Goal: Task Accomplishment & Management: Manage account settings

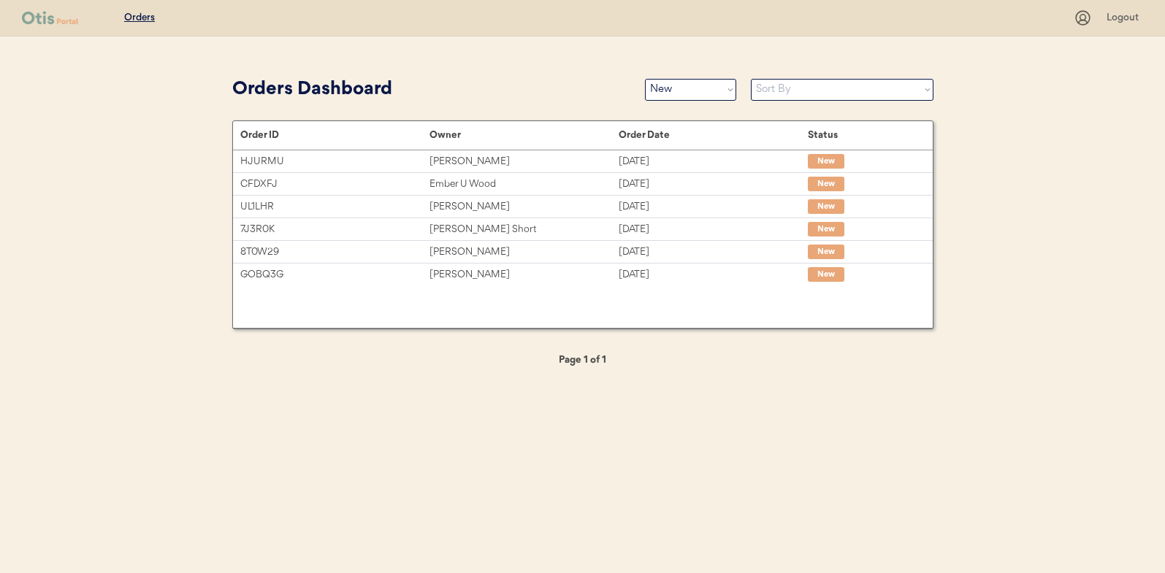
select select ""new""
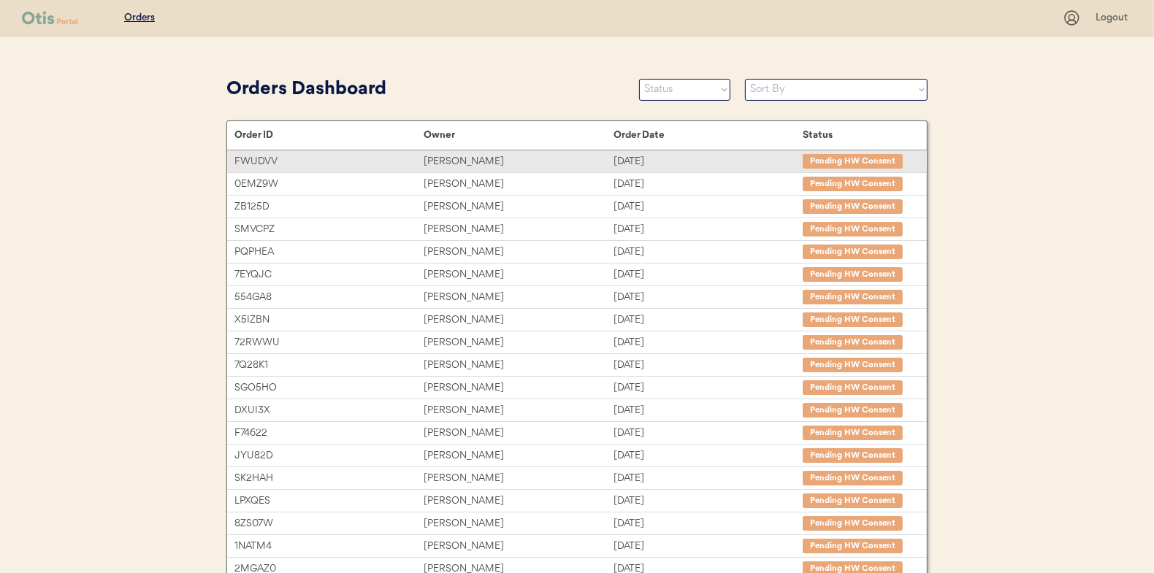
click at [457, 160] on div "Soniangeliz Abreu" at bounding box center [518, 161] width 189 height 17
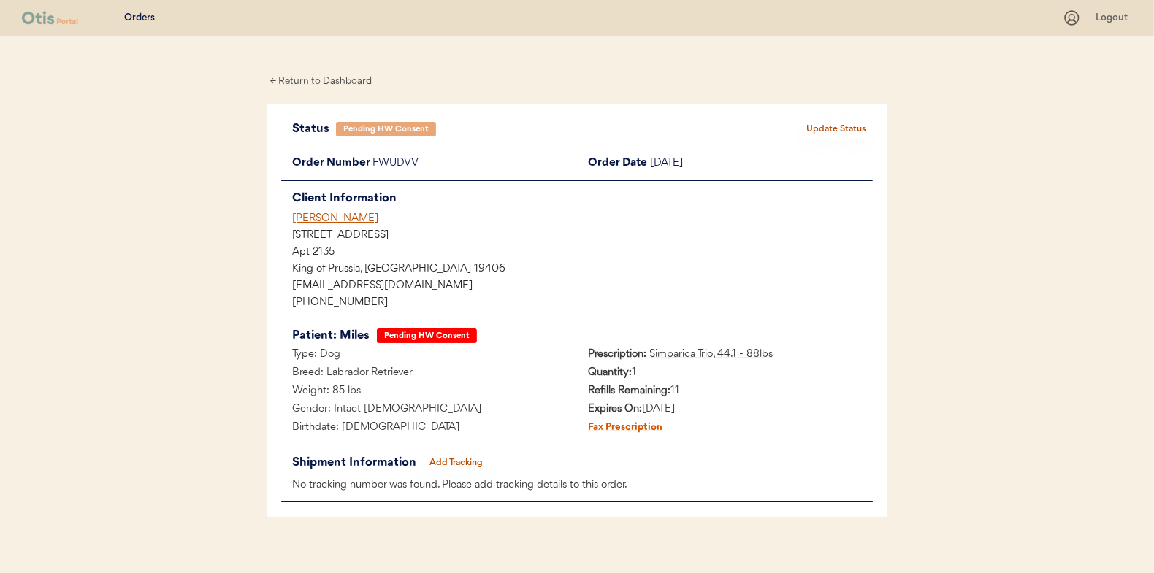
click at [842, 123] on button "Update Status" at bounding box center [836, 129] width 73 height 20
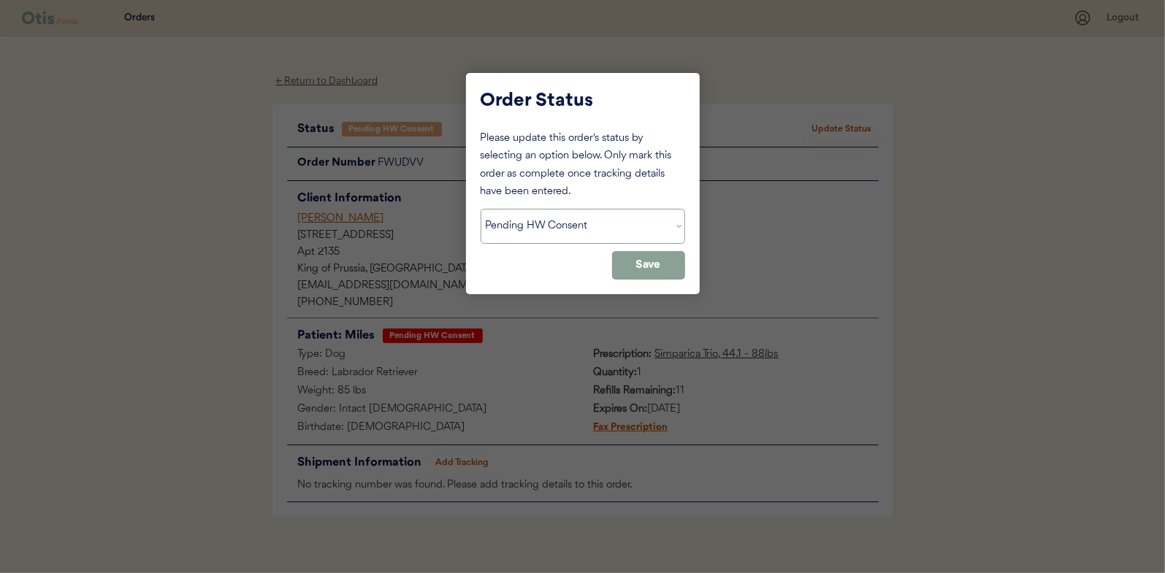
click at [546, 222] on select "Status On Hold New In Progress Complete Pending HW Consent Canceled" at bounding box center [583, 226] width 205 height 35
select select ""new""
click at [481, 209] on select "Status On Hold New In Progress Complete Pending HW Consent Canceled" at bounding box center [583, 226] width 205 height 35
click at [657, 259] on button "Save" at bounding box center [648, 265] width 73 height 28
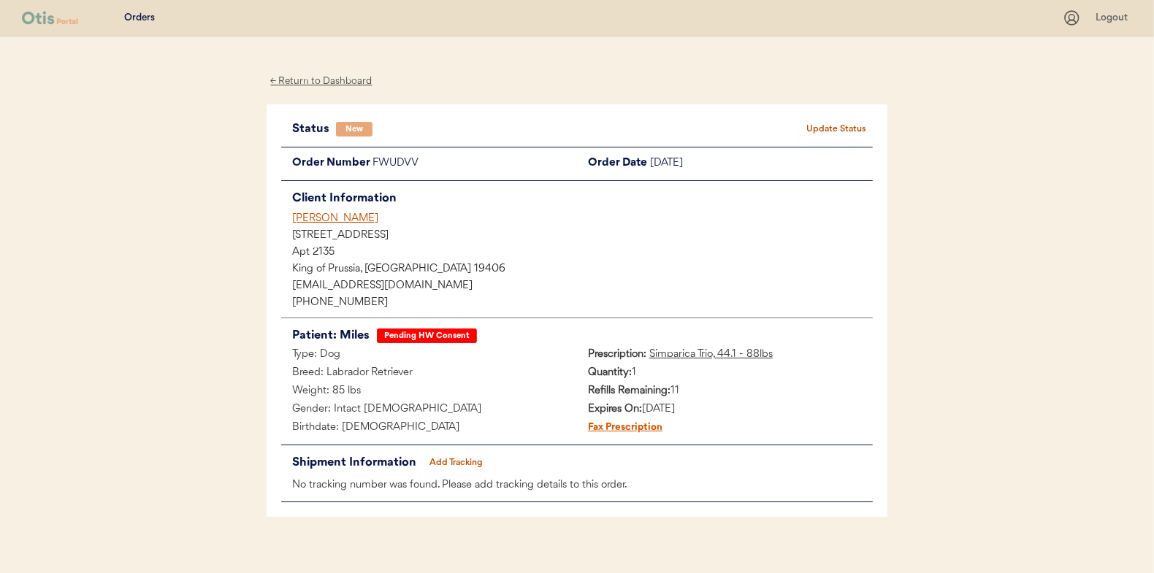
click at [332, 79] on div "← Return to Dashboard" at bounding box center [322, 81] width 110 height 17
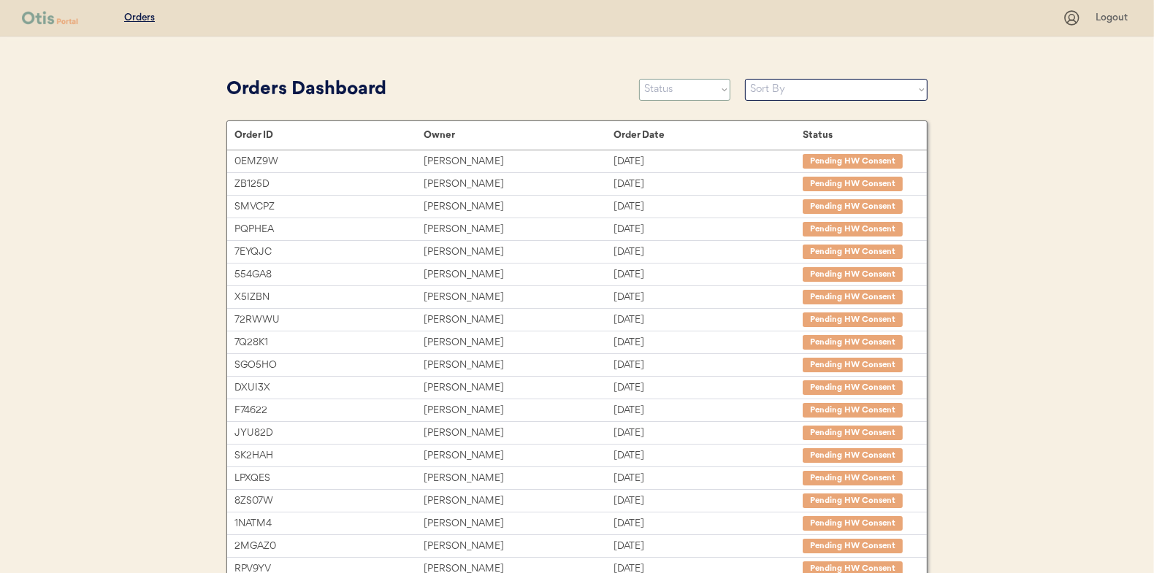
click at [672, 94] on select "Status On Hold New In Progress Complete Pending HW Consent Canceled" at bounding box center [684, 90] width 91 height 22
select select ""new""
click at [639, 79] on select "Status On Hold New In Progress Complete Pending HW Consent Canceled" at bounding box center [684, 90] width 91 height 22
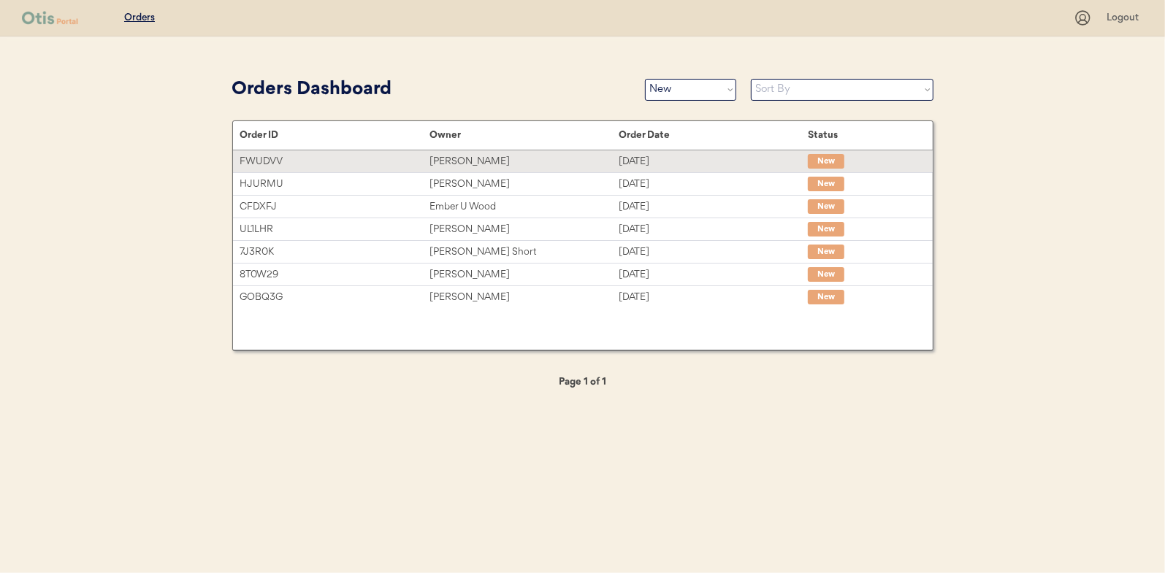
click at [458, 163] on div "Soniangeliz Abreu" at bounding box center [524, 161] width 189 height 17
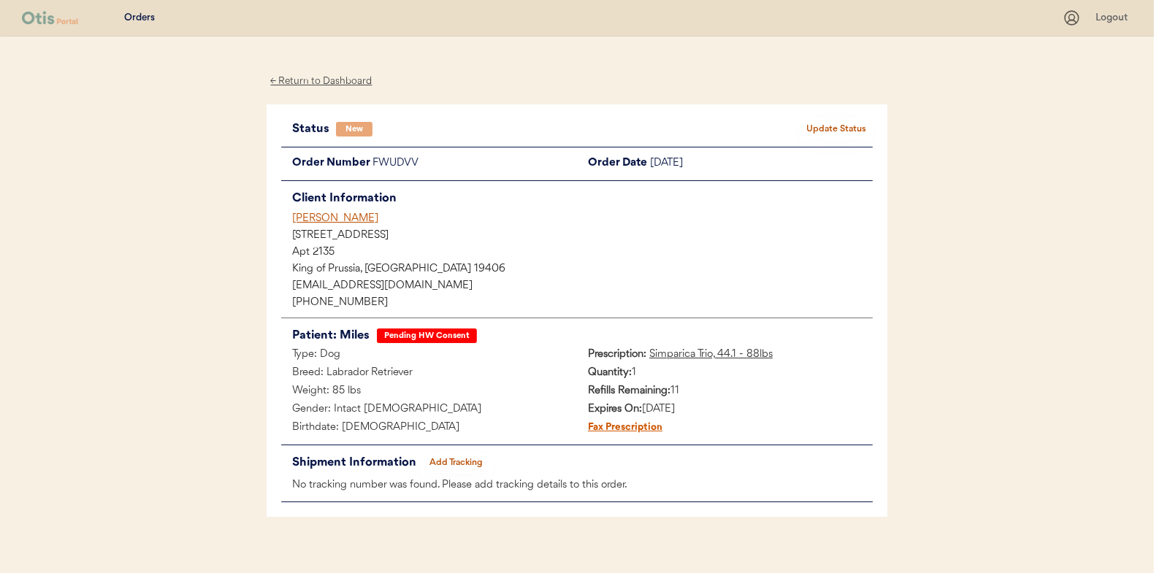
click at [832, 131] on button "Update Status" at bounding box center [836, 129] width 73 height 20
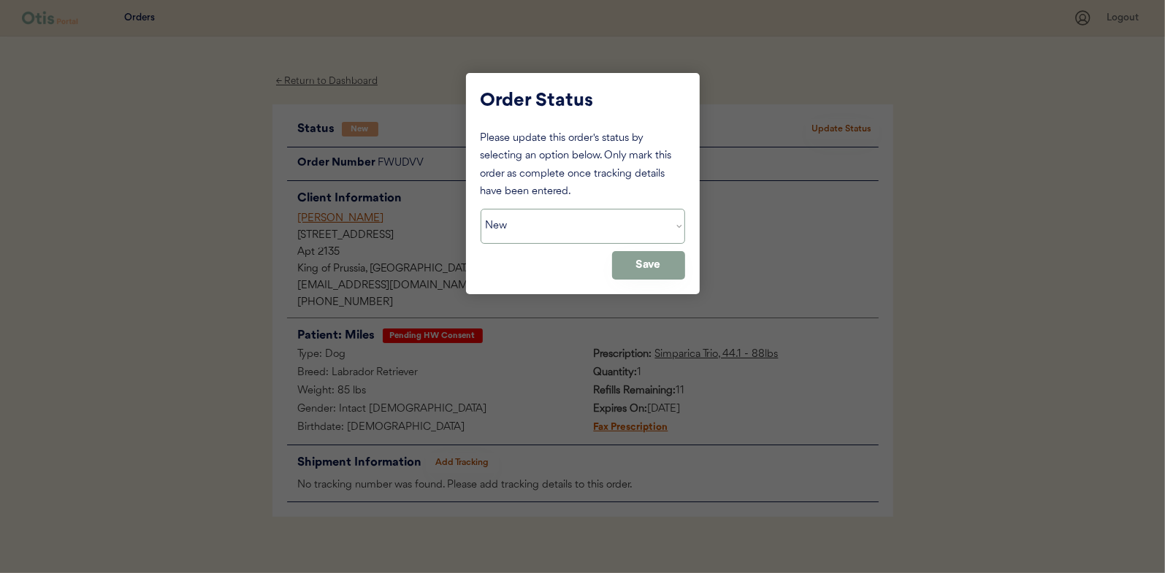
click at [557, 236] on select "Status On Hold New In Progress Complete Pending HW Consent Canceled" at bounding box center [583, 226] width 205 height 35
select select ""in_progress""
click at [481, 209] on select "Status On Hold New In Progress Complete Pending HW Consent Canceled" at bounding box center [583, 226] width 205 height 35
click at [649, 268] on button "Save" at bounding box center [648, 265] width 73 height 28
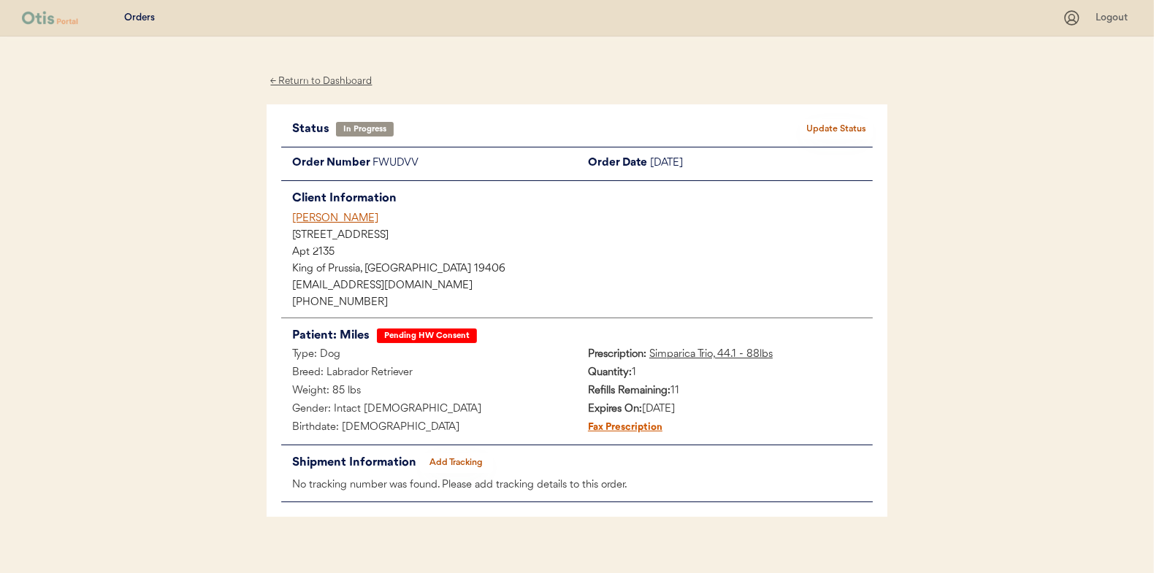
click at [325, 77] on div "← Return to Dashboard" at bounding box center [322, 81] width 110 height 17
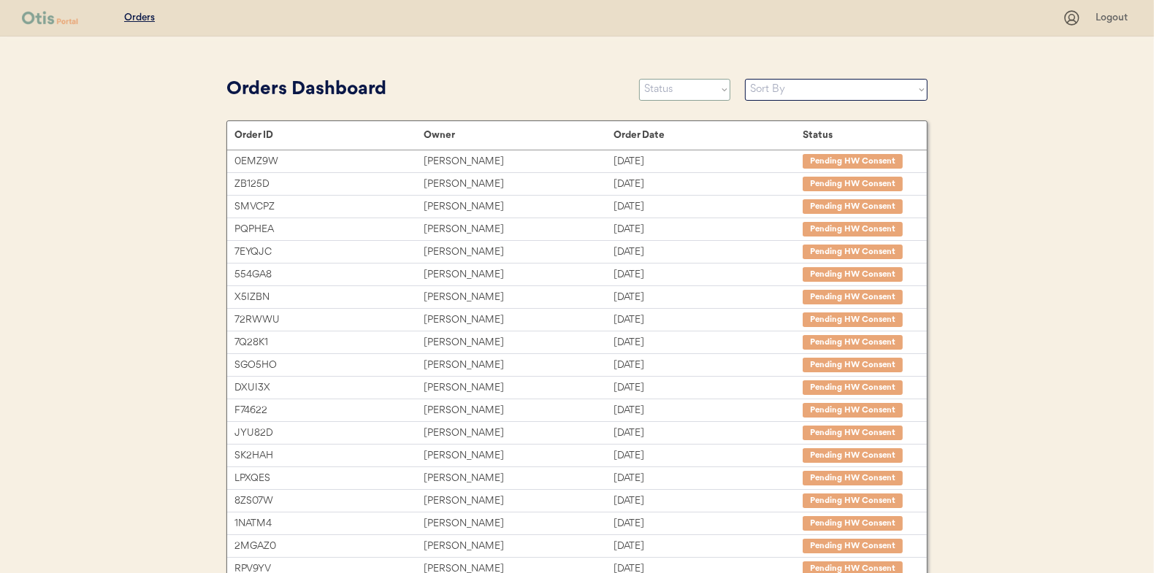
click at [690, 87] on select "Status On Hold New In Progress Complete Pending HW Consent Canceled" at bounding box center [684, 90] width 91 height 22
select select ""new""
click at [639, 79] on select "Status On Hold New In Progress Complete Pending HW Consent Canceled" at bounding box center [684, 90] width 91 height 22
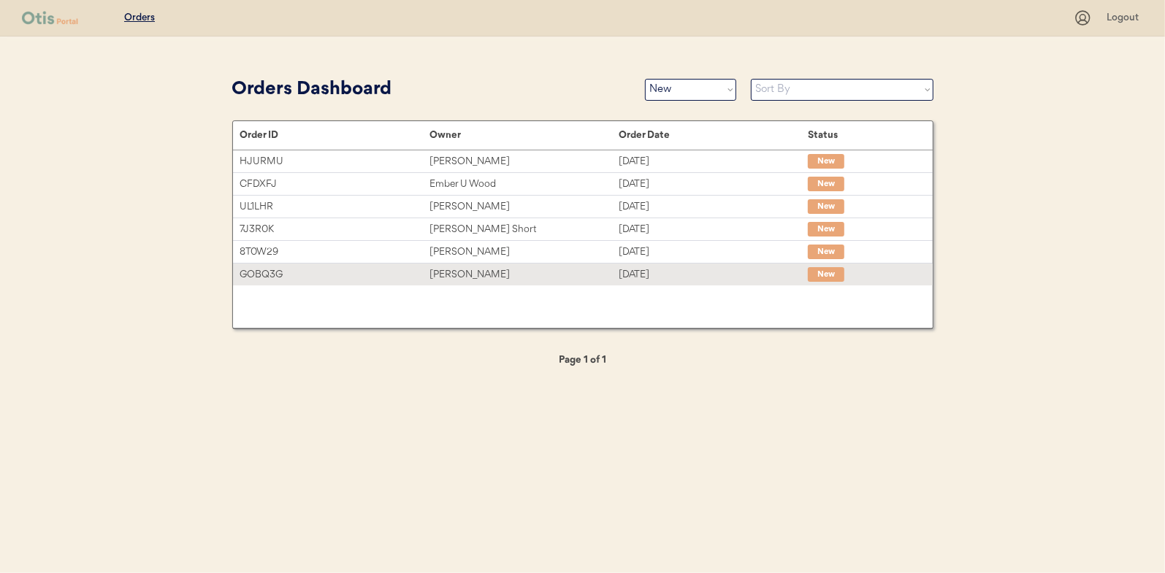
click at [478, 275] on div "[PERSON_NAME]" at bounding box center [524, 275] width 189 height 17
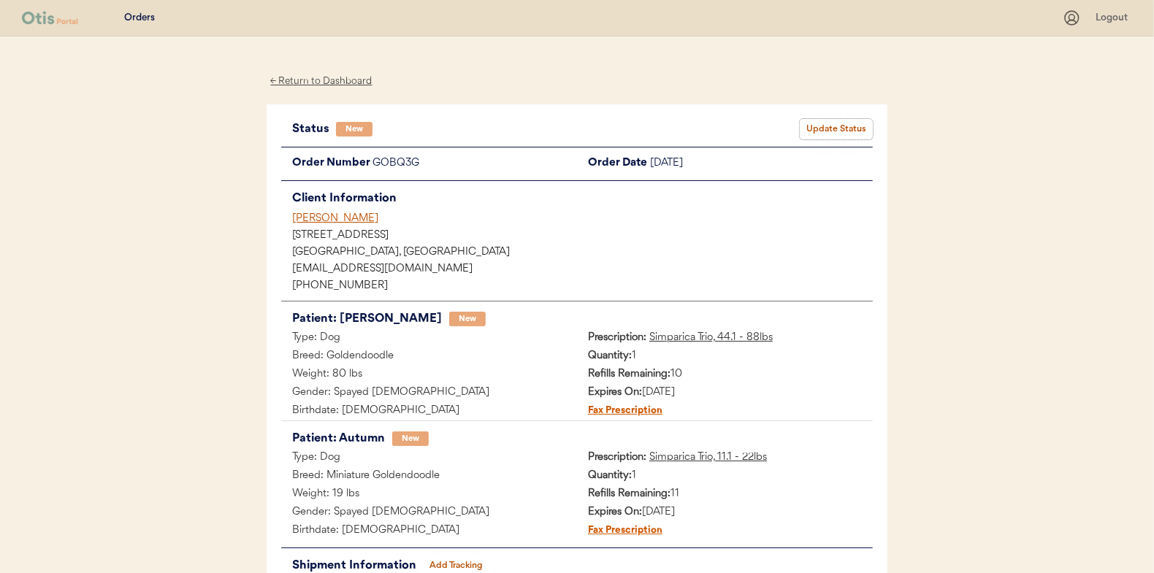
click at [850, 130] on button "Update Status" at bounding box center [836, 129] width 73 height 20
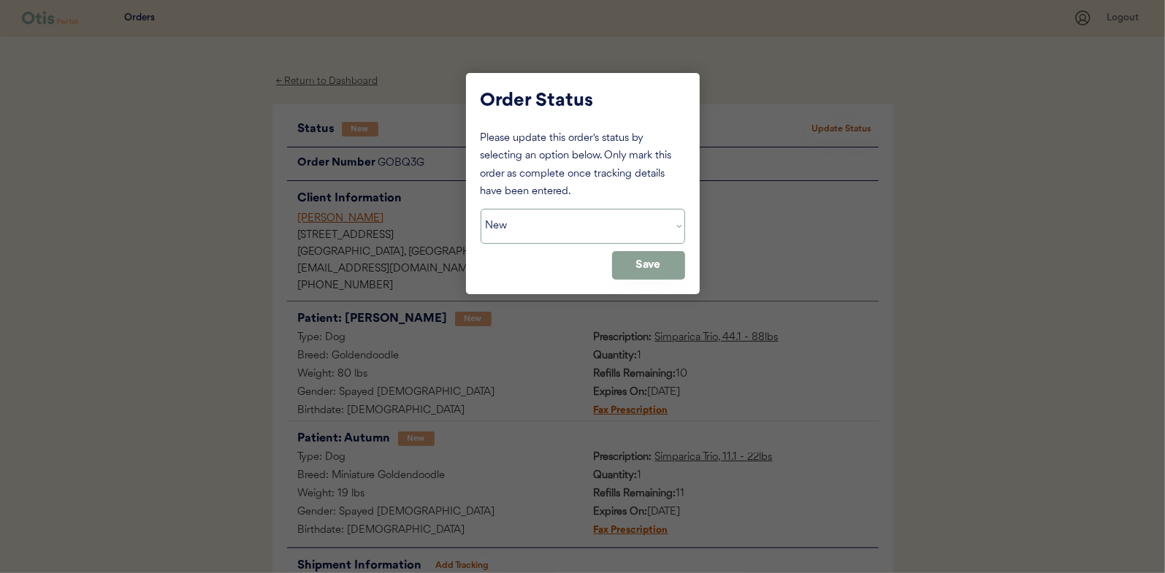
click at [568, 236] on select "Status On Hold New In Progress Complete Pending HW Consent Canceled" at bounding box center [583, 226] width 205 height 35
select select ""in_progress""
click at [481, 209] on select "Status On Hold New In Progress Complete Pending HW Consent Canceled" at bounding box center [583, 226] width 205 height 35
click at [659, 267] on button "Save" at bounding box center [648, 265] width 73 height 28
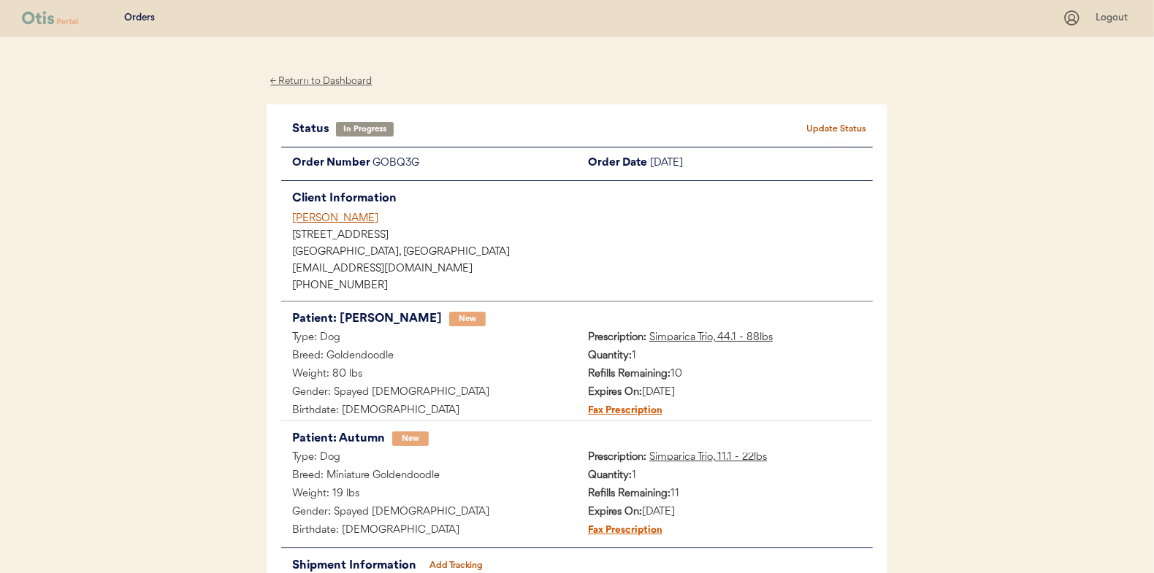
click at [313, 78] on div "← Return to Dashboard" at bounding box center [322, 81] width 110 height 17
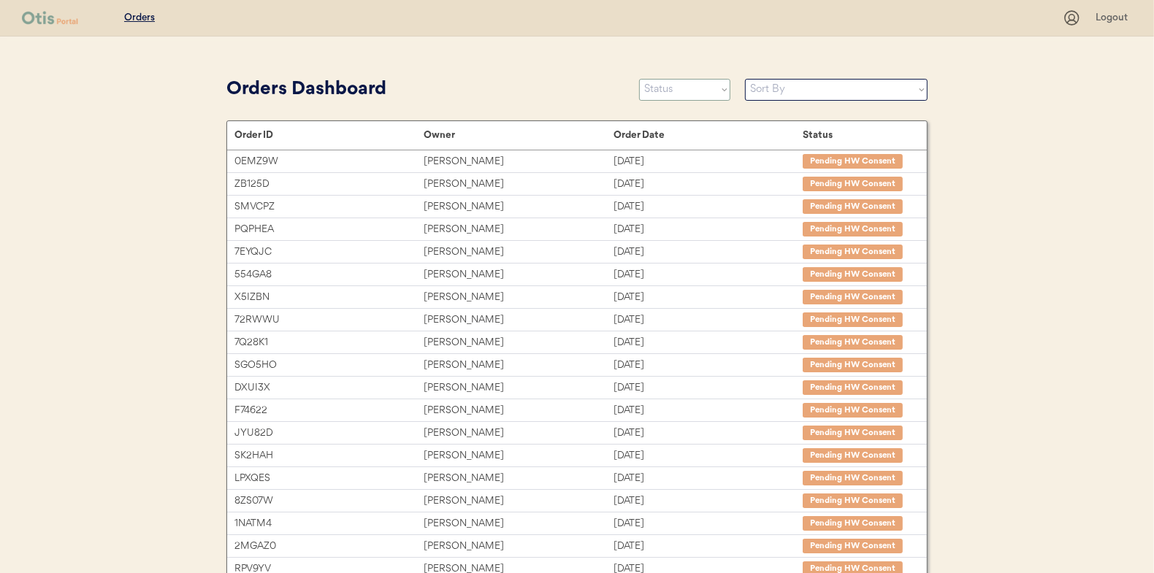
click at [672, 94] on select "Status On Hold New In Progress Complete Pending HW Consent Canceled" at bounding box center [684, 90] width 91 height 22
select select ""new""
click at [639, 79] on select "Status On Hold New In Progress Complete Pending HW Consent Canceled" at bounding box center [684, 90] width 91 height 22
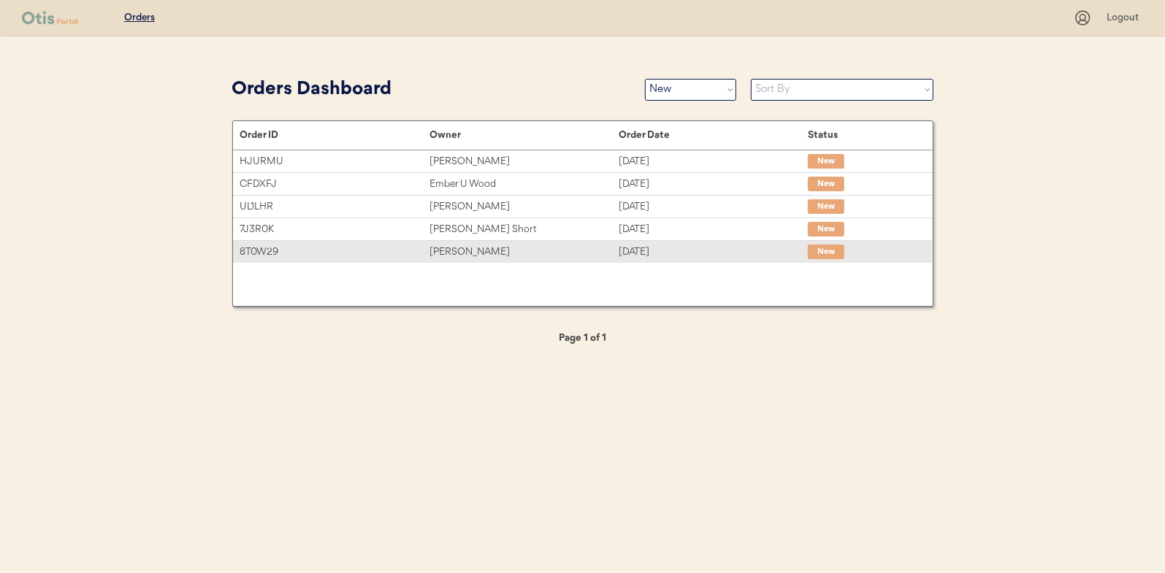
click at [463, 250] on div "[PERSON_NAME]" at bounding box center [524, 252] width 189 height 17
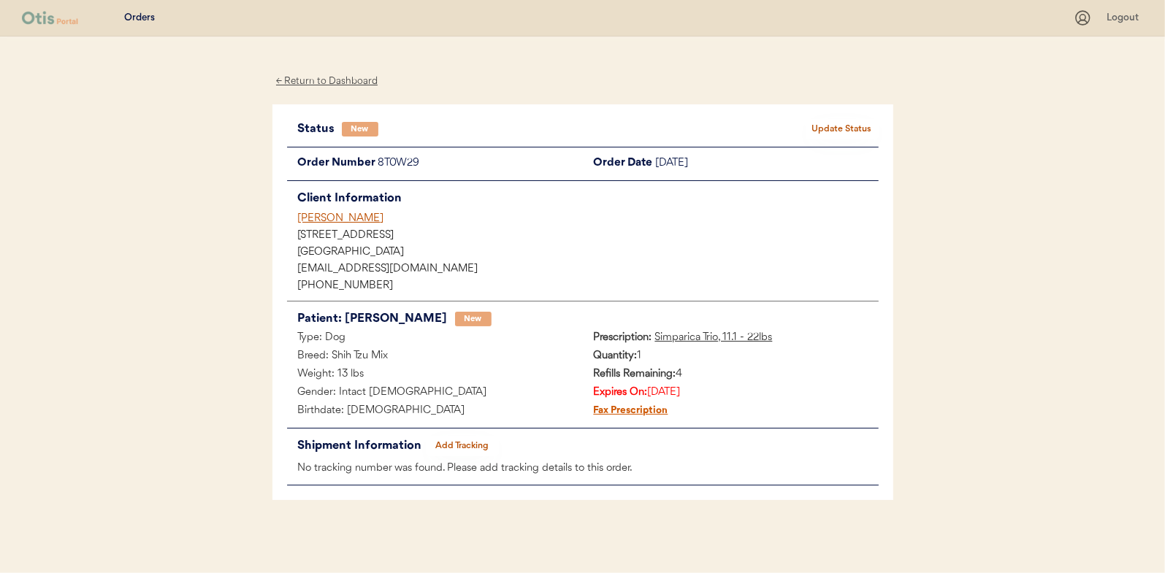
click at [838, 133] on button "Update Status" at bounding box center [842, 129] width 73 height 20
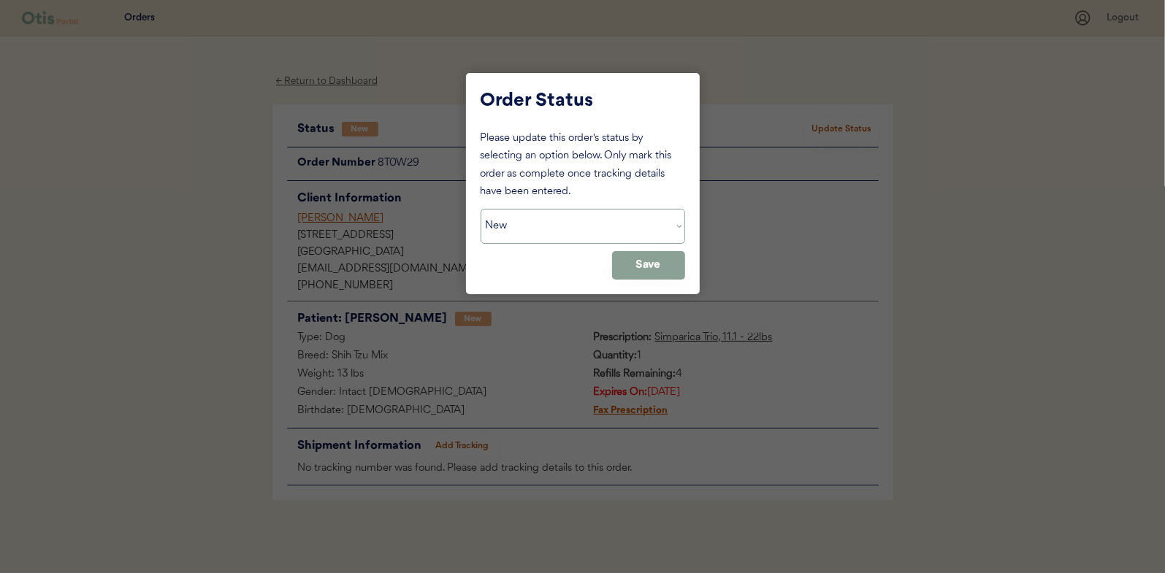
click at [516, 231] on select "Status On Hold New In Progress Complete Pending HW Consent Canceled" at bounding box center [583, 226] width 205 height 35
select select ""in_progress""
click at [481, 209] on select "Status On Hold New In Progress Complete Pending HW Consent Canceled" at bounding box center [583, 226] width 205 height 35
click at [660, 259] on button "Save" at bounding box center [648, 265] width 73 height 28
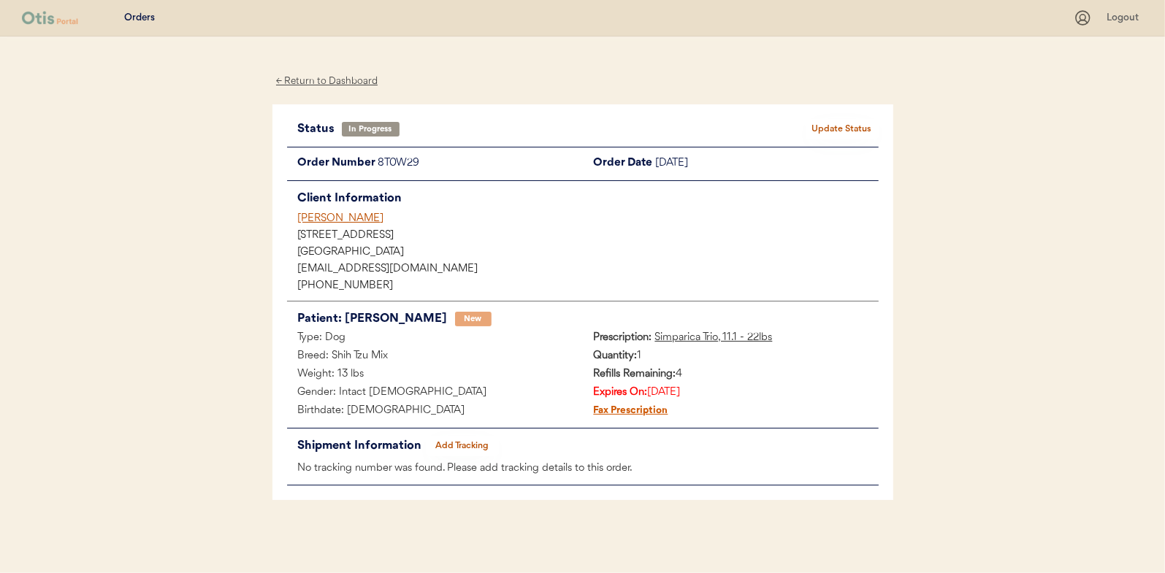
click at [326, 83] on div "← Return to Dashboard" at bounding box center [327, 81] width 110 height 17
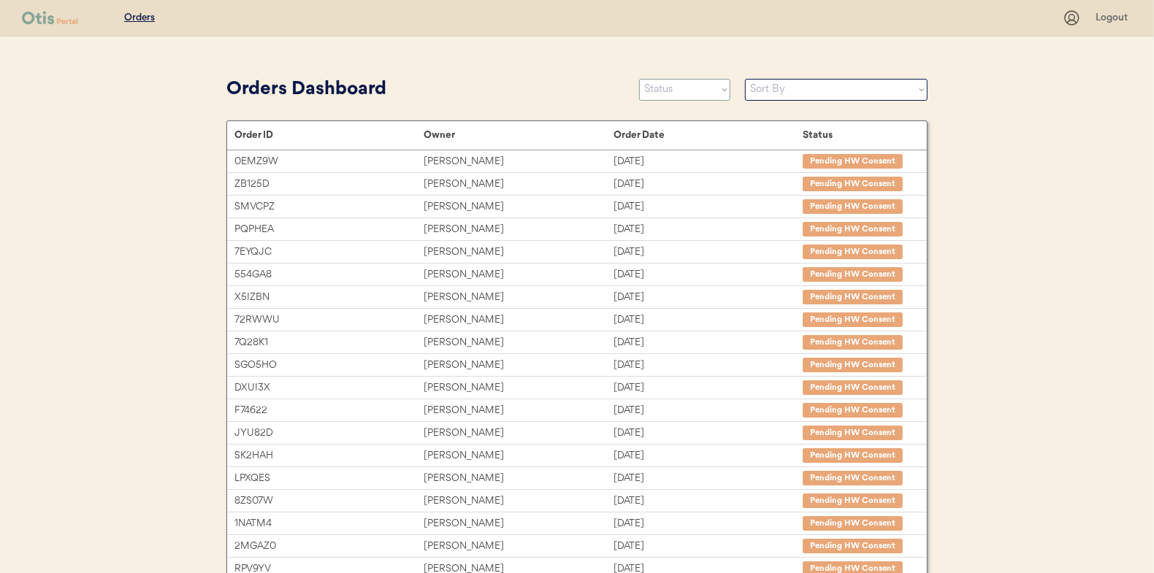
click at [665, 90] on select "Status On Hold New In Progress Complete Pending HW Consent Canceled" at bounding box center [684, 90] width 91 height 22
select select ""new""
click at [639, 79] on select "Status On Hold New In Progress Complete Pending HW Consent Canceled" at bounding box center [684, 90] width 91 height 22
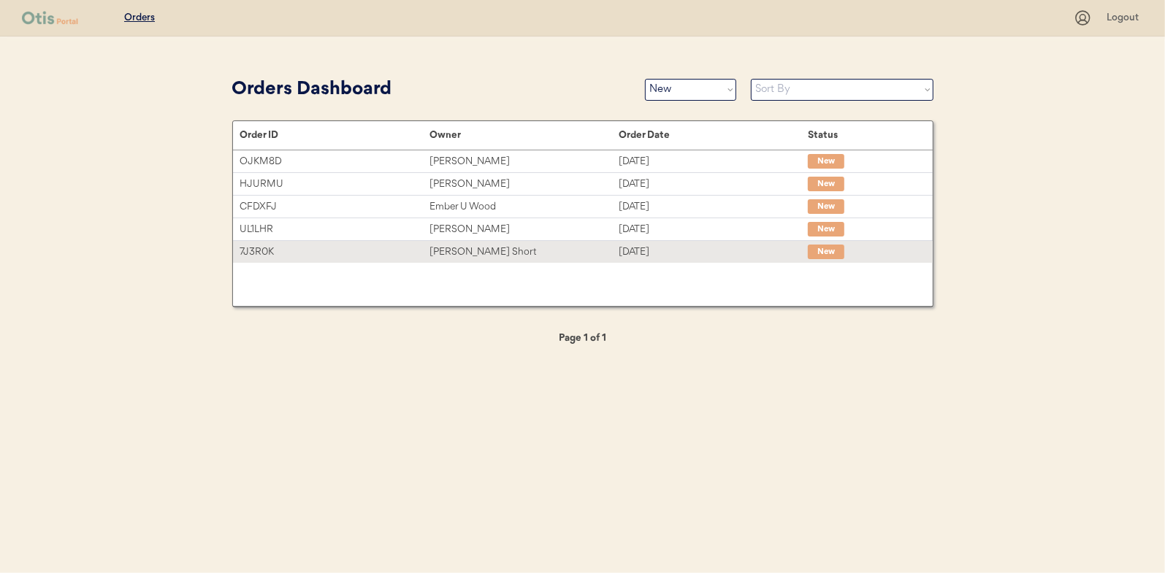
click at [464, 249] on div "[PERSON_NAME] Short" at bounding box center [524, 252] width 189 height 17
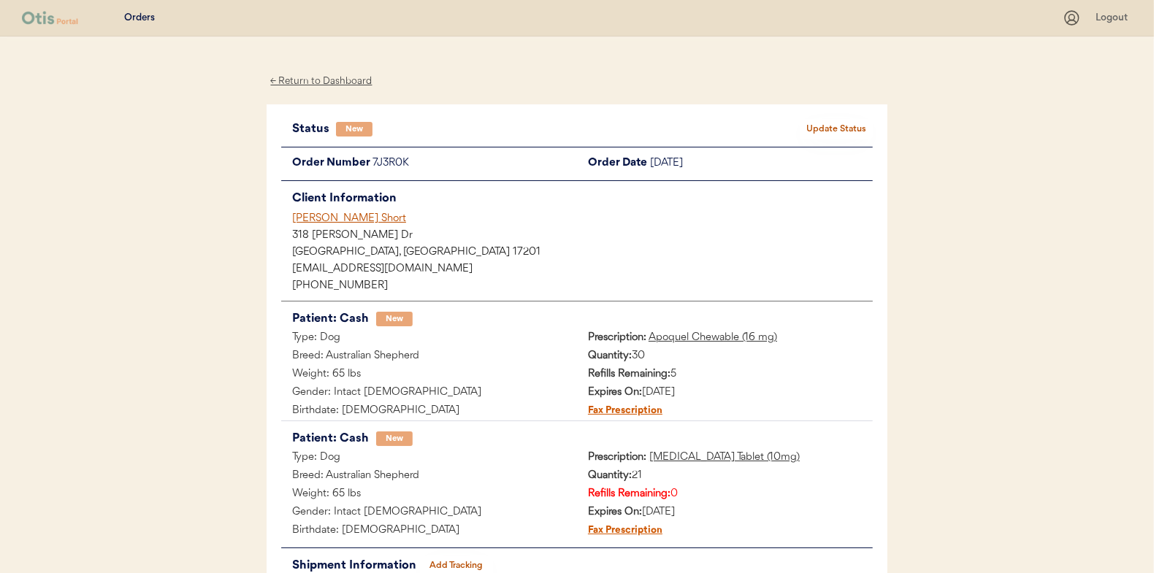
click at [337, 81] on div "← Return to Dashboard" at bounding box center [322, 81] width 110 height 17
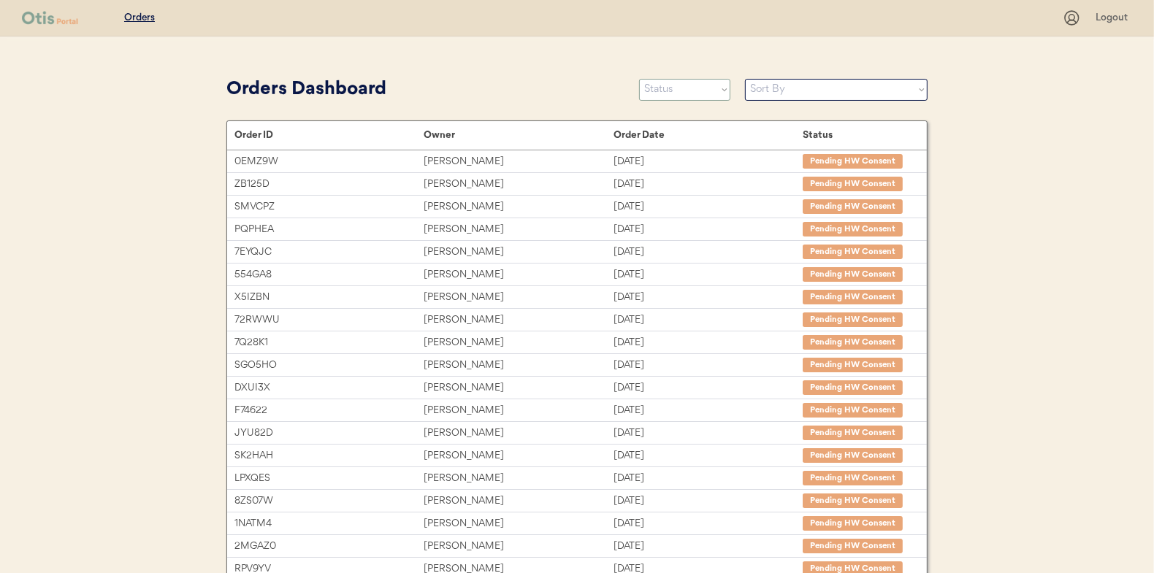
click at [673, 88] on select "Status On Hold New In Progress Complete Pending HW Consent Canceled" at bounding box center [684, 90] width 91 height 22
select select ""new""
click at [639, 79] on select "Status On Hold New In Progress Complete Pending HW Consent Canceled" at bounding box center [684, 90] width 91 height 22
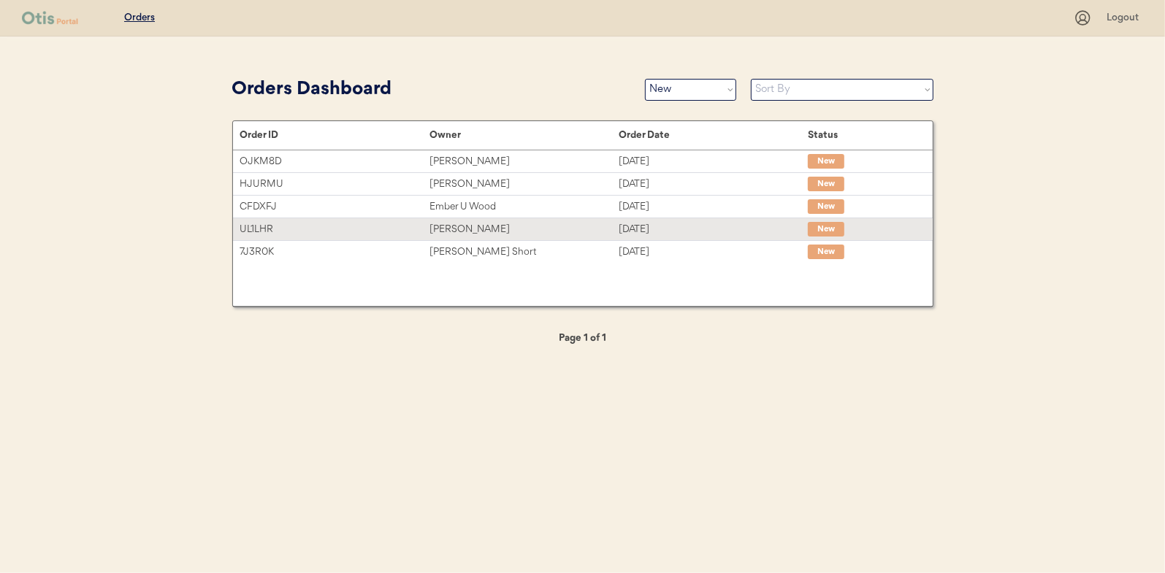
click at [462, 231] on div "[PERSON_NAME]" at bounding box center [524, 229] width 189 height 17
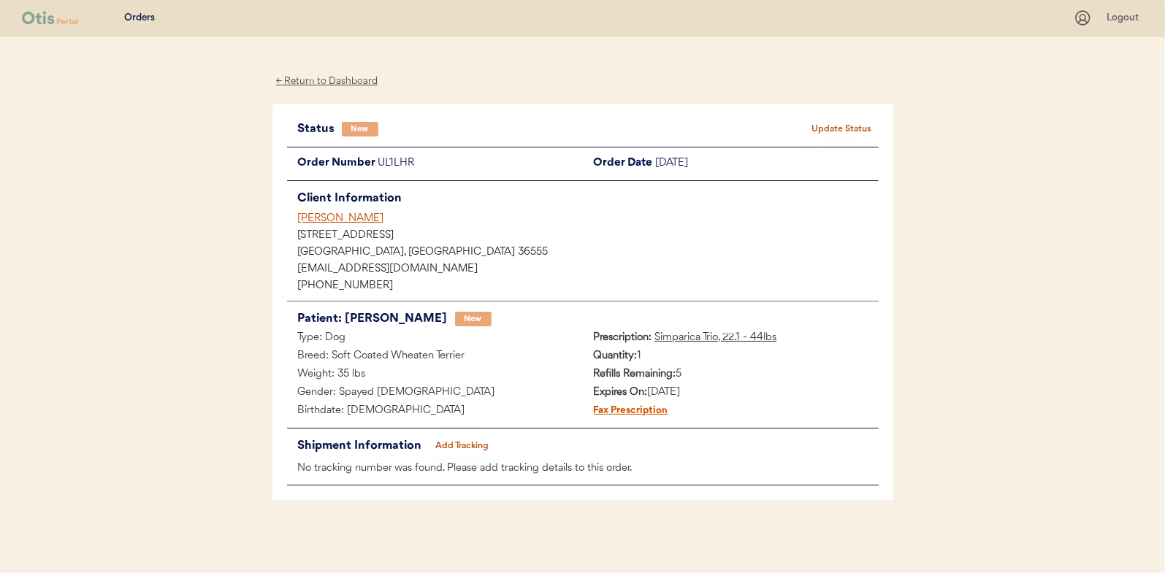
click at [872, 129] on button "Update Status" at bounding box center [842, 129] width 73 height 20
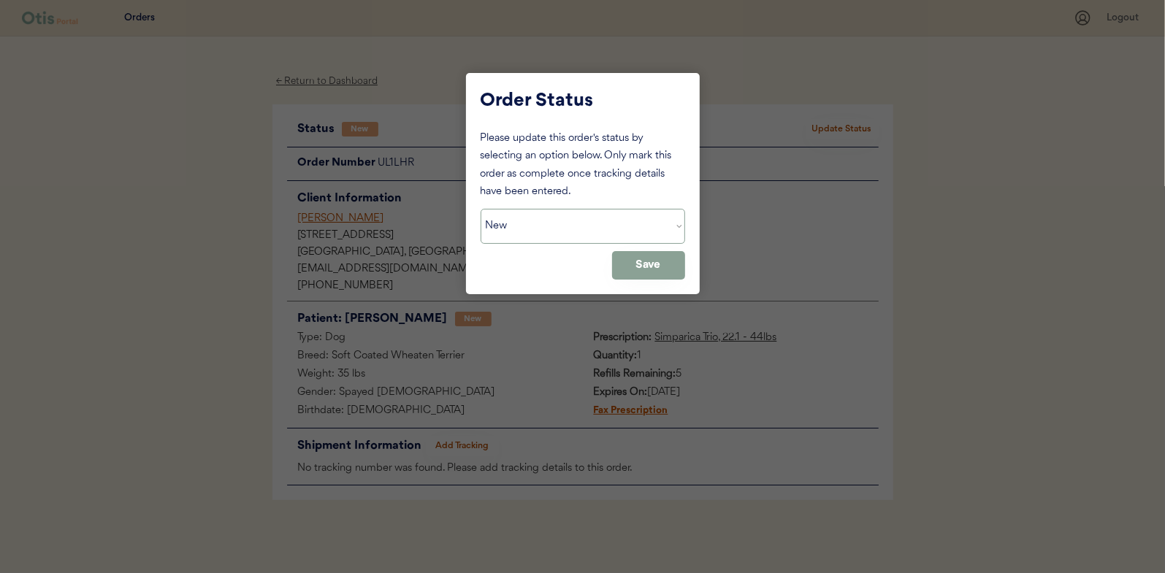
click at [571, 229] on select "Status On Hold New In Progress Complete Pending HW Consent Canceled" at bounding box center [583, 226] width 205 height 35
select select ""in_progress""
click at [481, 209] on select "Status On Hold New In Progress Complete Pending HW Consent Canceled" at bounding box center [583, 226] width 205 height 35
click at [639, 271] on button "Save" at bounding box center [648, 265] width 73 height 28
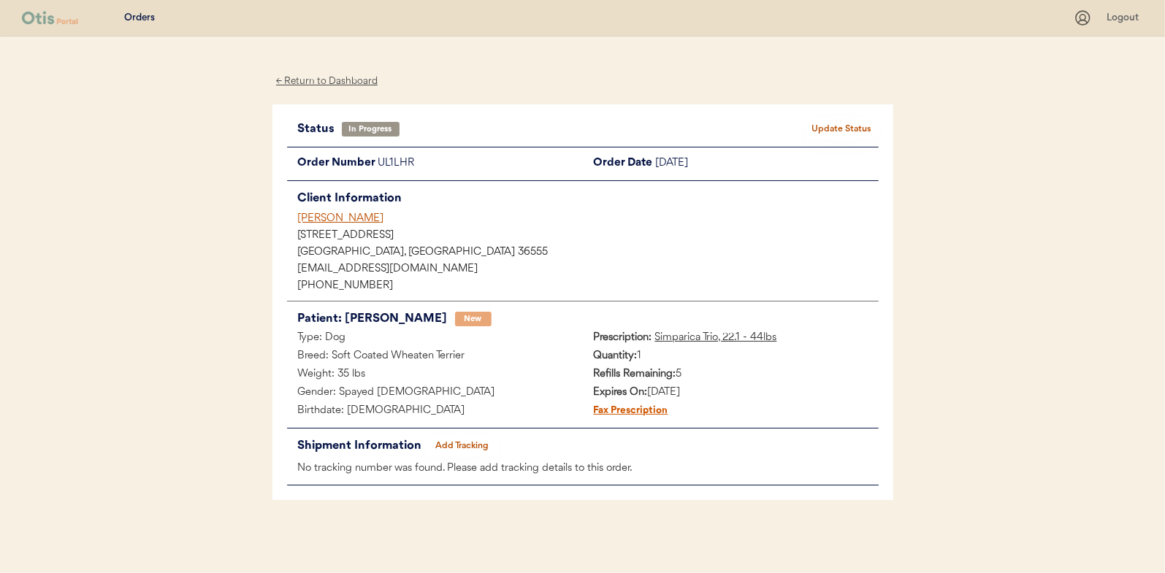
click at [328, 78] on div "← Return to Dashboard" at bounding box center [327, 81] width 110 height 17
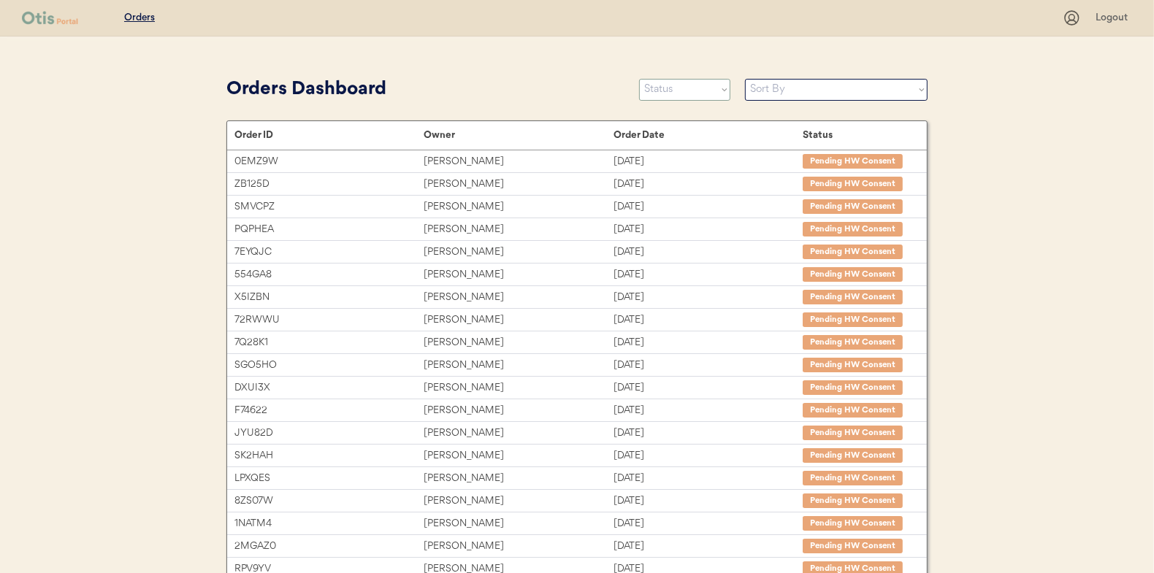
click at [661, 88] on select "Status On Hold New In Progress Complete Pending HW Consent Canceled" at bounding box center [684, 90] width 91 height 22
select select ""new""
click at [639, 79] on select "Status On Hold New In Progress Complete Pending HW Consent Canceled" at bounding box center [684, 90] width 91 height 22
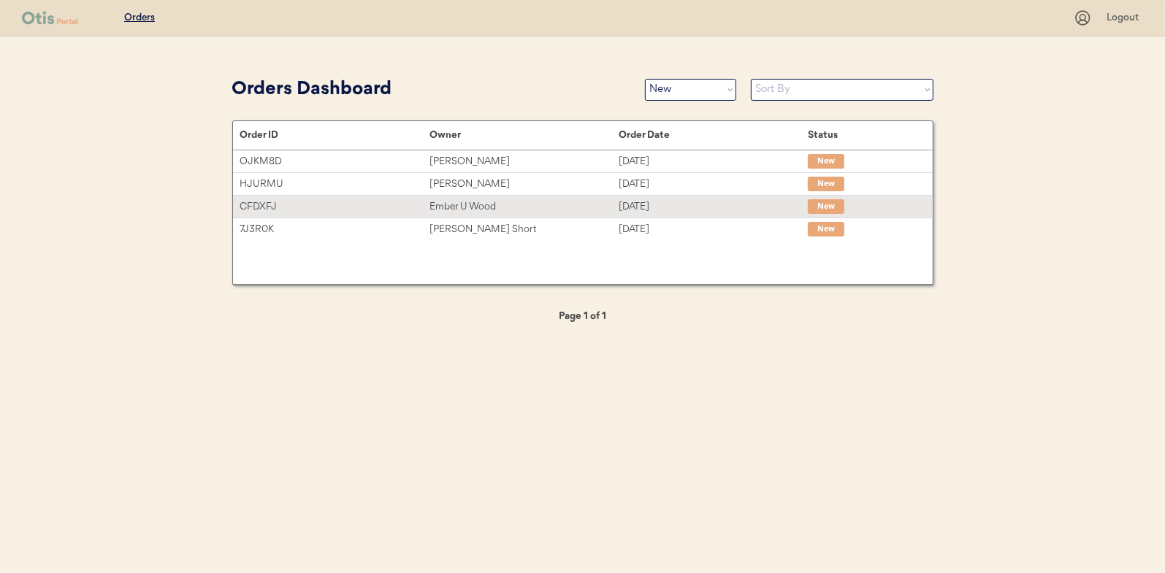
click at [458, 197] on div "CFDXFJ Ember U Wood Oct 7, 2025 New" at bounding box center [583, 207] width 700 height 22
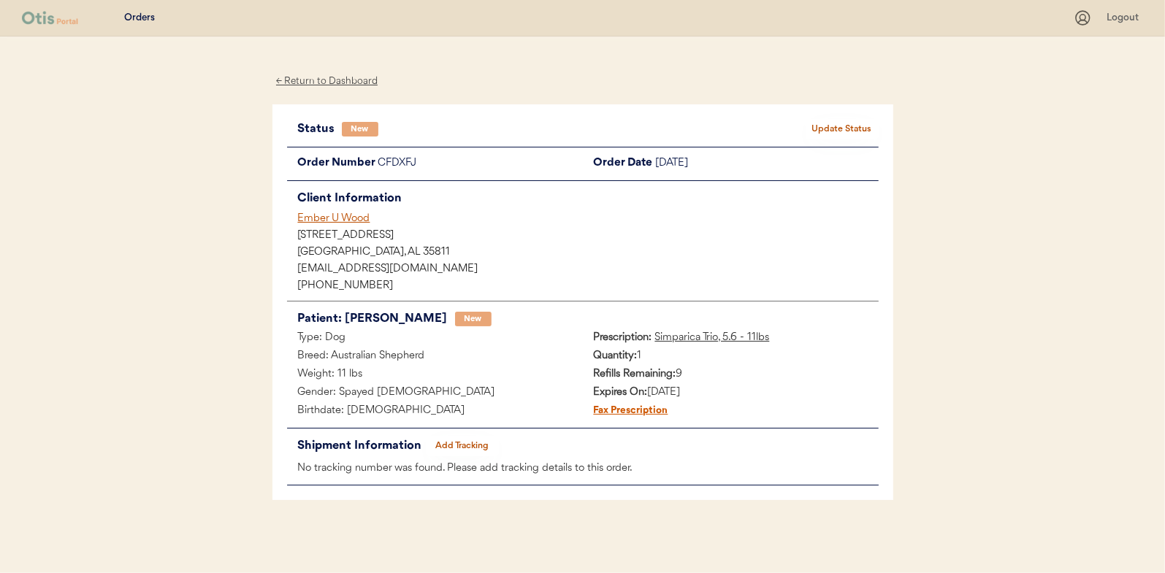
click at [854, 126] on button "Update Status" at bounding box center [842, 129] width 73 height 20
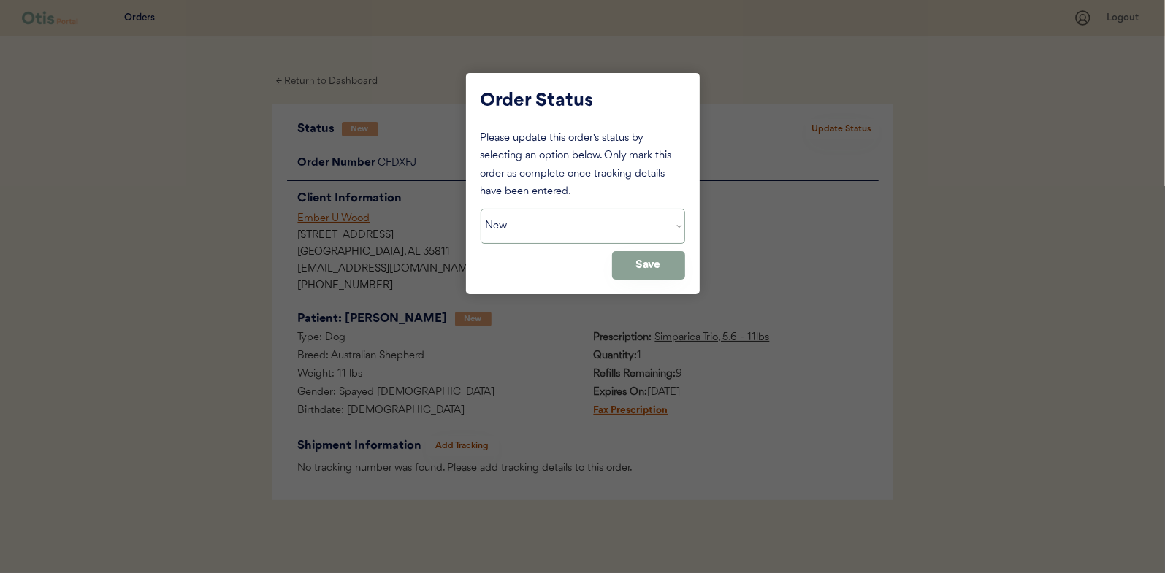
click at [526, 222] on select "Status On Hold New In Progress Complete Pending HW Consent Canceled" at bounding box center [583, 226] width 205 height 35
select select ""in_progress""
click at [481, 209] on select "Status On Hold New In Progress Complete Pending HW Consent Canceled" at bounding box center [583, 226] width 205 height 35
click at [641, 264] on button "Save" at bounding box center [648, 265] width 73 height 28
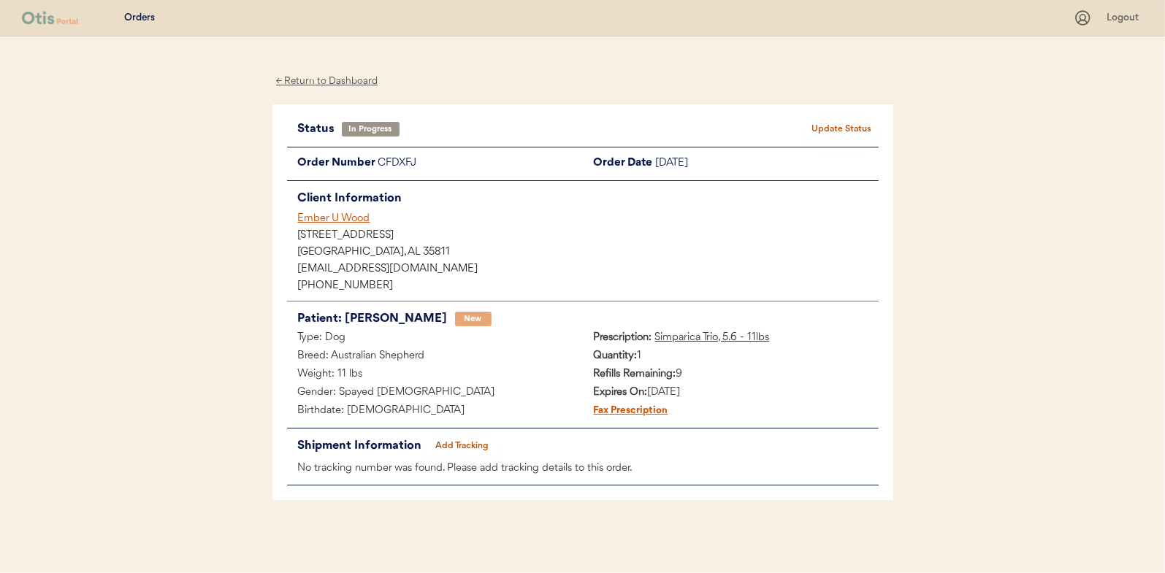
click at [309, 77] on div "← Return to Dashboard" at bounding box center [327, 81] width 110 height 17
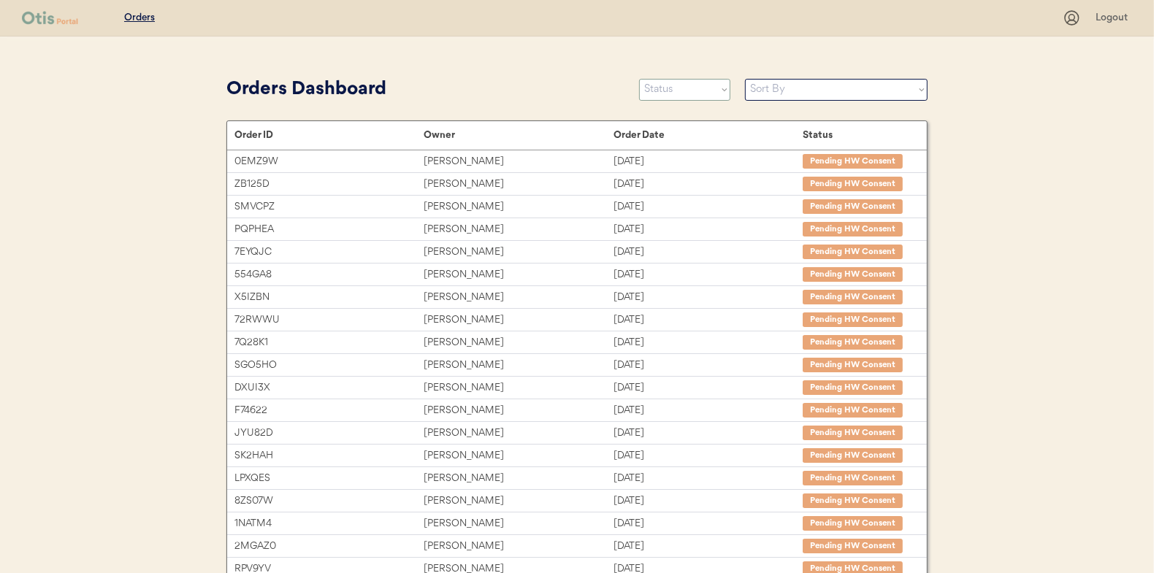
click at [666, 94] on select "Status On Hold New In Progress Complete Pending HW Consent Canceled" at bounding box center [684, 90] width 91 height 22
select select ""new""
click at [639, 79] on select "Status On Hold New In Progress Complete Pending HW Consent Canceled" at bounding box center [684, 90] width 91 height 22
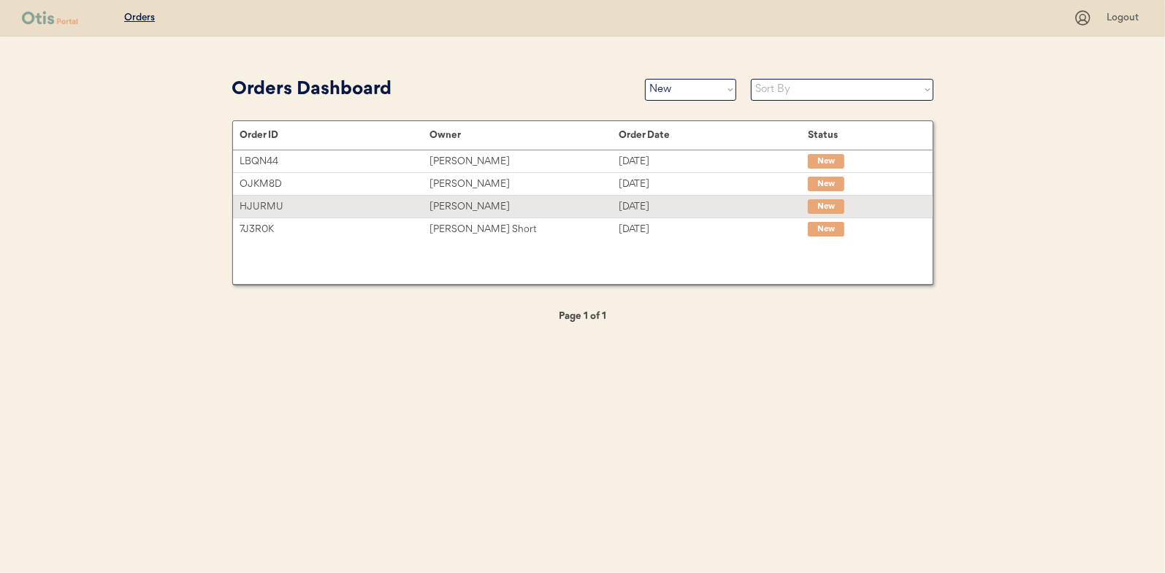
click at [443, 205] on div "[PERSON_NAME]" at bounding box center [524, 207] width 189 height 17
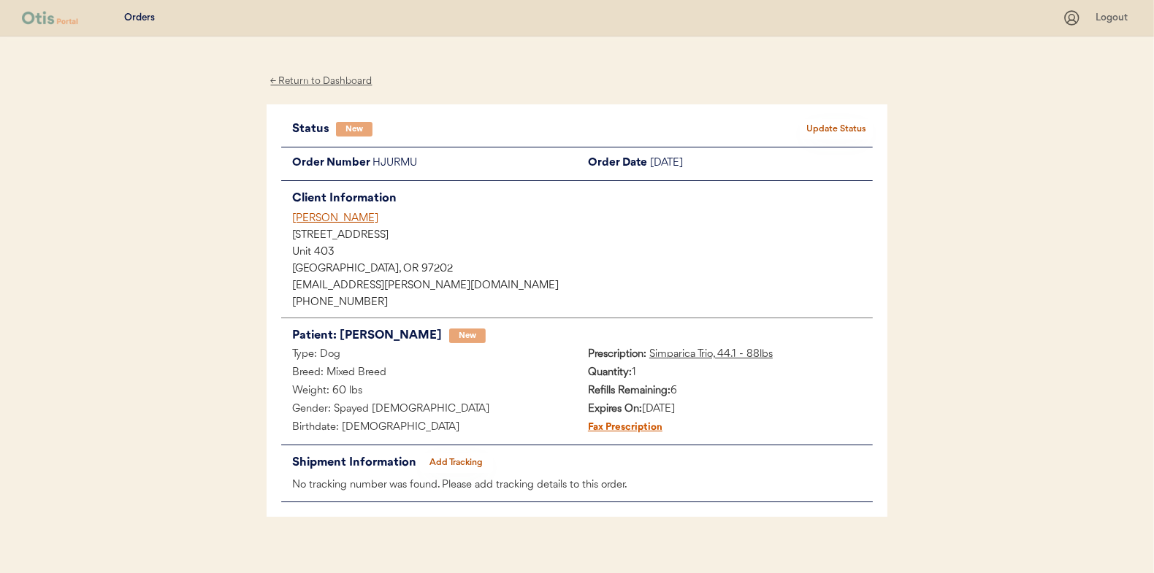
click at [833, 120] on button "Update Status" at bounding box center [836, 129] width 73 height 20
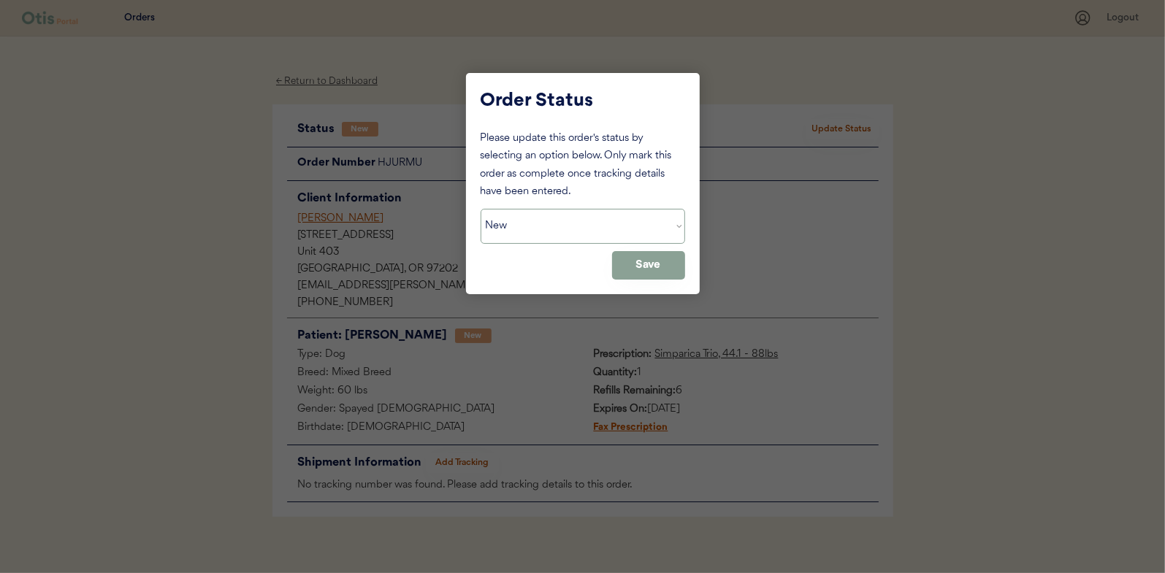
click at [508, 223] on select "Status On Hold New In Progress Complete Pending HW Consent Canceled" at bounding box center [583, 226] width 205 height 35
select select ""in_progress""
click at [481, 209] on select "Status On Hold New In Progress Complete Pending HW Consent Canceled" at bounding box center [583, 226] width 205 height 35
click at [663, 266] on button "Save" at bounding box center [648, 265] width 73 height 28
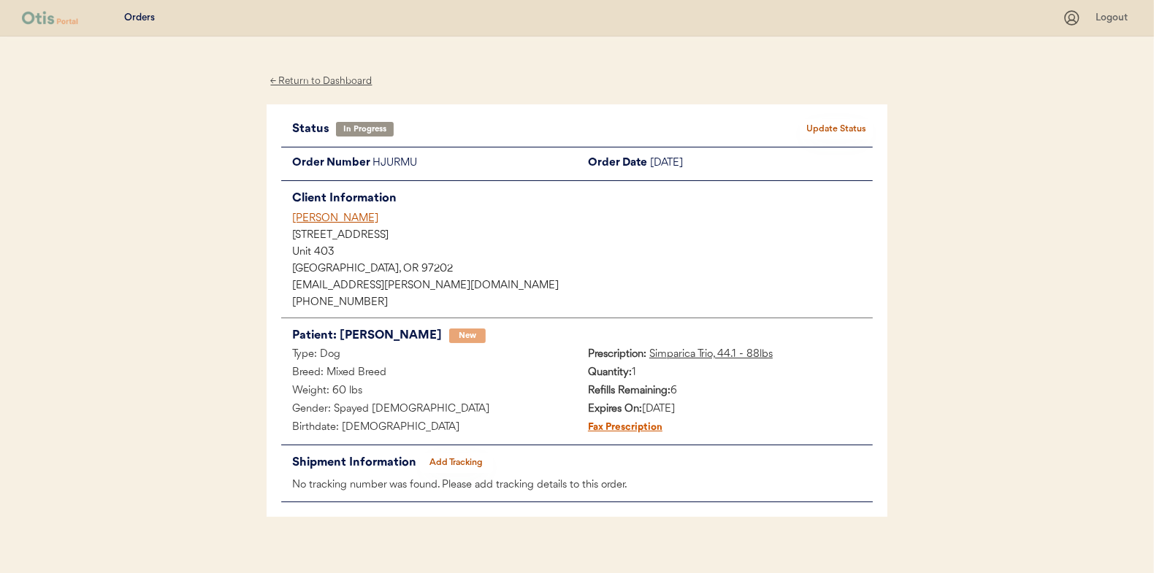
click at [300, 75] on div "← Return to Dashboard" at bounding box center [322, 81] width 110 height 17
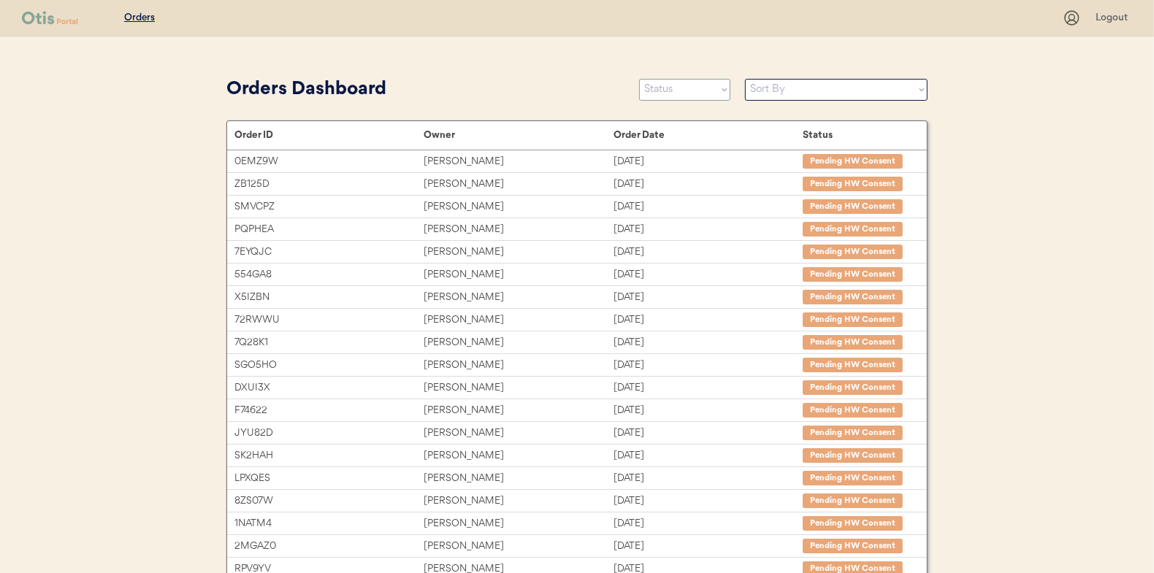
click at [664, 91] on select "Status On Hold New In Progress Complete Pending HW Consent Canceled" at bounding box center [684, 90] width 91 height 22
select select ""new""
click at [639, 79] on select "Status On Hold New In Progress Complete Pending HW Consent Canceled" at bounding box center [684, 90] width 91 height 22
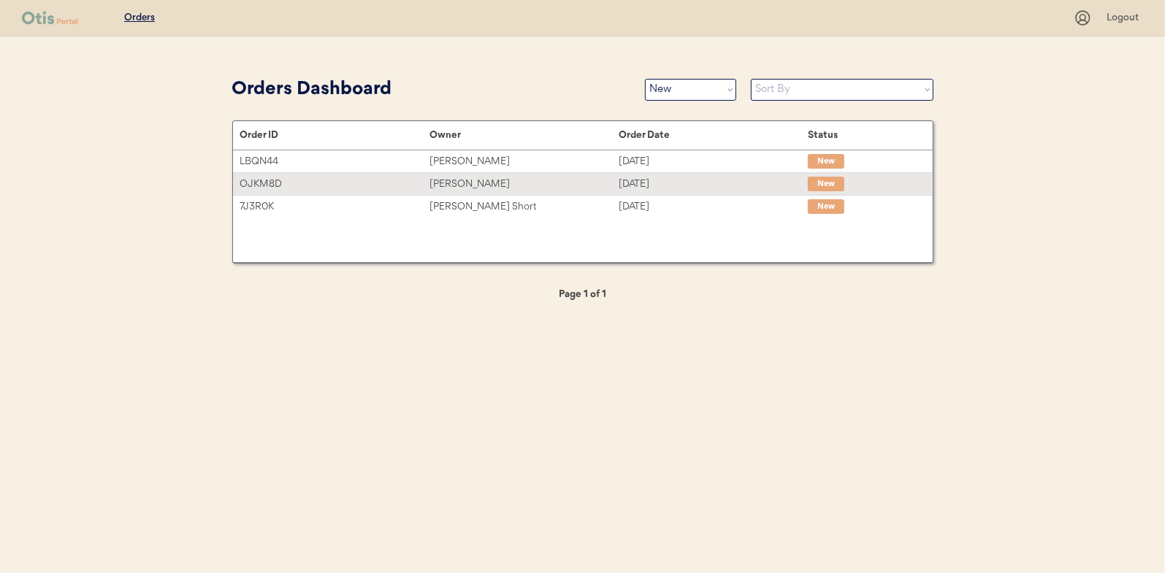
click at [457, 178] on div "[PERSON_NAME]" at bounding box center [524, 184] width 189 height 17
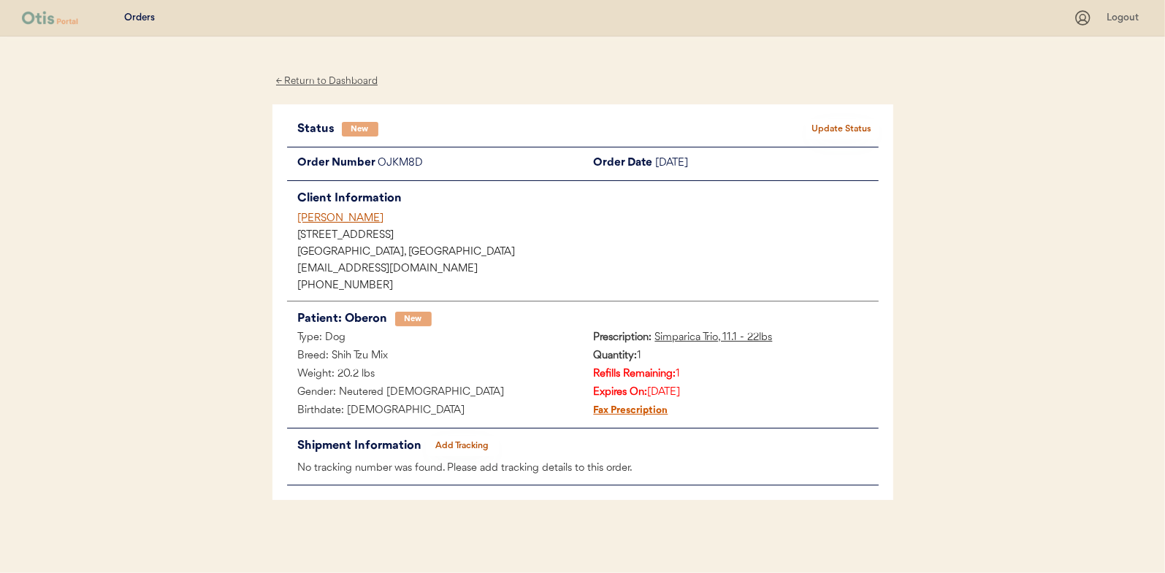
click at [839, 126] on button "Update Status" at bounding box center [842, 129] width 73 height 20
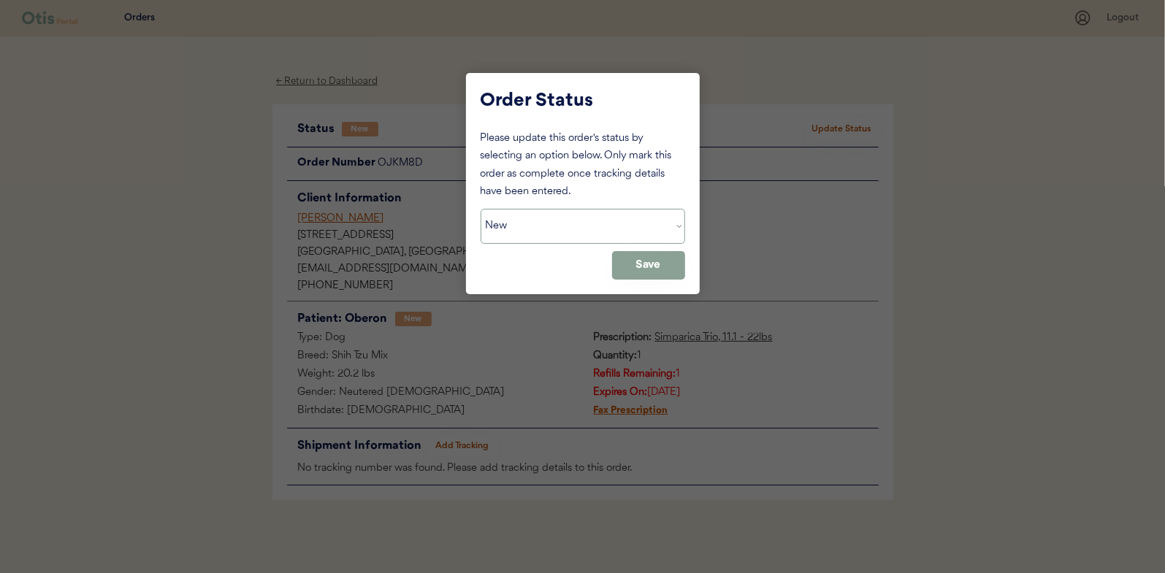
click at [540, 226] on select "Status On Hold New In Progress Complete Pending HW Consent Canceled" at bounding box center [583, 226] width 205 height 35
select select ""in_progress""
click at [481, 209] on select "Status On Hold New In Progress Complete Pending HW Consent Canceled" at bounding box center [583, 226] width 205 height 35
click at [658, 262] on button "Save" at bounding box center [648, 265] width 73 height 28
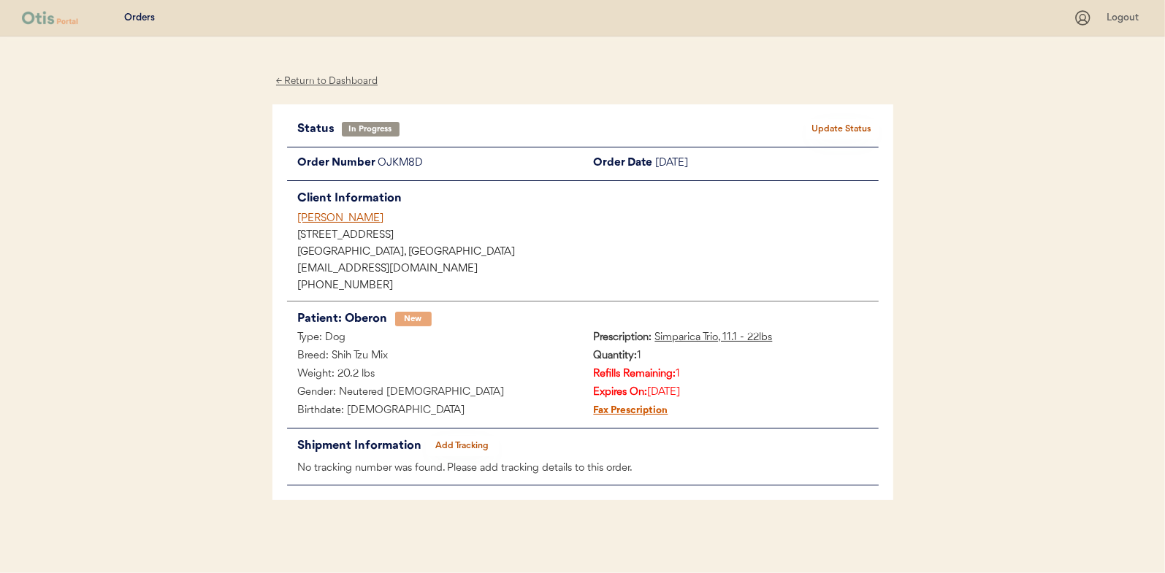
click at [330, 83] on div "← Return to Dashboard" at bounding box center [327, 81] width 110 height 17
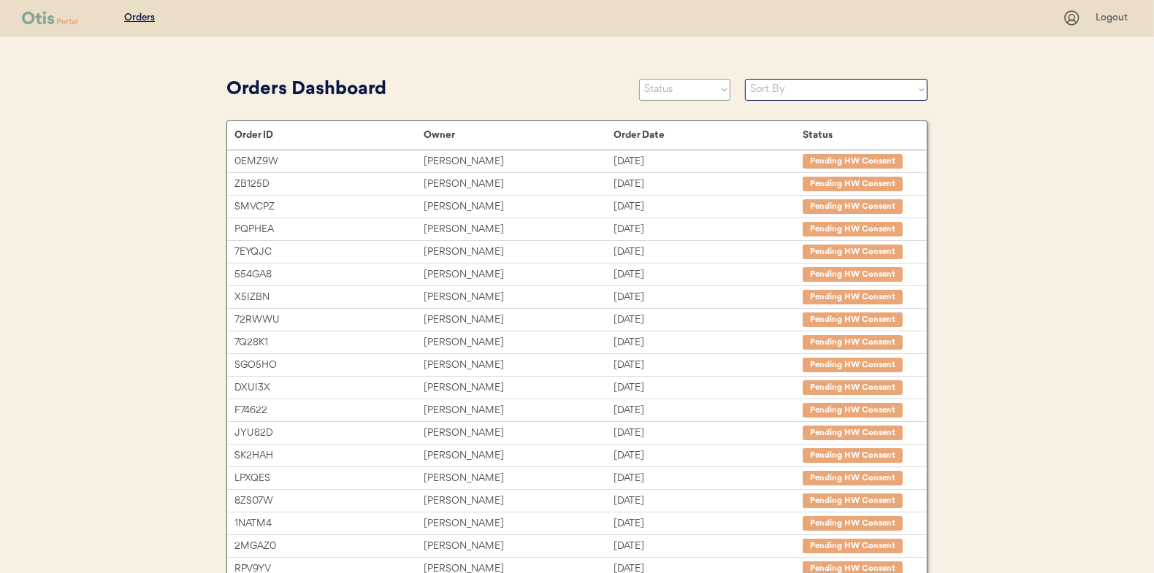
click at [656, 85] on select "Status On Hold New In Progress Complete Pending HW Consent Canceled" at bounding box center [684, 90] width 91 height 22
select select ""new""
click at [639, 79] on select "Status On Hold New In Progress Complete Pending HW Consent Canceled" at bounding box center [684, 90] width 91 height 22
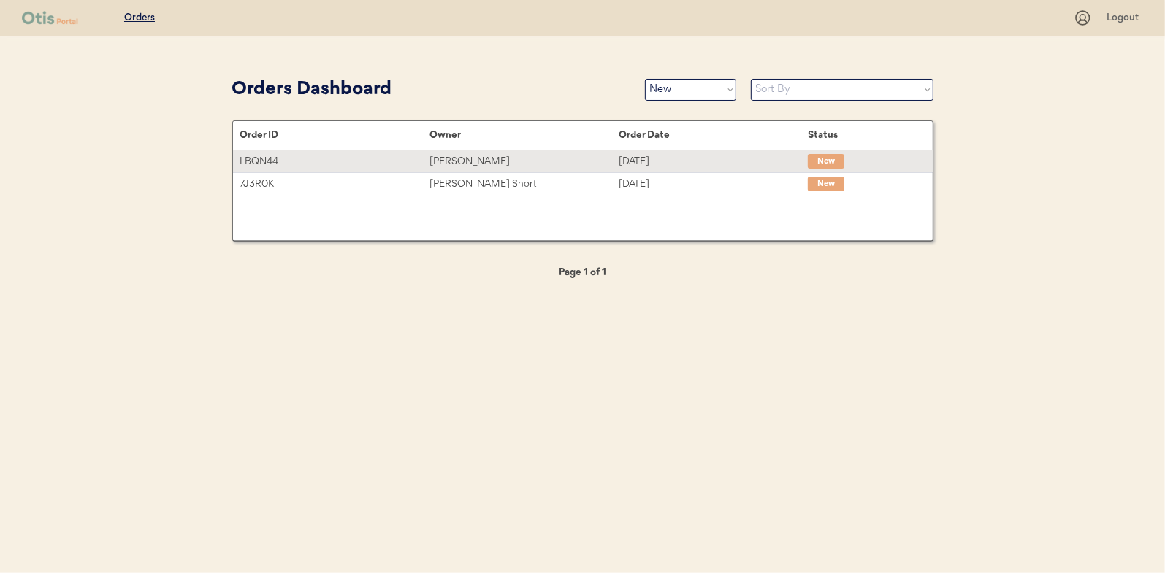
click at [454, 161] on div "[PERSON_NAME]" at bounding box center [524, 161] width 189 height 17
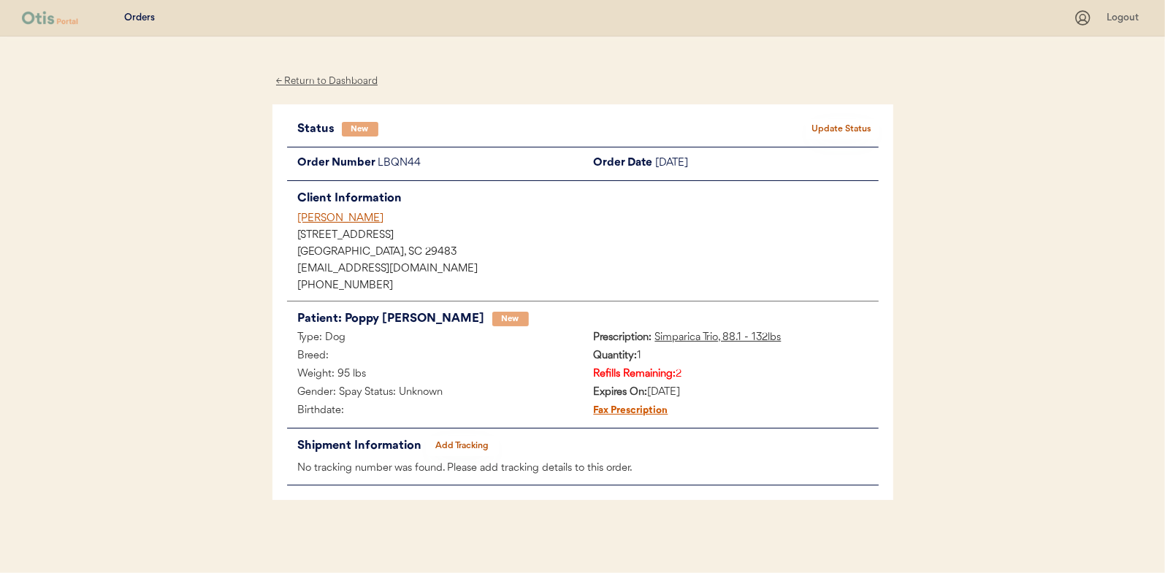
click at [846, 129] on button "Update Status" at bounding box center [842, 129] width 73 height 20
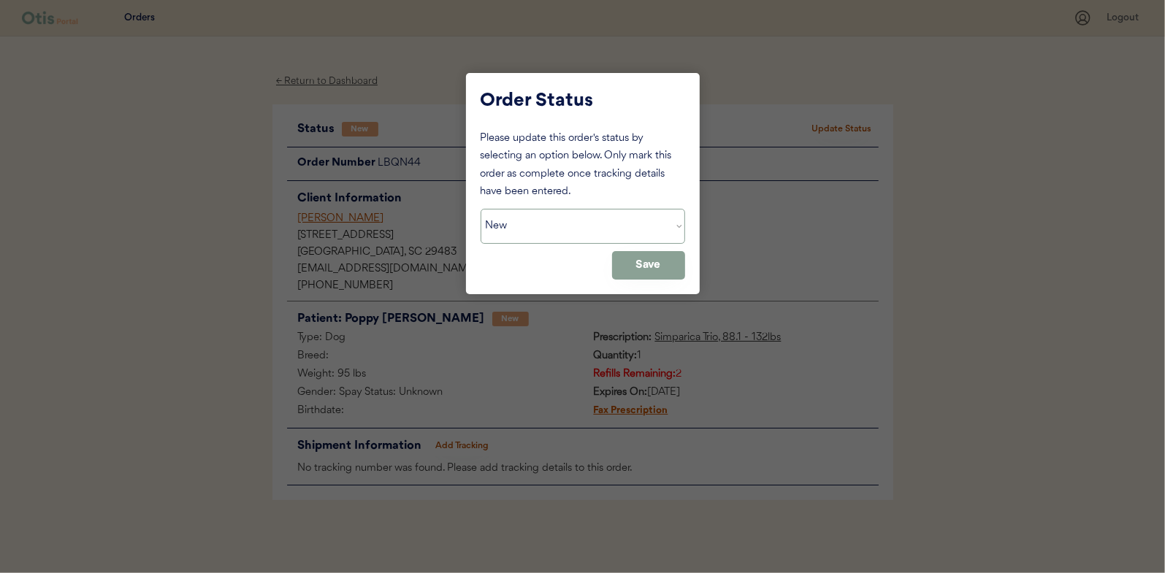
click at [562, 229] on select "Status On Hold New In Progress Complete Pending HW Consent Canceled" at bounding box center [583, 226] width 205 height 35
select select ""in_progress""
click at [481, 209] on select "Status On Hold New In Progress Complete Pending HW Consent Canceled" at bounding box center [583, 226] width 205 height 35
click at [638, 267] on button "Save" at bounding box center [648, 265] width 73 height 28
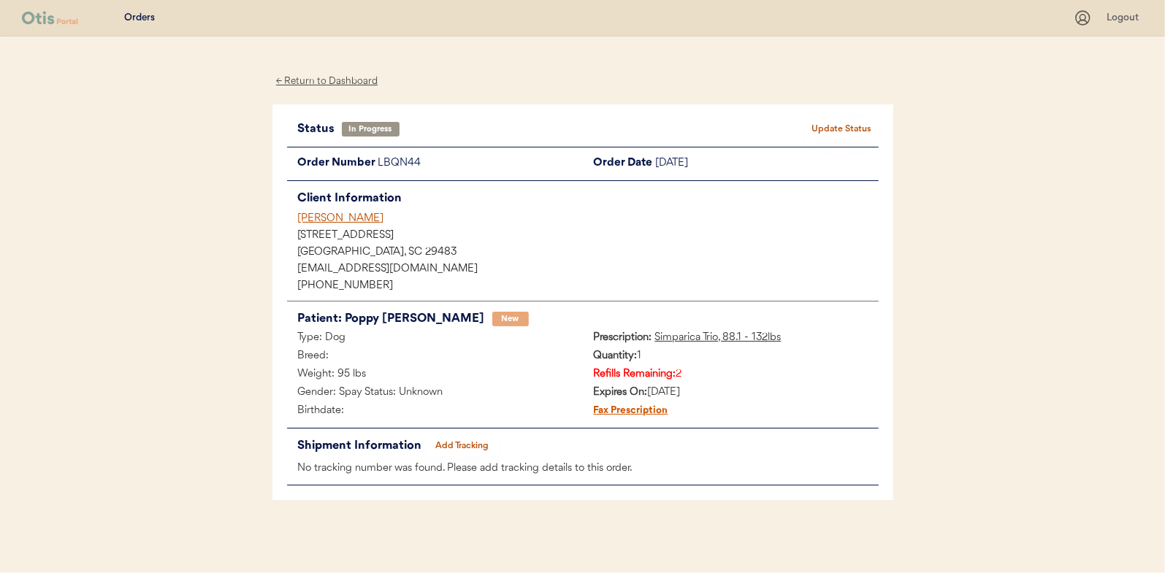
click at [332, 84] on div "← Return to Dashboard" at bounding box center [327, 81] width 110 height 17
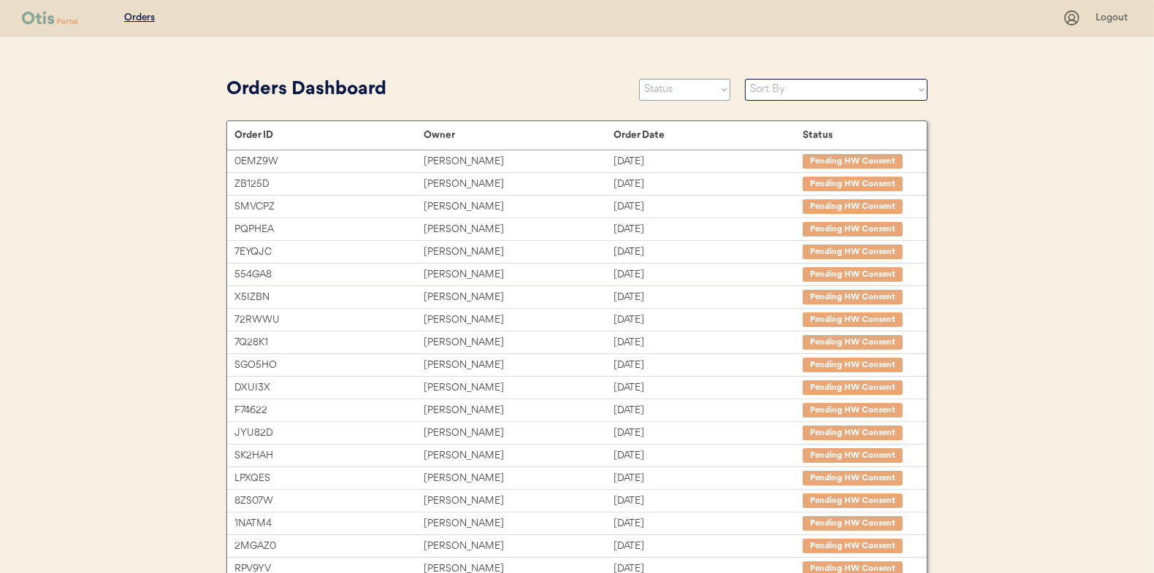
click at [687, 94] on select "Status On Hold New In Progress Complete Pending HW Consent Canceled" at bounding box center [684, 90] width 91 height 22
select select ""new""
click at [639, 79] on select "Status On Hold New In Progress Complete Pending HW Consent Canceled" at bounding box center [684, 90] width 91 height 22
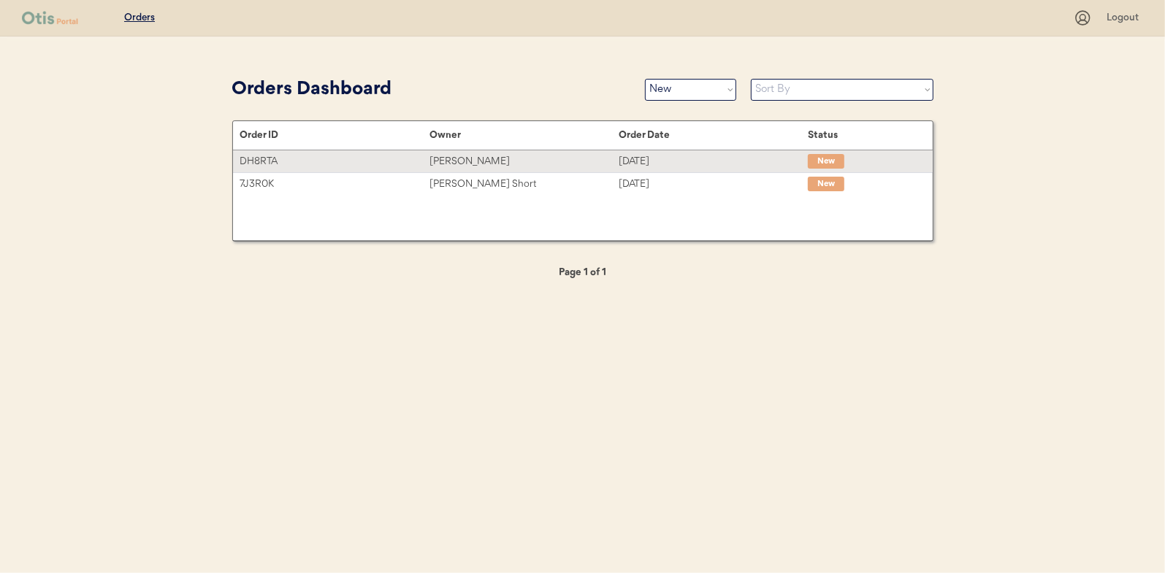
click at [462, 159] on div "[PERSON_NAME]" at bounding box center [524, 161] width 189 height 17
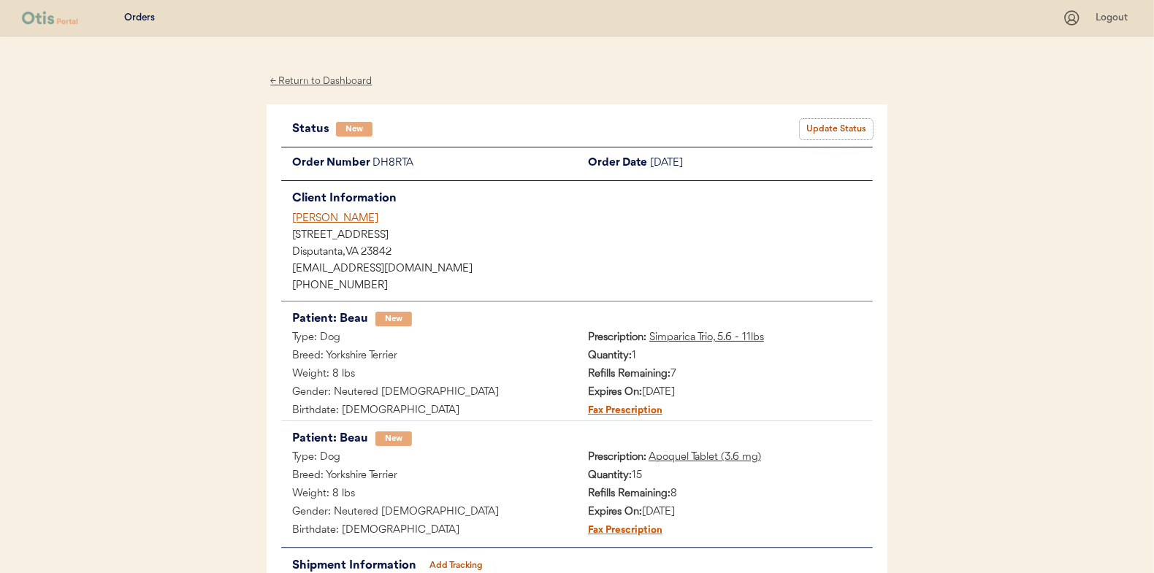
click at [833, 126] on button "Update Status" at bounding box center [836, 129] width 73 height 20
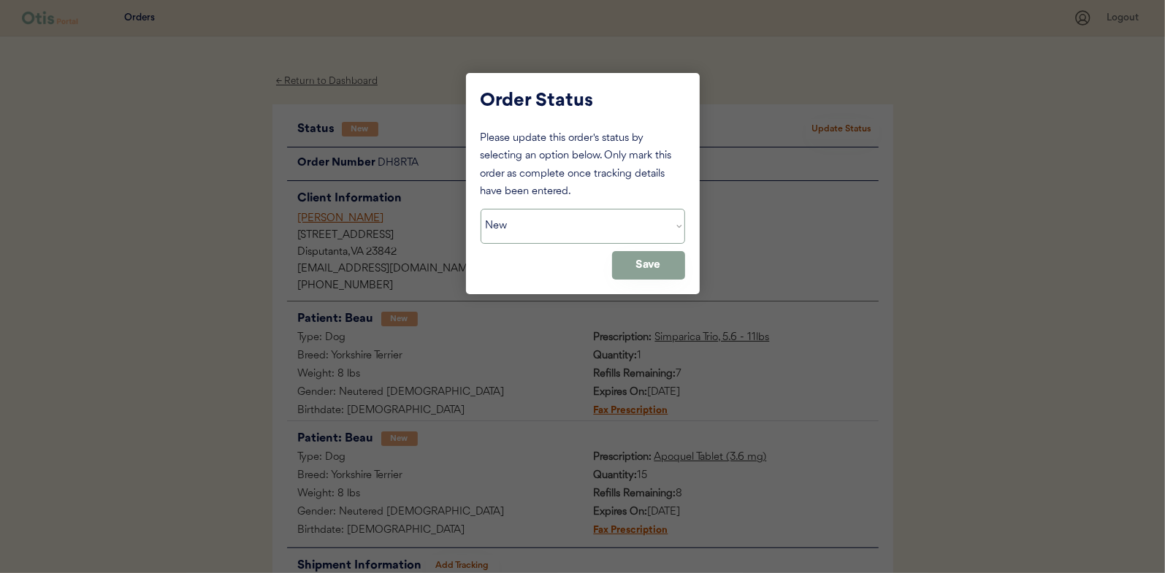
click at [539, 234] on select "Status On Hold New In Progress Complete Pending HW Consent Canceled" at bounding box center [583, 226] width 205 height 35
select select ""in_progress""
click at [481, 209] on select "Status On Hold New In Progress Complete Pending HW Consent Canceled" at bounding box center [583, 226] width 205 height 35
click at [646, 261] on button "Save" at bounding box center [648, 265] width 73 height 28
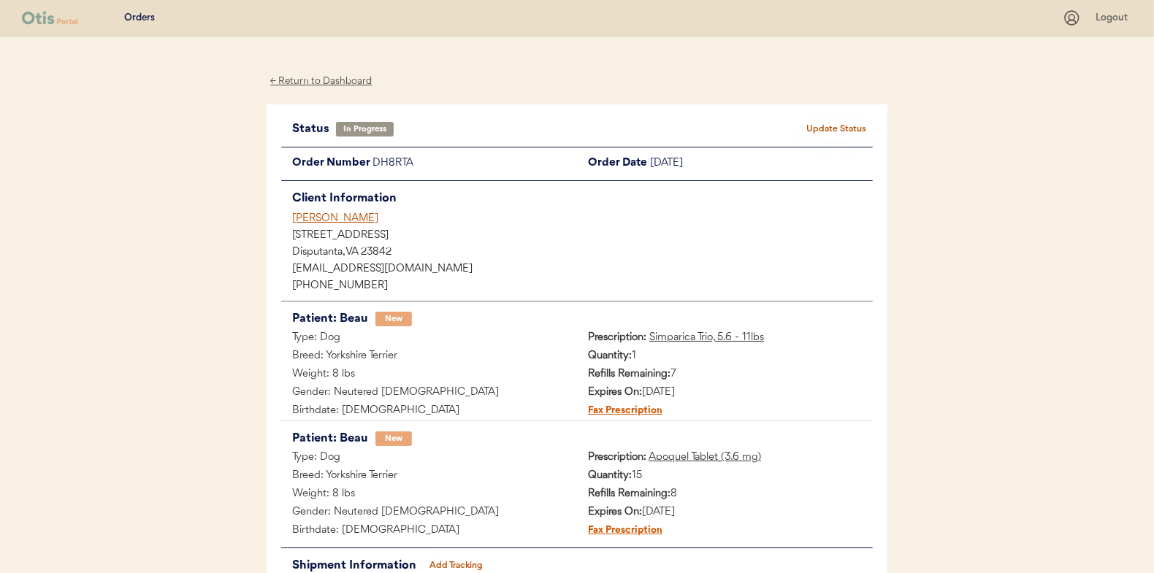
click at [314, 80] on div "← Return to Dashboard" at bounding box center [322, 81] width 110 height 17
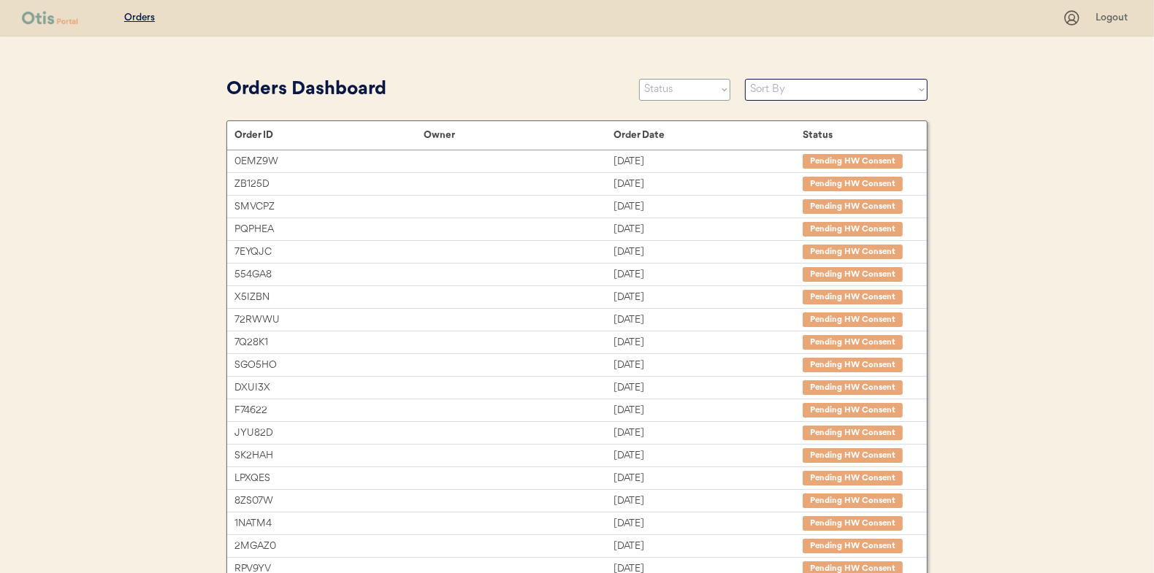
click at [665, 90] on select "Status On Hold New In Progress Complete Pending HW Consent Canceled" at bounding box center [684, 90] width 91 height 22
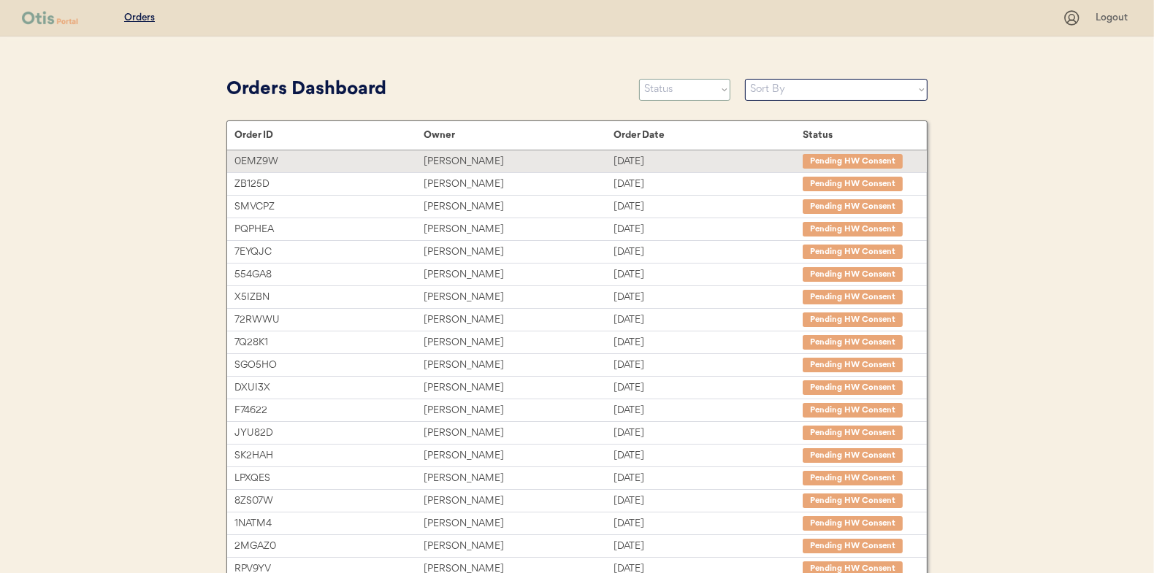
select select ""new""
click at [639, 79] on select "Status On Hold New In Progress Complete Pending HW Consent Canceled" at bounding box center [684, 90] width 91 height 22
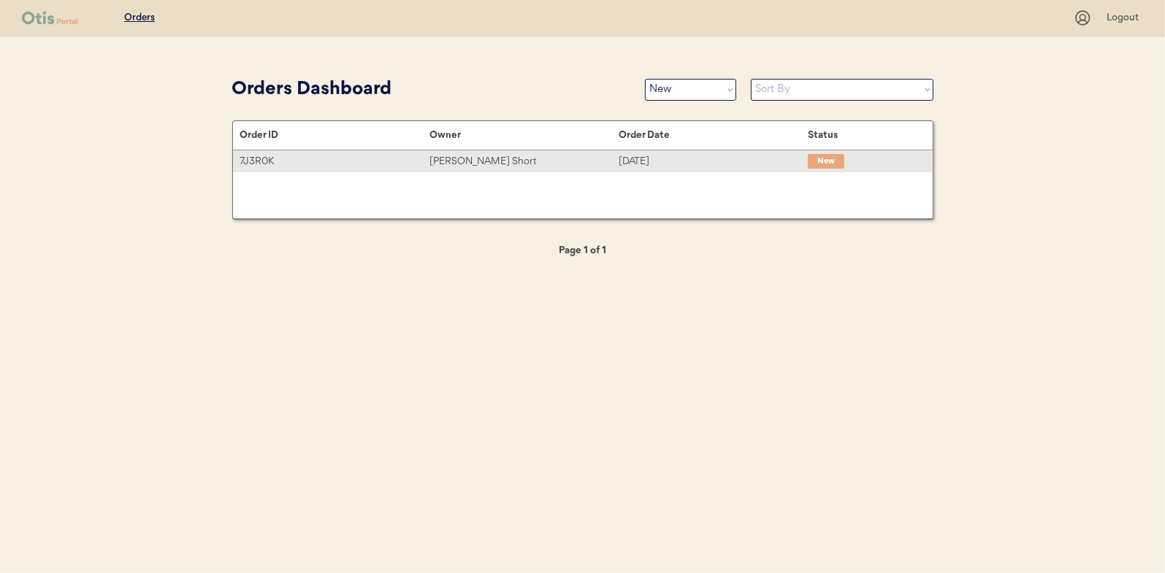
click at [462, 161] on div "[PERSON_NAME] Short" at bounding box center [524, 161] width 189 height 17
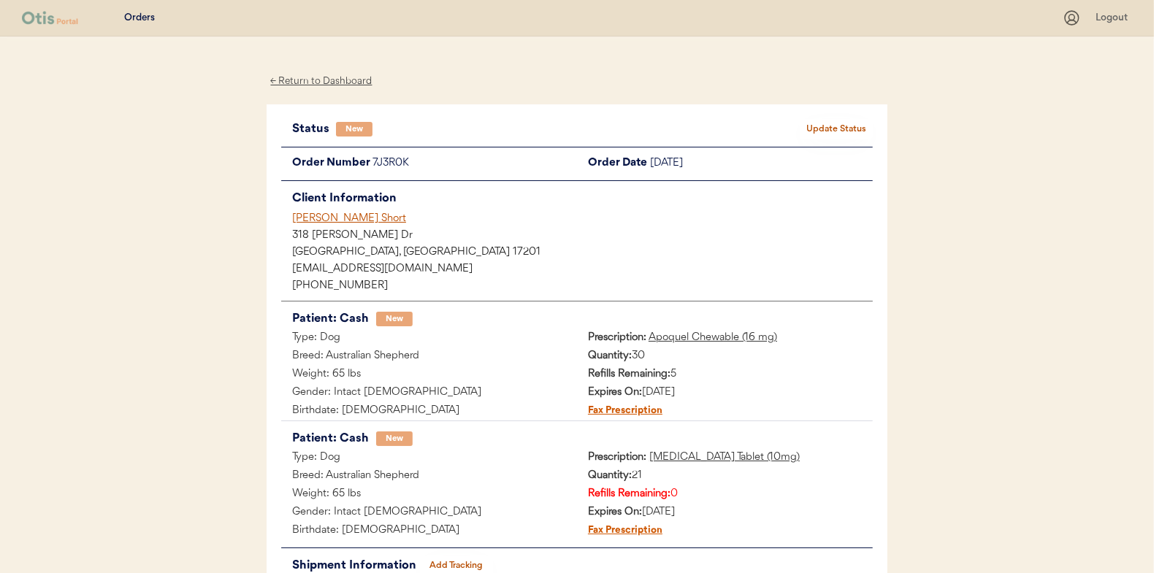
click at [405, 163] on div "7J3R0K" at bounding box center [475, 164] width 205 height 18
drag, startPoint x: 406, startPoint y: 161, endPoint x: 374, endPoint y: 167, distance: 32.7
click at [374, 167] on div "7J3R0K" at bounding box center [475, 164] width 205 height 18
copy div "7J3R0K"
click at [845, 127] on button "Update Status" at bounding box center [836, 129] width 73 height 20
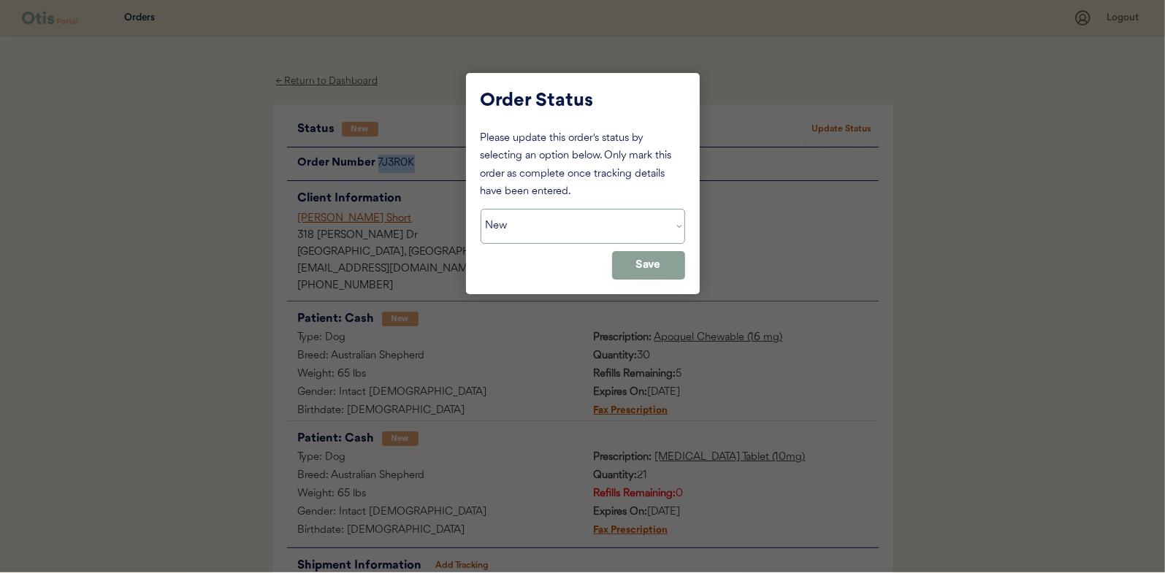
click at [562, 215] on select "Status On Hold New In Progress Complete Pending HW Consent Canceled" at bounding box center [583, 226] width 205 height 35
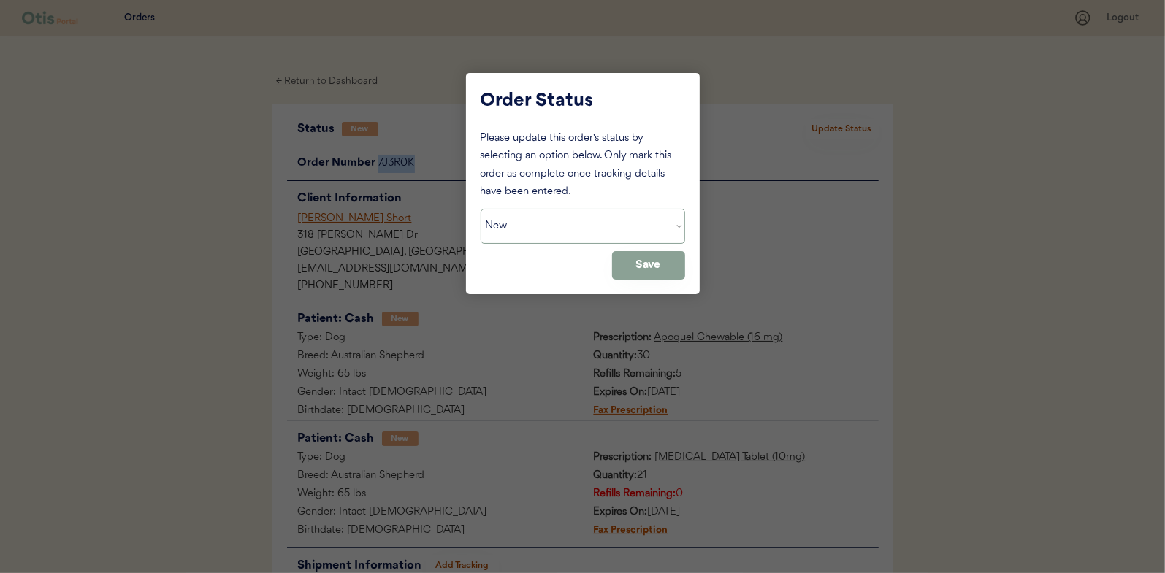
select select ""in_progress""
click at [481, 209] on select "Status On Hold New In Progress Complete Pending HW Consent Canceled" at bounding box center [583, 226] width 205 height 35
click at [647, 255] on button "Save" at bounding box center [648, 265] width 73 height 28
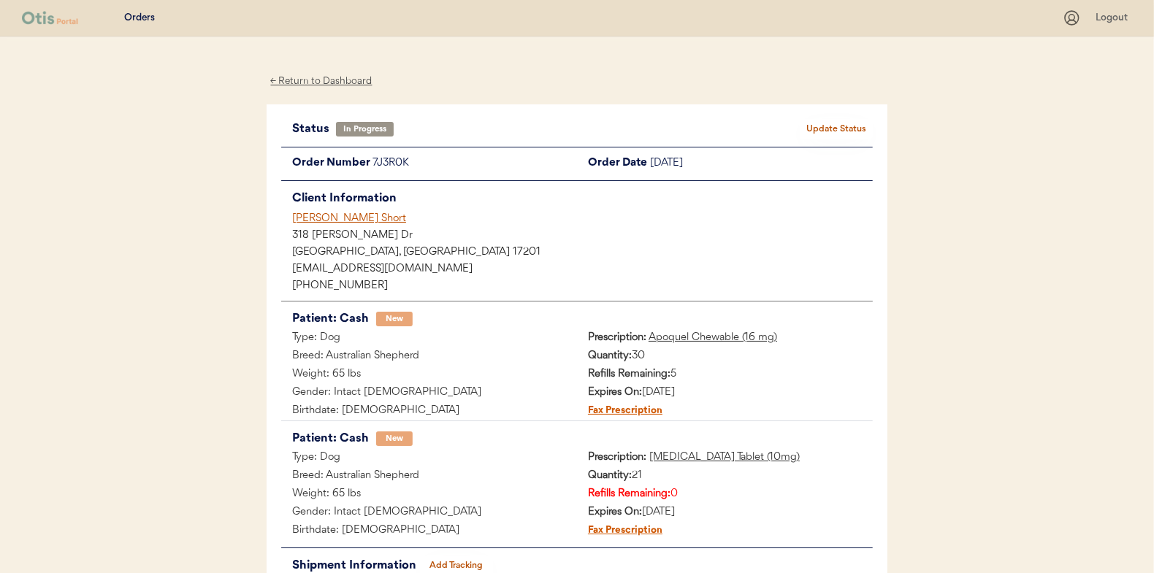
click at [316, 80] on div "← Return to Dashboard" at bounding box center [322, 81] width 110 height 17
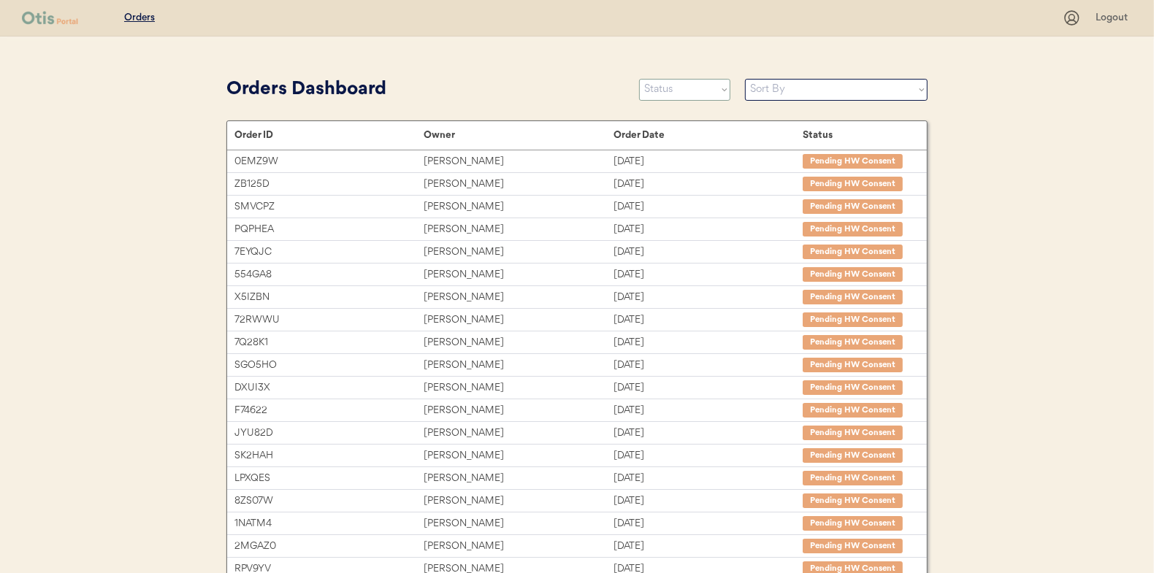
click at [665, 88] on select "Status On Hold New In Progress Complete Pending HW Consent Canceled" at bounding box center [684, 90] width 91 height 22
click at [639, 79] on select "Status On Hold New In Progress Complete Pending HW Consent Canceled" at bounding box center [684, 90] width 91 height 22
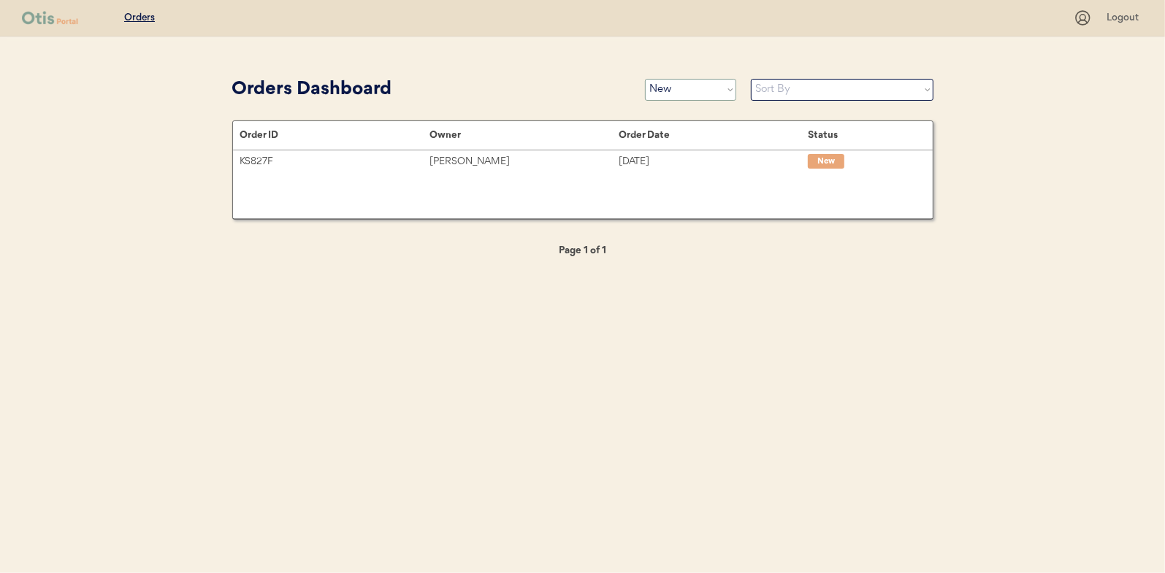
click at [679, 94] on select "Status On Hold New In Progress Complete Pending HW Consent Canceled" at bounding box center [690, 90] width 91 height 22
select select ""in_progress""
click at [645, 79] on select "Status On Hold New In Progress Complete Pending HW Consent Canceled" at bounding box center [690, 90] width 91 height 22
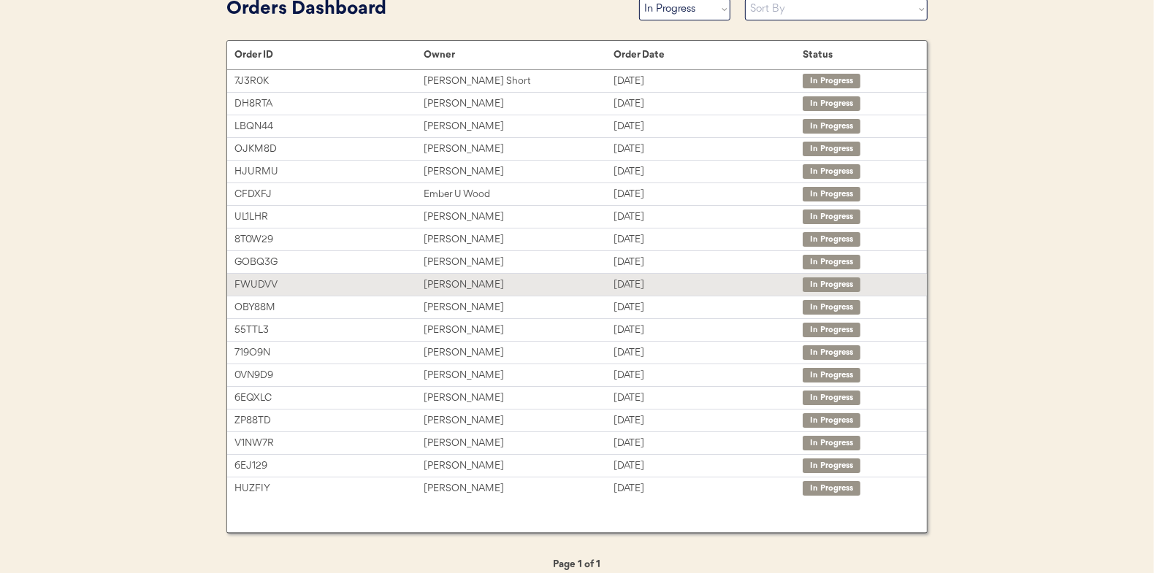
scroll to position [93, 0]
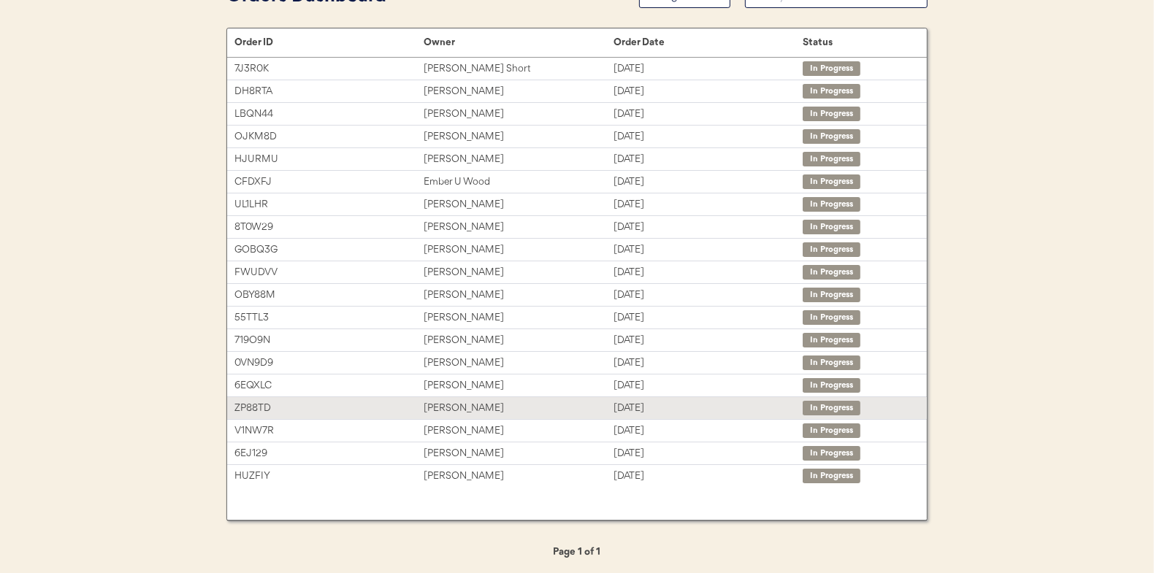
click at [456, 403] on div "Ms. Harmoni VanEtten" at bounding box center [518, 408] width 189 height 17
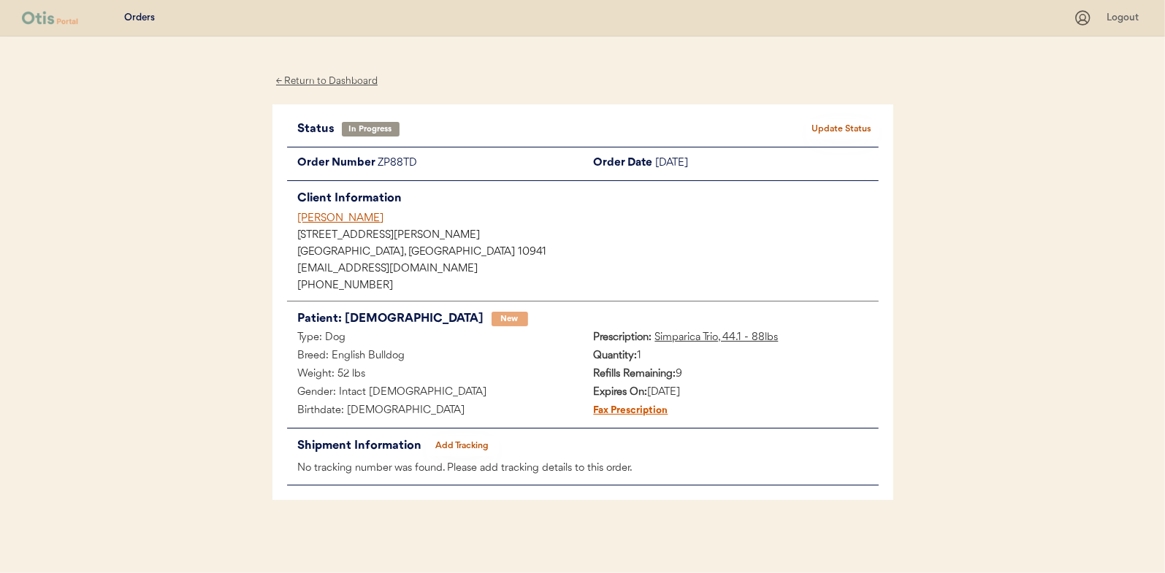
click at [455, 448] on button "Add Tracking" at bounding box center [462, 446] width 73 height 20
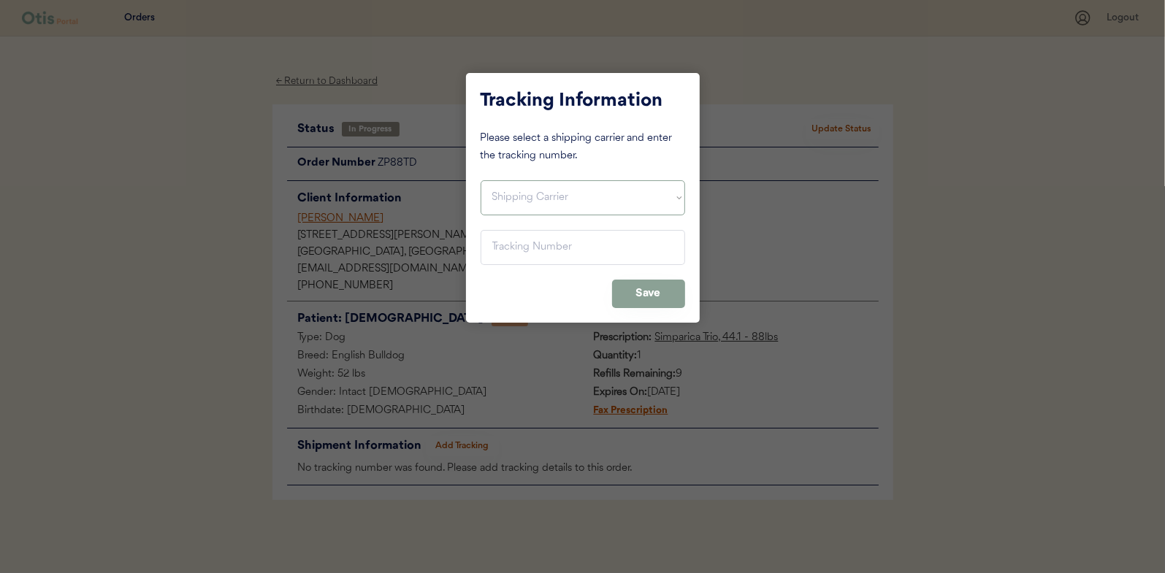
click at [492, 191] on select "Shipping Carrier FedEx FedEx Ground Economy UPS USPS" at bounding box center [583, 197] width 205 height 35
select select ""usps""
click at [481, 180] on select "Shipping Carrier FedEx FedEx Ground Economy UPS USPS" at bounding box center [583, 197] width 205 height 35
click at [507, 244] on input "input" at bounding box center [583, 247] width 205 height 35
paste input "9400150105496039508238"
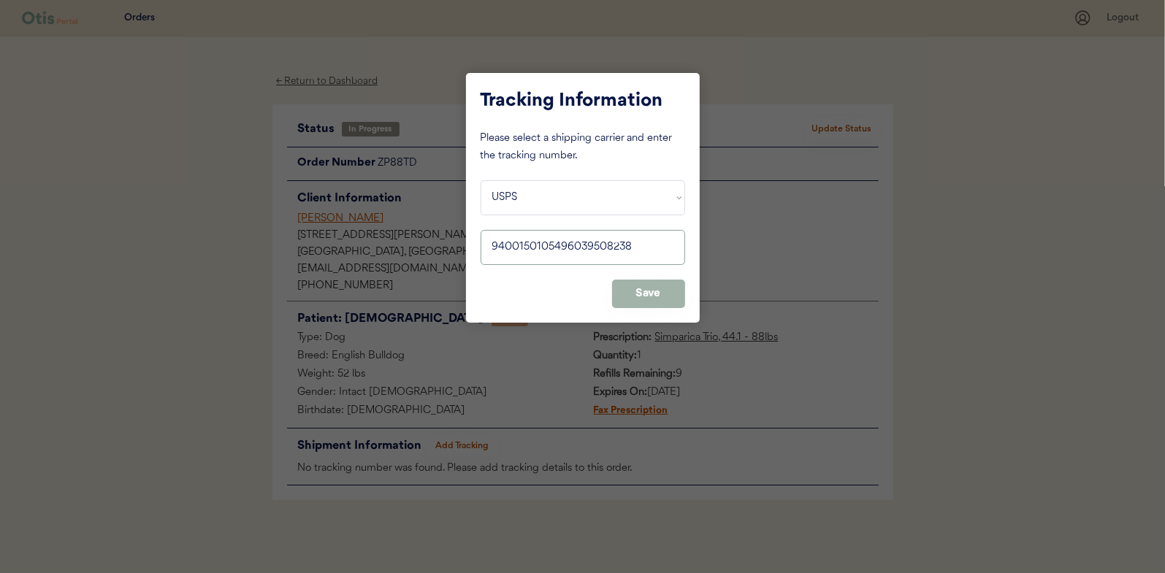
type input "9400150105496039508238"
click at [665, 289] on button "Save" at bounding box center [648, 294] width 73 height 28
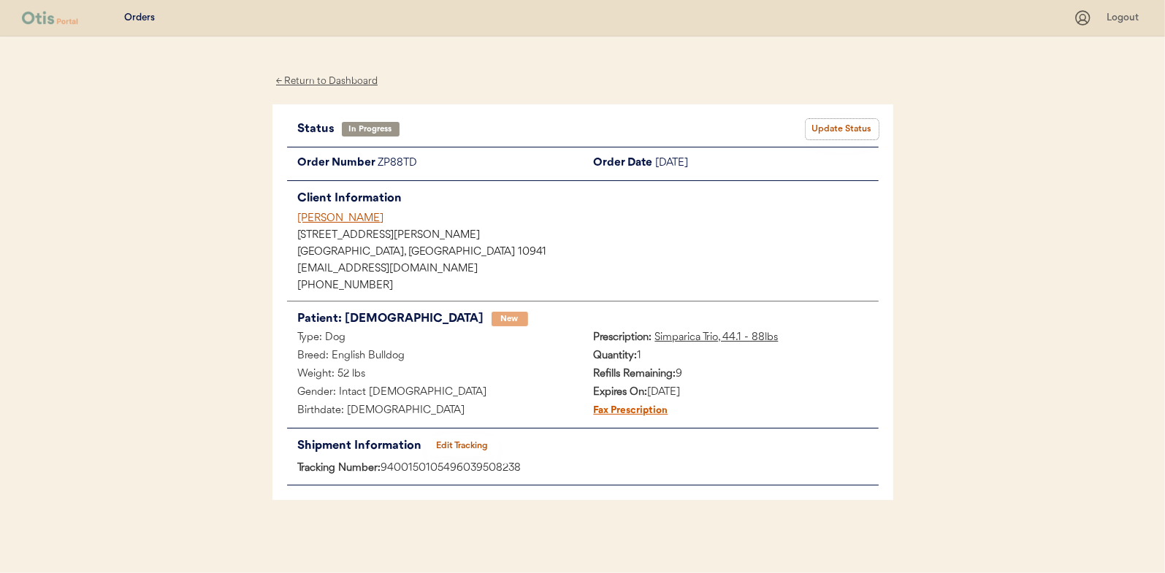
click at [834, 127] on button "Update Status" at bounding box center [842, 129] width 73 height 20
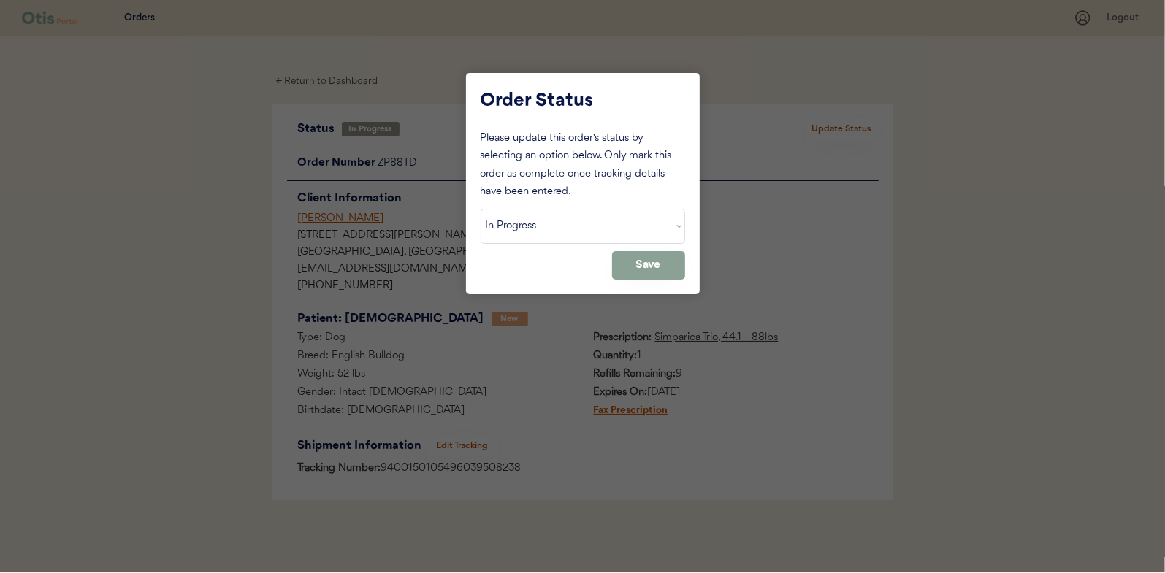
click at [533, 227] on select "Status On Hold New In Progress Complete Pending HW Consent Canceled" at bounding box center [583, 226] width 205 height 35
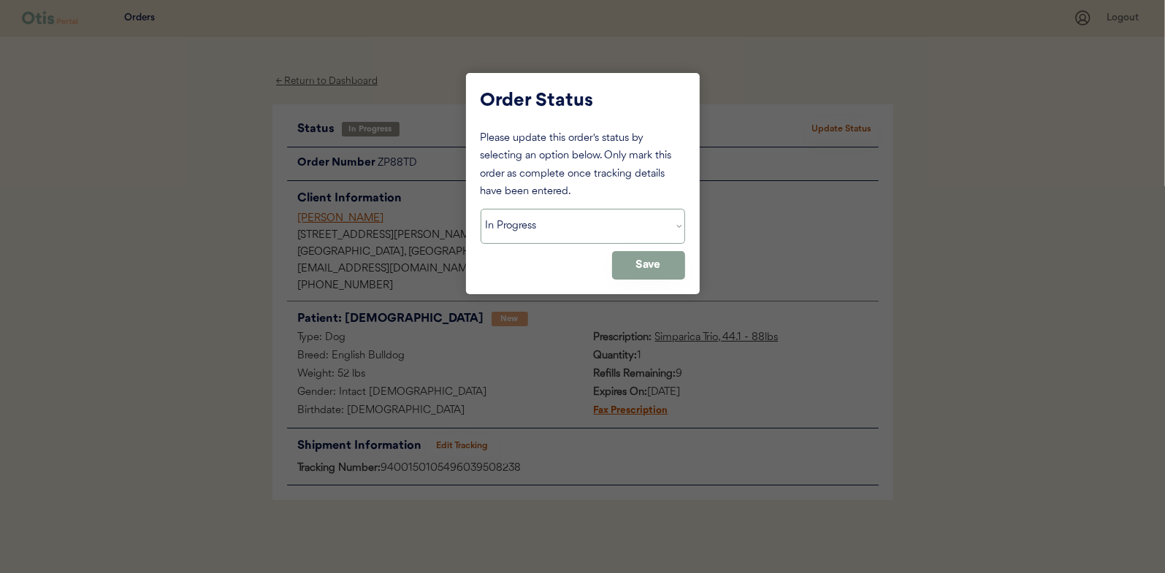
select select ""complete""
click at [481, 209] on select "Status On Hold New In Progress Complete Pending HW Consent Canceled" at bounding box center [583, 226] width 205 height 35
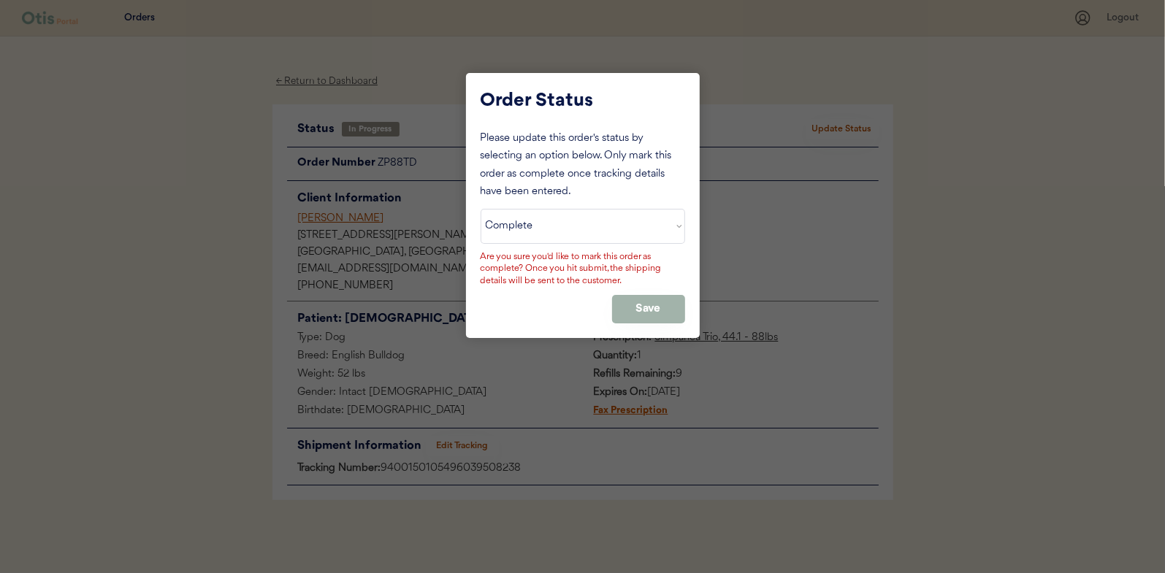
click at [655, 304] on button "Save" at bounding box center [648, 309] width 73 height 28
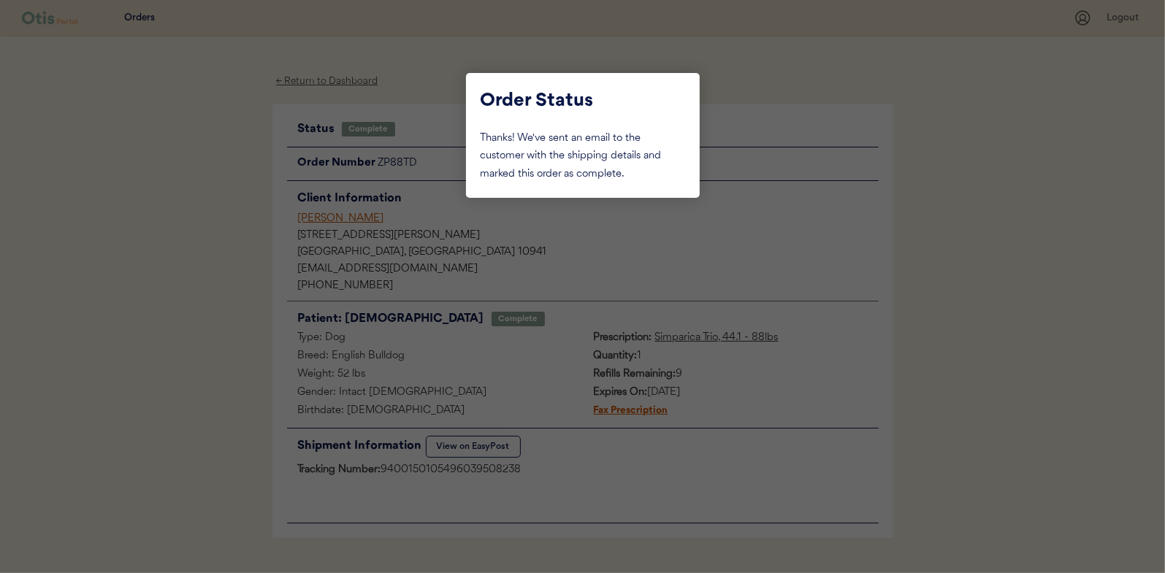
click at [196, 168] on div at bounding box center [582, 286] width 1165 height 573
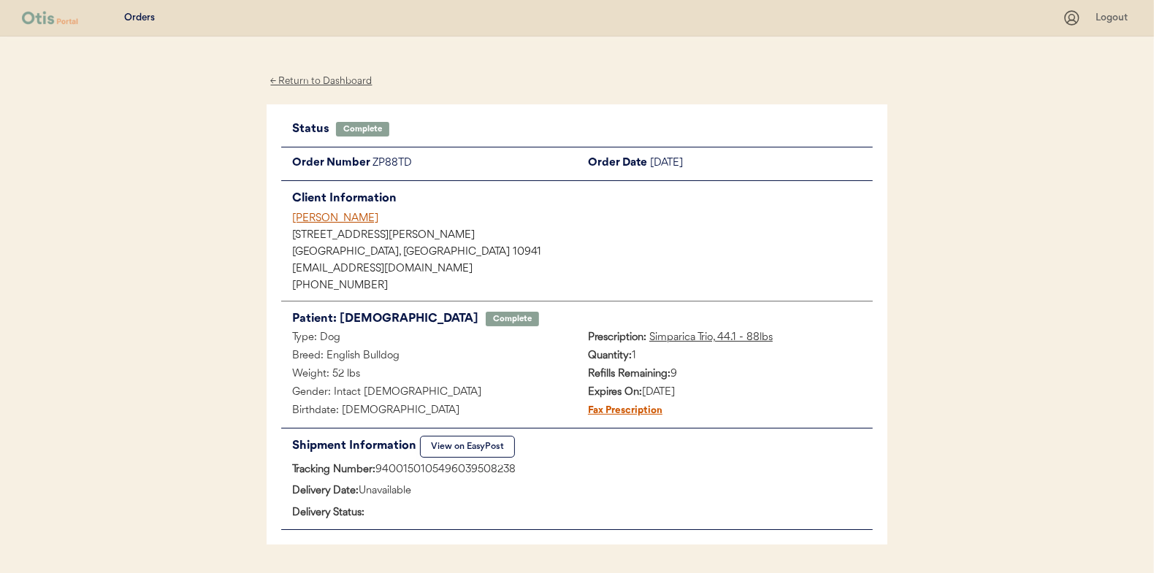
click at [310, 77] on div "← Return to Dashboard" at bounding box center [322, 81] width 110 height 17
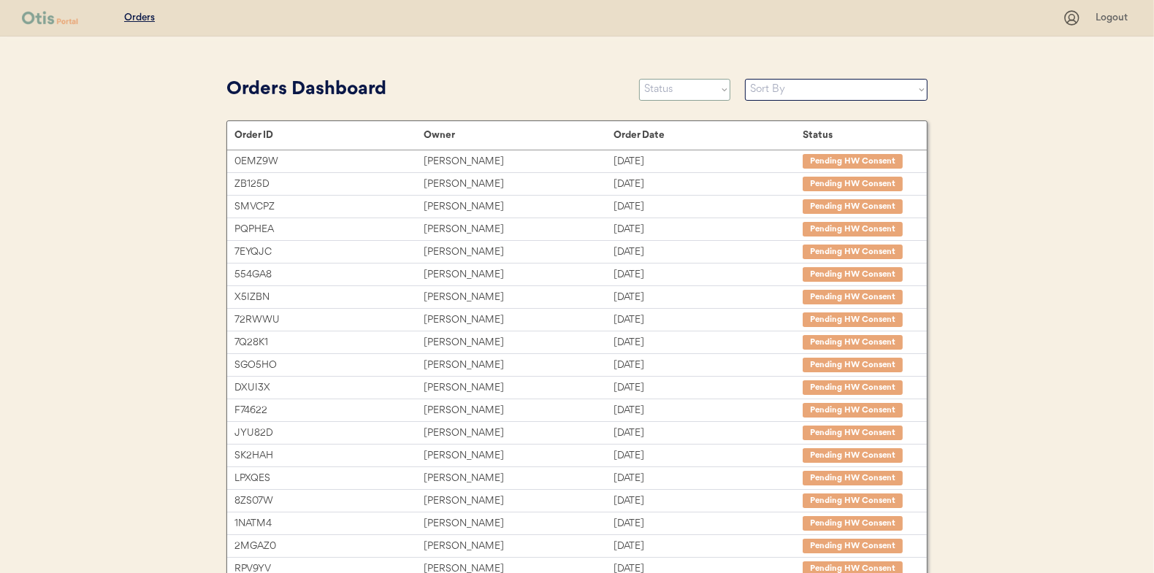
click at [681, 88] on select "Status On Hold New In Progress Complete Pending HW Consent Canceled" at bounding box center [684, 90] width 91 height 22
select select ""in_progress""
click at [639, 79] on select "Status On Hold New In Progress Complete Pending HW Consent Canceled" at bounding box center [684, 90] width 91 height 22
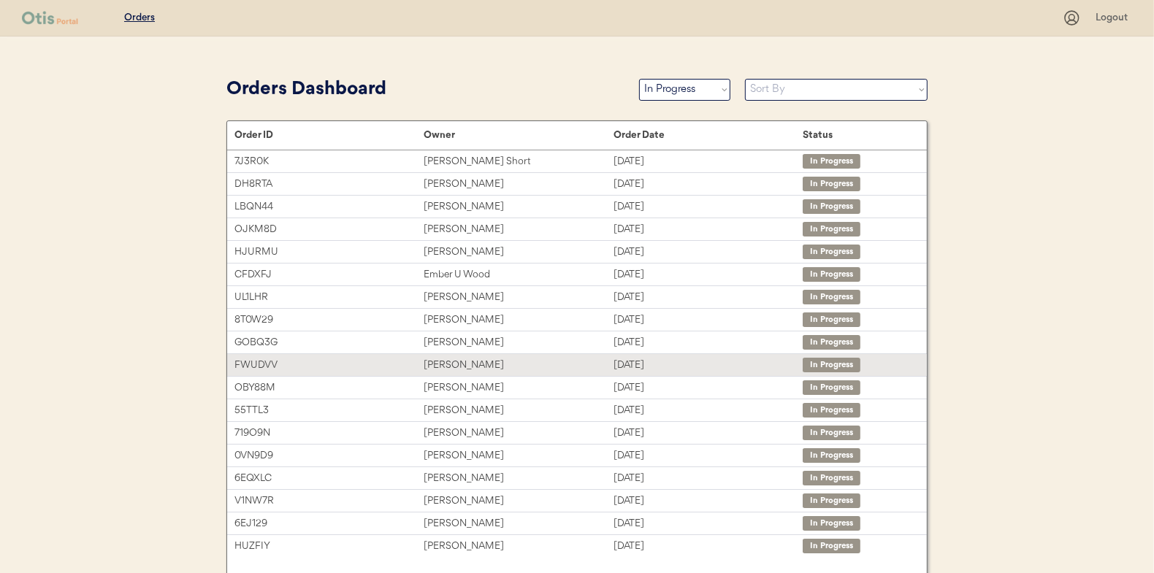
scroll to position [71, 0]
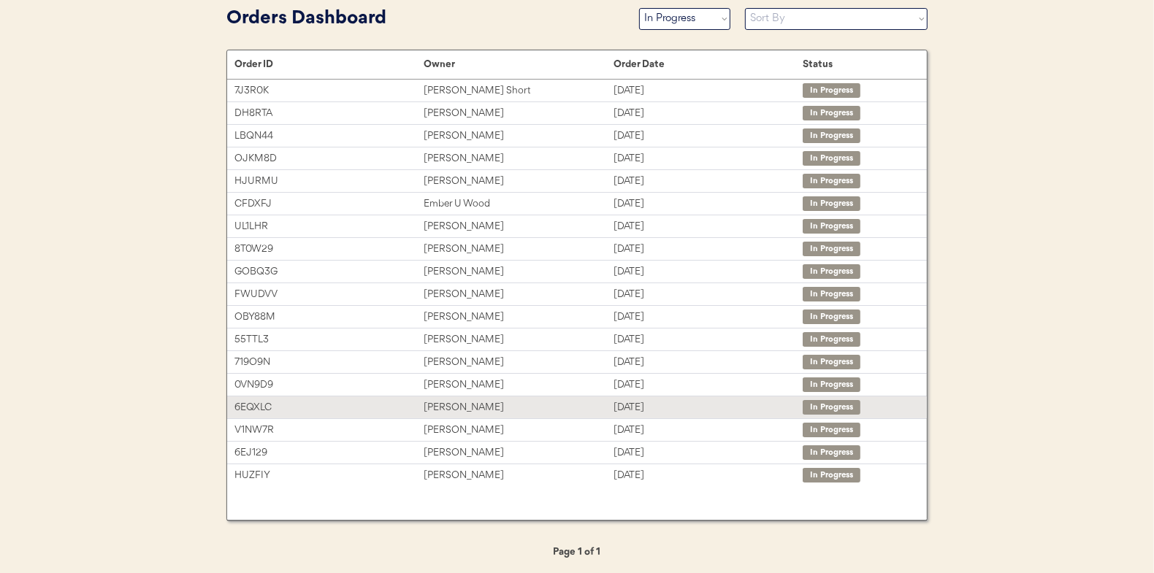
click at [440, 400] on div "[PERSON_NAME]" at bounding box center [518, 408] width 189 height 17
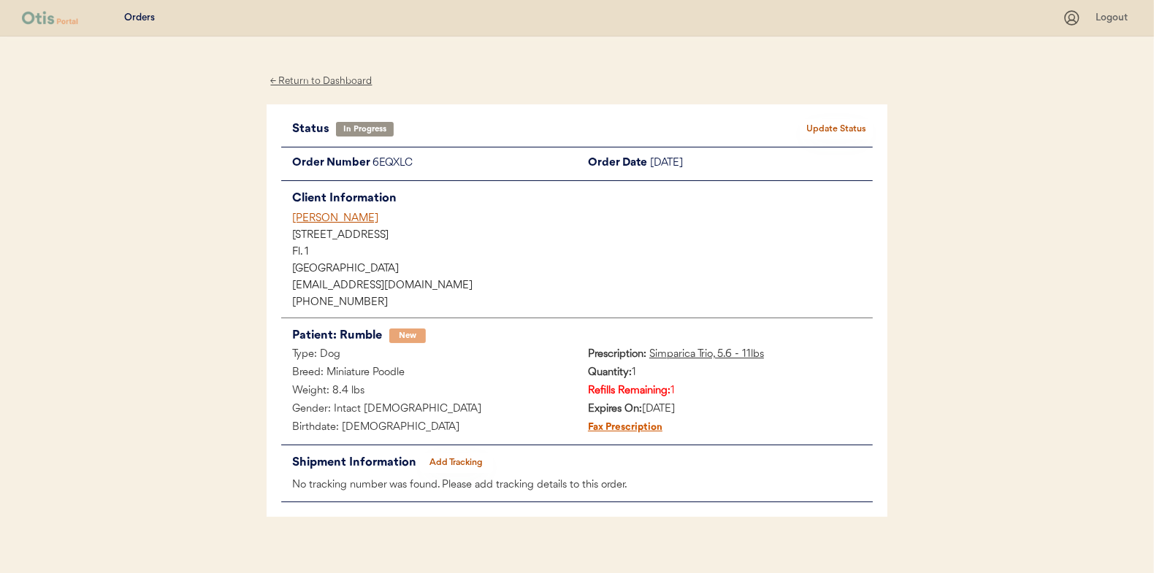
click at [456, 450] on div "Status In Progress Update Status Order Number 6EQXLC Order Date [DATE] Client I…" at bounding box center [577, 311] width 592 height 384
click at [454, 458] on button "Add Tracking" at bounding box center [456, 463] width 73 height 20
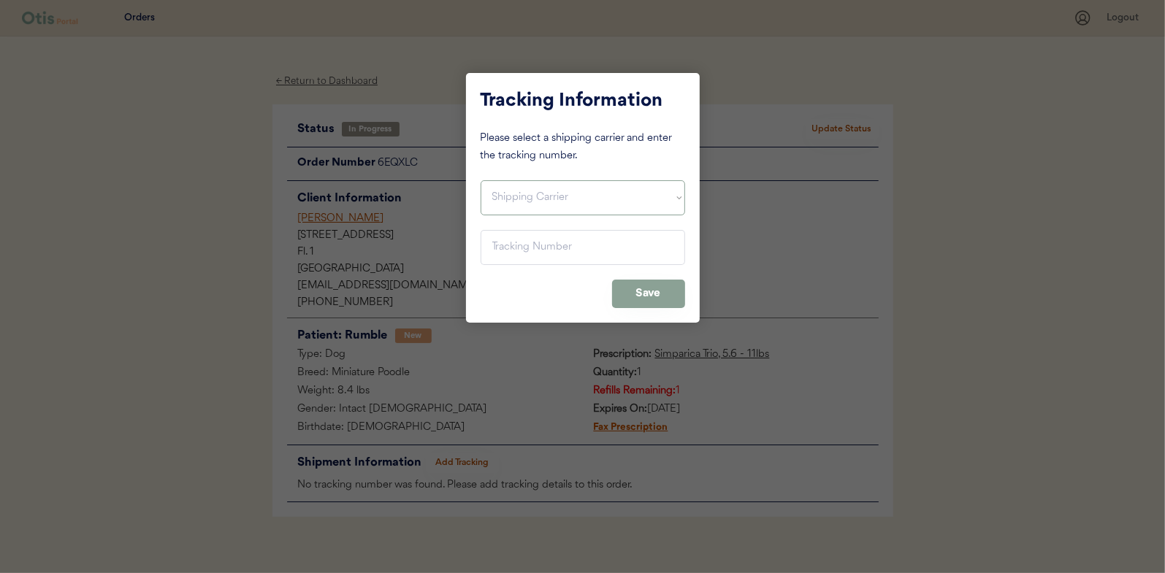
click at [508, 194] on select "Shipping Carrier FedEx FedEx Ground Economy UPS USPS" at bounding box center [583, 197] width 205 height 35
select select ""usps""
click at [481, 180] on select "Shipping Carrier FedEx FedEx Ground Economy UPS USPS" at bounding box center [583, 197] width 205 height 35
click at [489, 243] on input "input" at bounding box center [583, 247] width 205 height 35
paste input "9400150105497038065609"
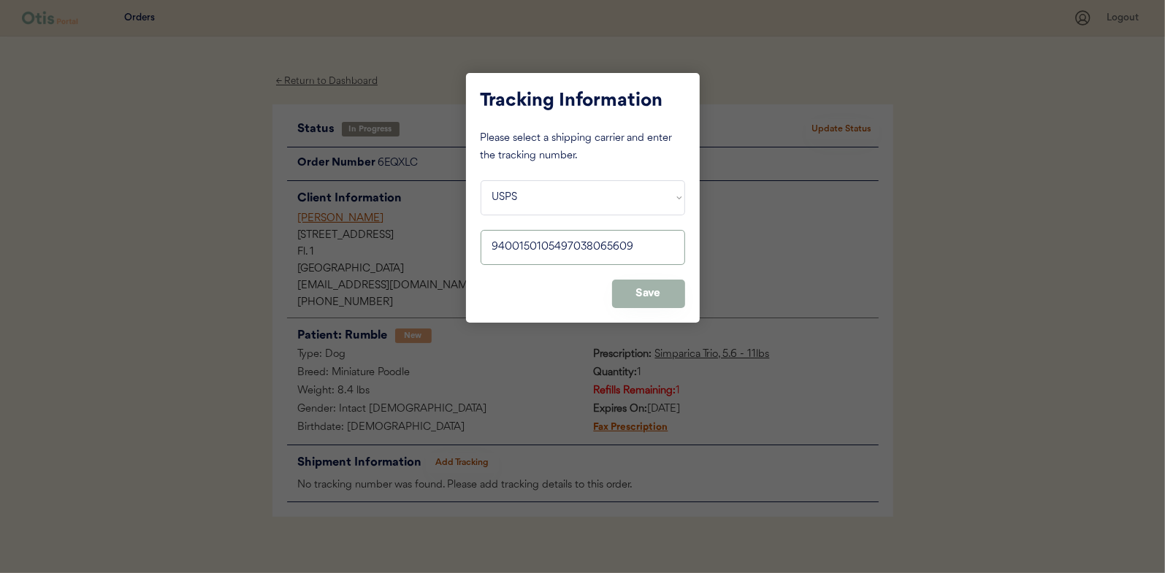
type input "9400150105497038065609"
click at [646, 286] on button "Save" at bounding box center [648, 294] width 73 height 28
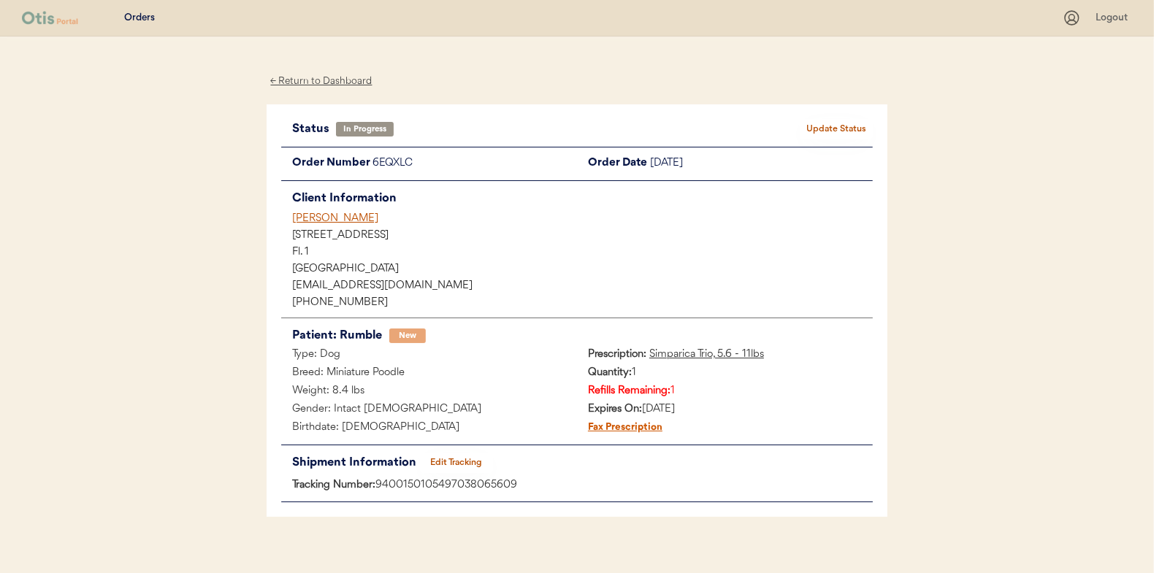
click at [823, 128] on button "Update Status" at bounding box center [836, 129] width 73 height 20
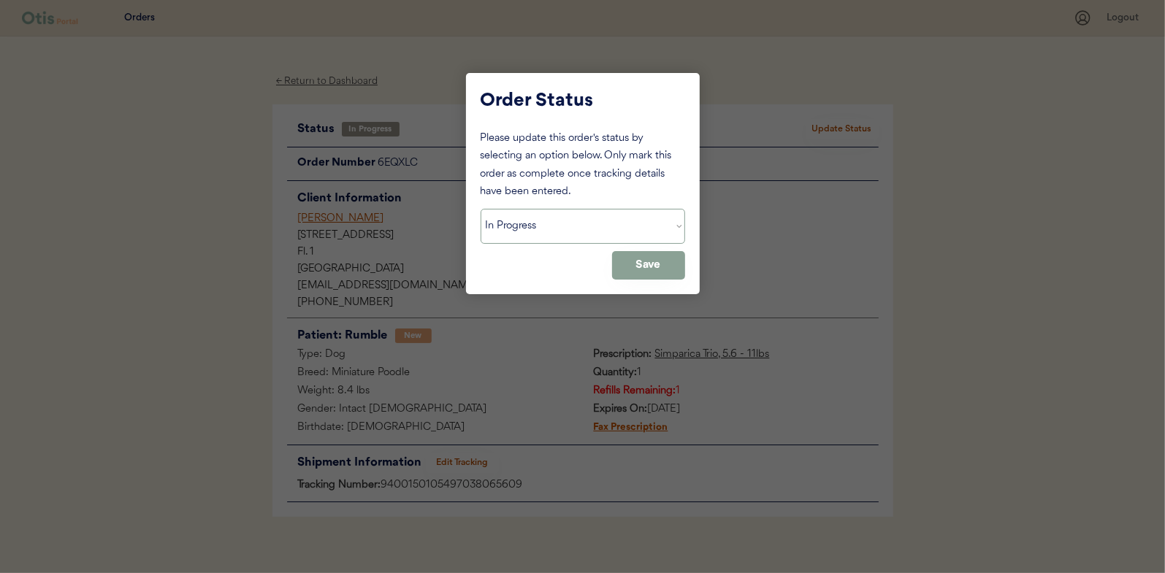
click at [554, 226] on select "Status On Hold New In Progress Complete Pending HW Consent Canceled" at bounding box center [583, 226] width 205 height 35
select select ""complete""
click at [481, 209] on select "Status On Hold New In Progress Complete Pending HW Consent Canceled" at bounding box center [583, 226] width 205 height 35
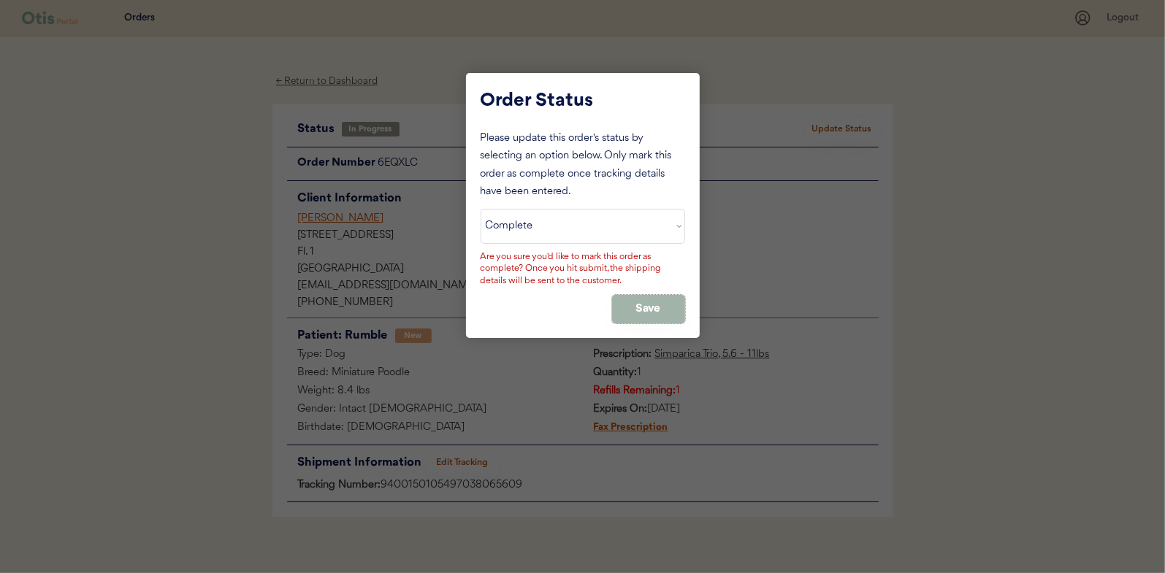
click at [641, 308] on button "Save" at bounding box center [648, 309] width 73 height 28
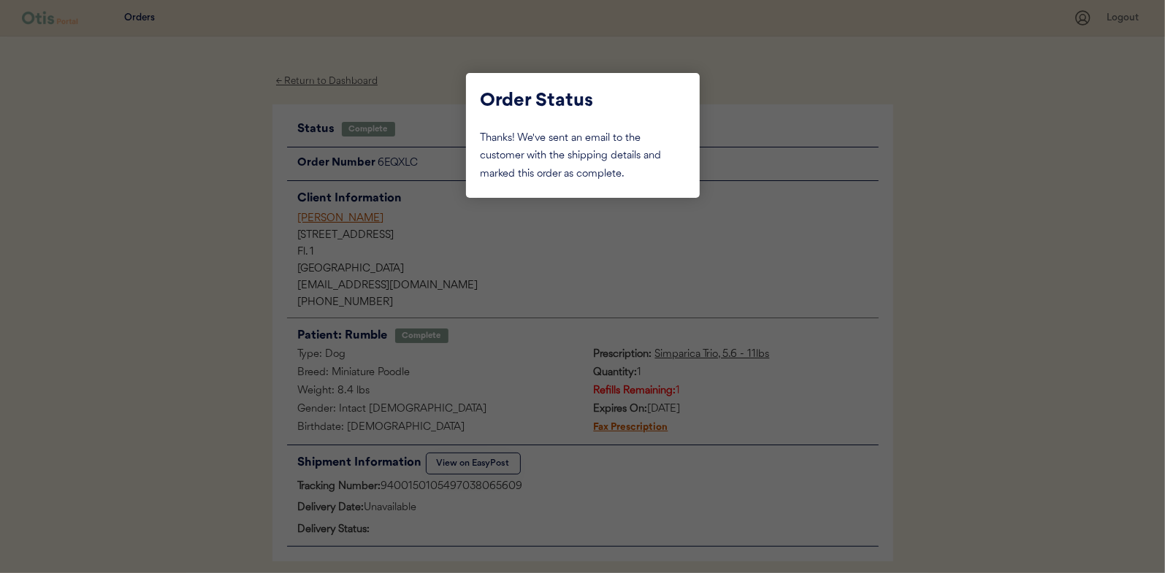
click at [213, 156] on div at bounding box center [582, 286] width 1165 height 573
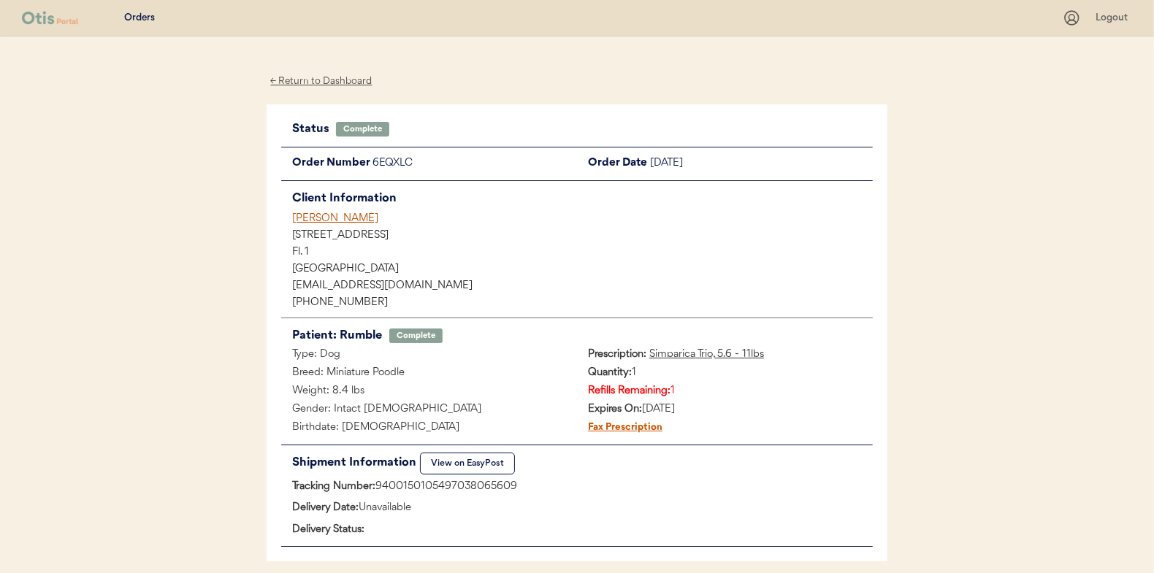
click at [323, 78] on div "← Return to Dashboard" at bounding box center [322, 81] width 110 height 17
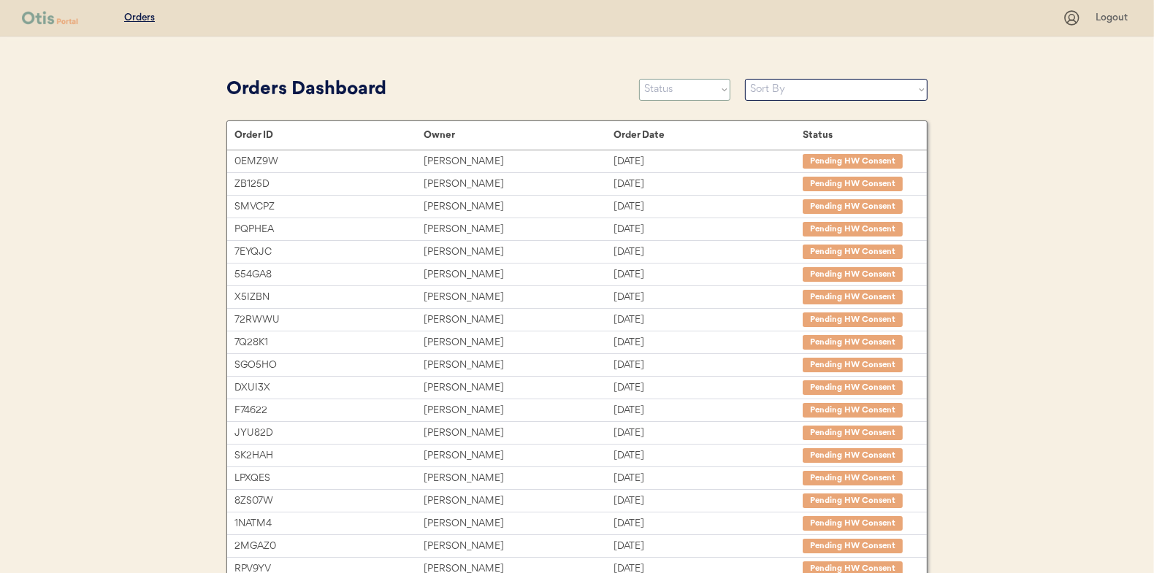
click at [698, 96] on select "Status On Hold New In Progress Complete Pending HW Consent Canceled" at bounding box center [684, 90] width 91 height 22
select select ""in_progress""
click at [639, 79] on select "Status On Hold New In Progress Complete Pending HW Consent Canceled" at bounding box center [684, 90] width 91 height 22
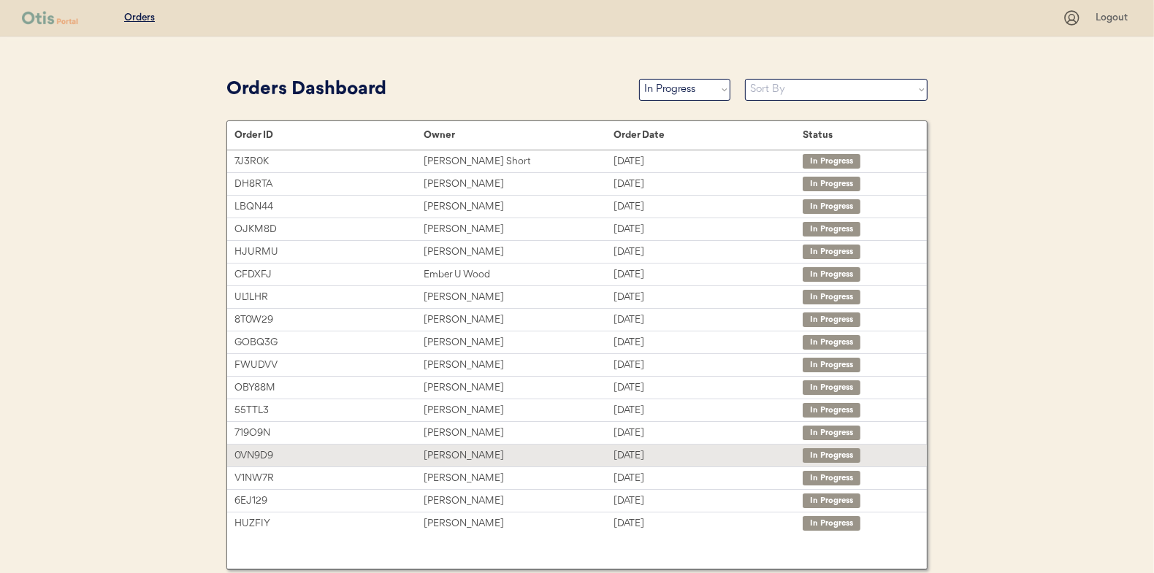
click at [449, 455] on div "[PERSON_NAME]" at bounding box center [518, 456] width 189 height 17
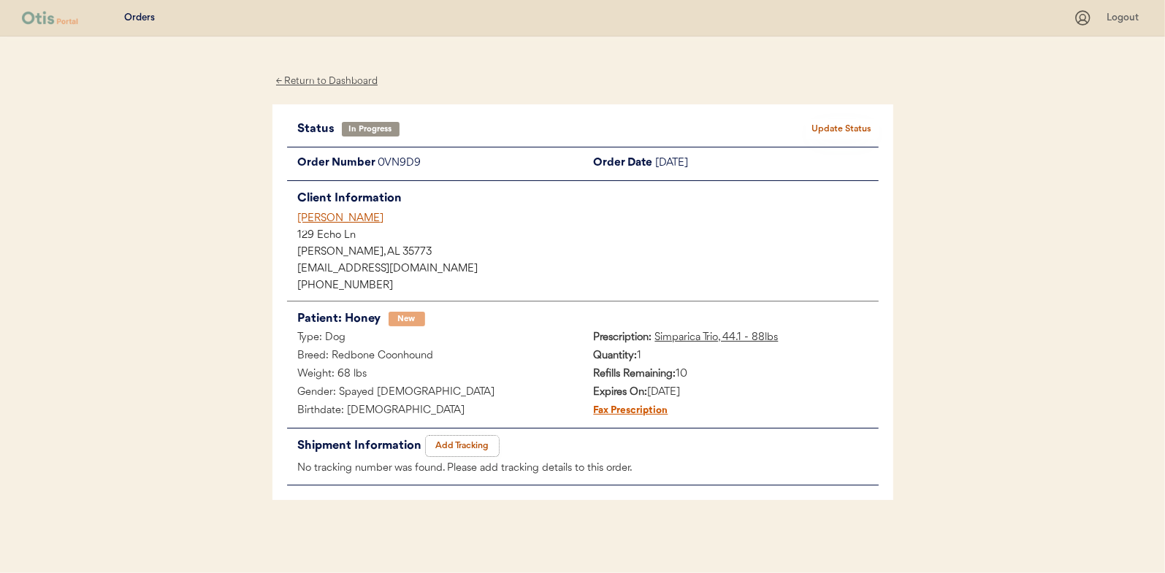
click at [464, 446] on button "Add Tracking" at bounding box center [462, 446] width 73 height 20
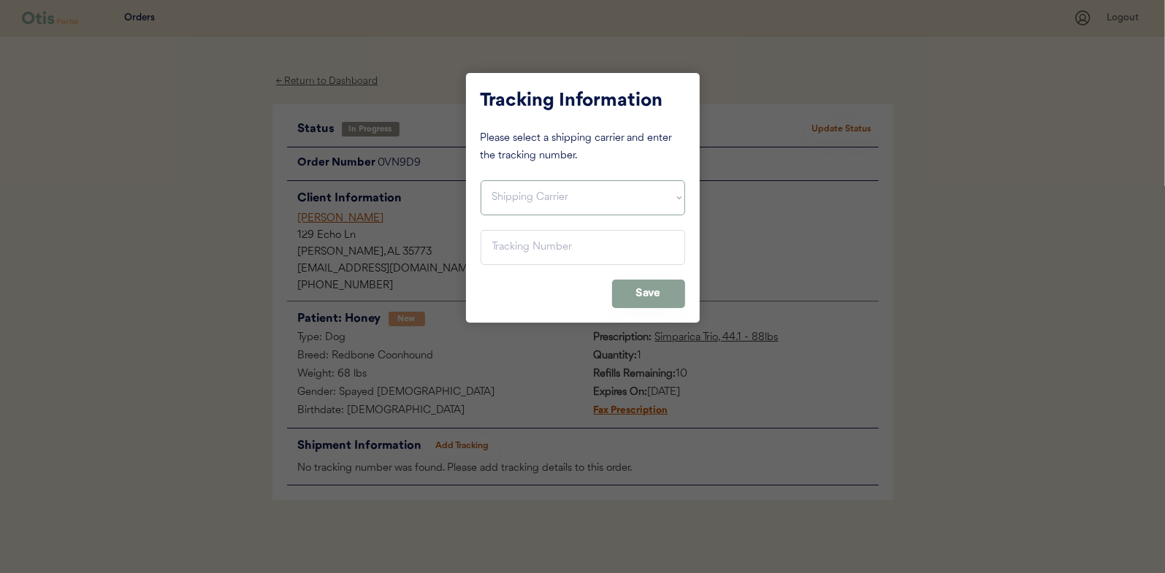
click at [517, 201] on select "Shipping Carrier FedEx FedEx Ground Economy UPS USPS" at bounding box center [583, 197] width 205 height 35
select select ""usps""
click at [481, 180] on select "Shipping Carrier FedEx FedEx Ground Economy UPS USPS" at bounding box center [583, 197] width 205 height 35
click at [497, 247] on input "input" at bounding box center [583, 247] width 205 height 35
paste input "9400150105497038062257"
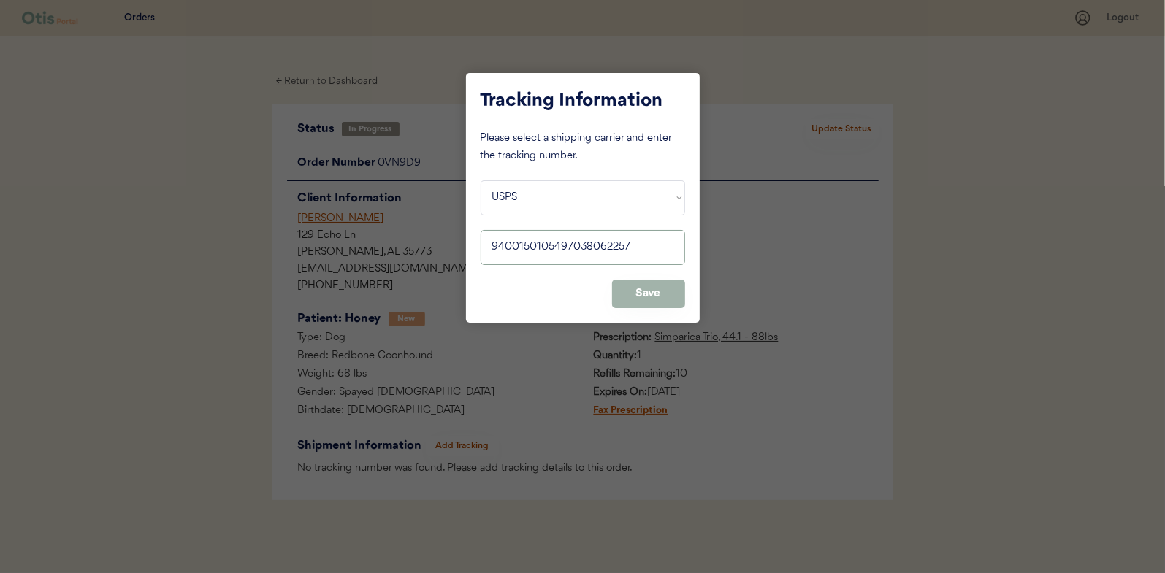
type input "9400150105497038062257"
click at [643, 282] on button "Save" at bounding box center [648, 294] width 73 height 28
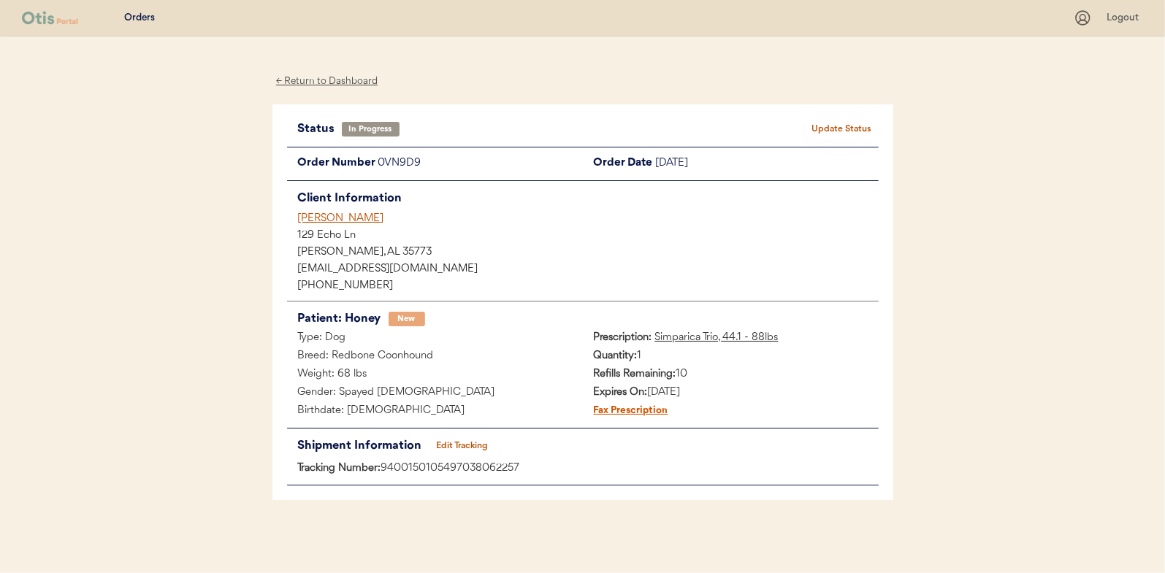
click at [817, 128] on button "Update Status" at bounding box center [842, 129] width 73 height 20
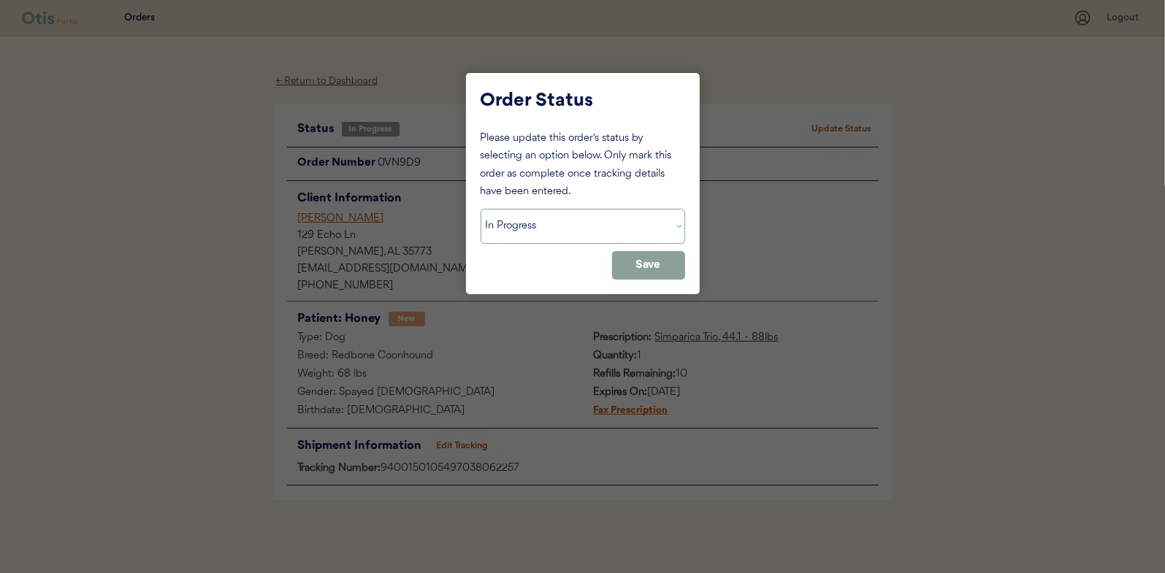
click at [506, 216] on select "Status On Hold New In Progress Complete Pending HW Consent Canceled" at bounding box center [583, 226] width 205 height 35
select select ""complete""
click at [481, 209] on select "Status On Hold New In Progress Complete Pending HW Consent Canceled" at bounding box center [583, 226] width 205 height 35
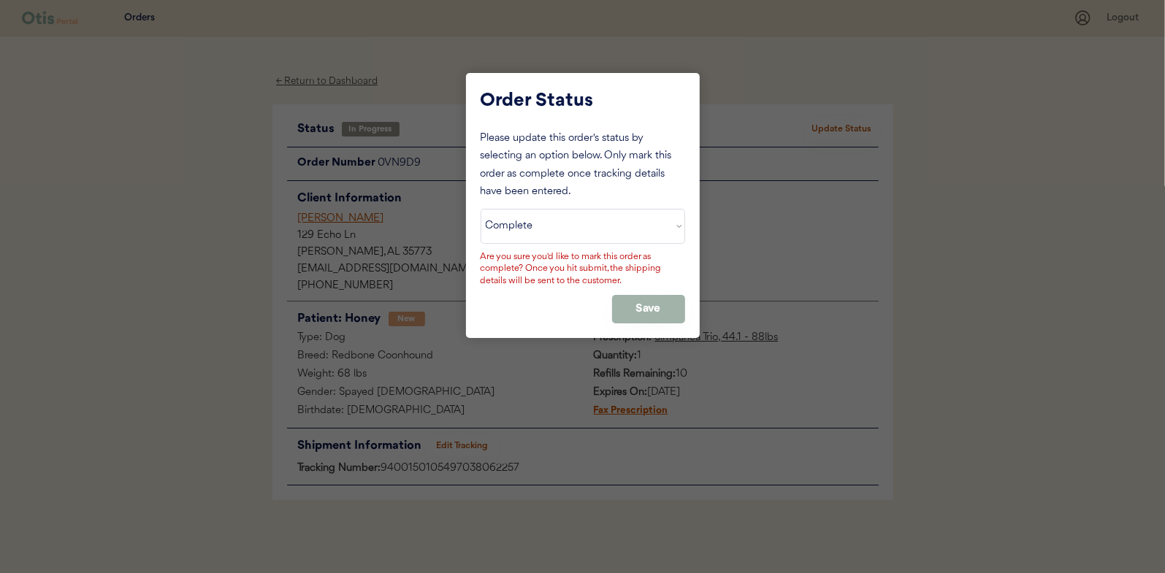
click at [650, 308] on button "Save" at bounding box center [648, 309] width 73 height 28
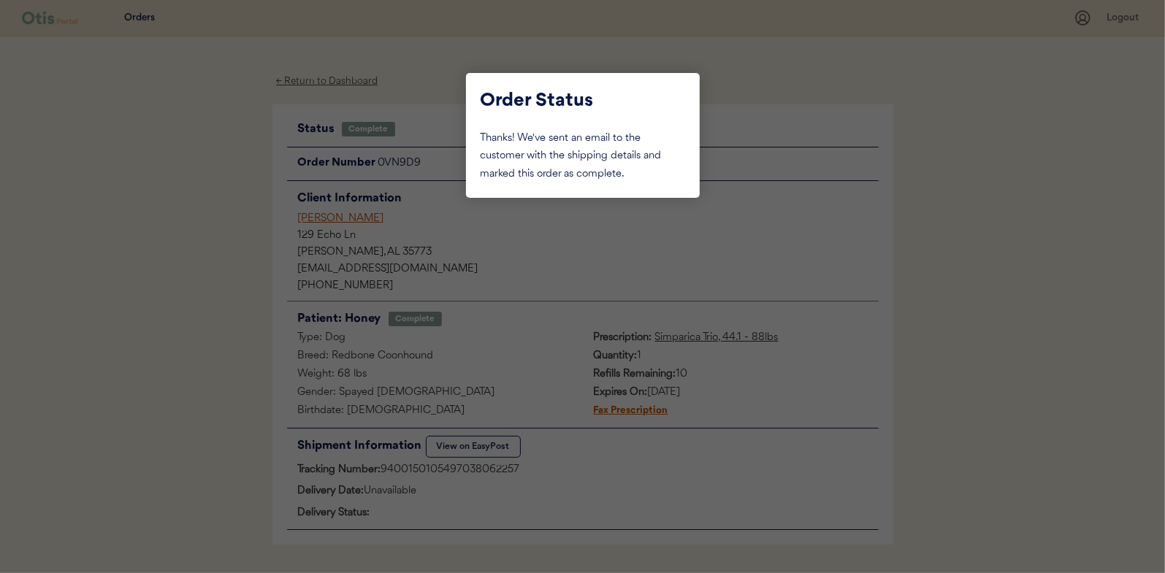
click at [203, 281] on div at bounding box center [582, 286] width 1165 height 573
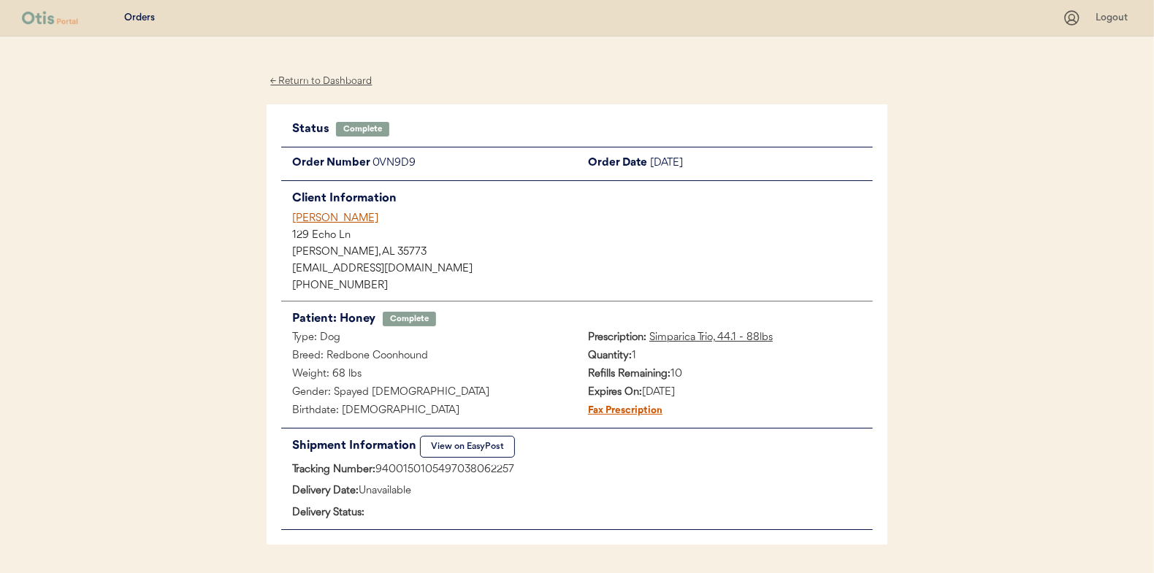
click at [298, 82] on div "← Return to Dashboard" at bounding box center [322, 81] width 110 height 17
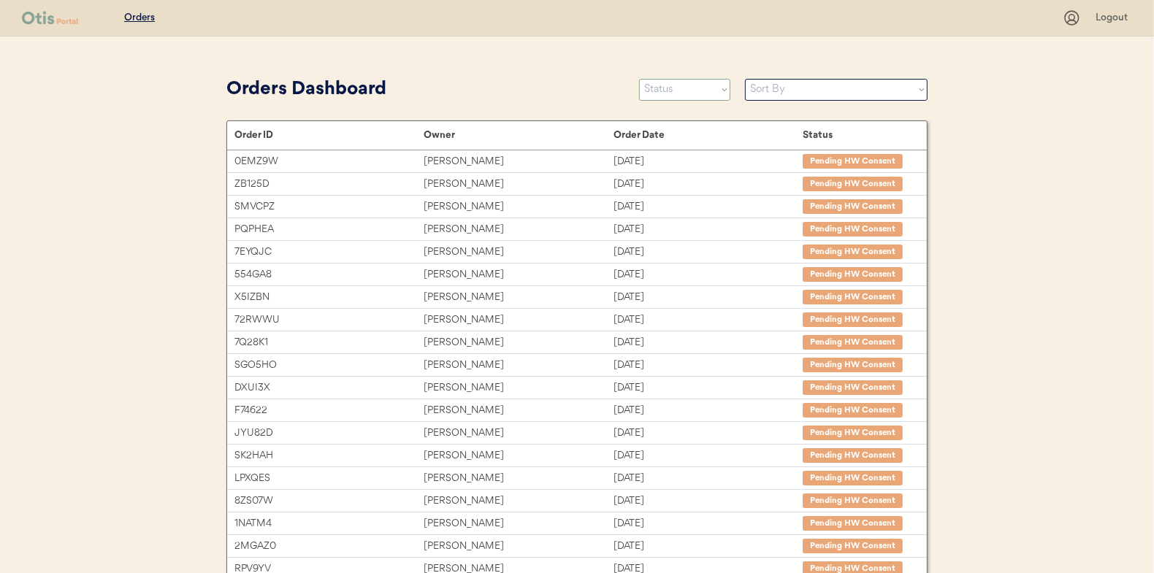
click at [672, 88] on select "Status On Hold New In Progress Complete Pending HW Consent Canceled" at bounding box center [684, 90] width 91 height 22
select select ""in_progress""
click at [639, 79] on select "Status On Hold New In Progress Complete Pending HW Consent Canceled" at bounding box center [684, 90] width 91 height 22
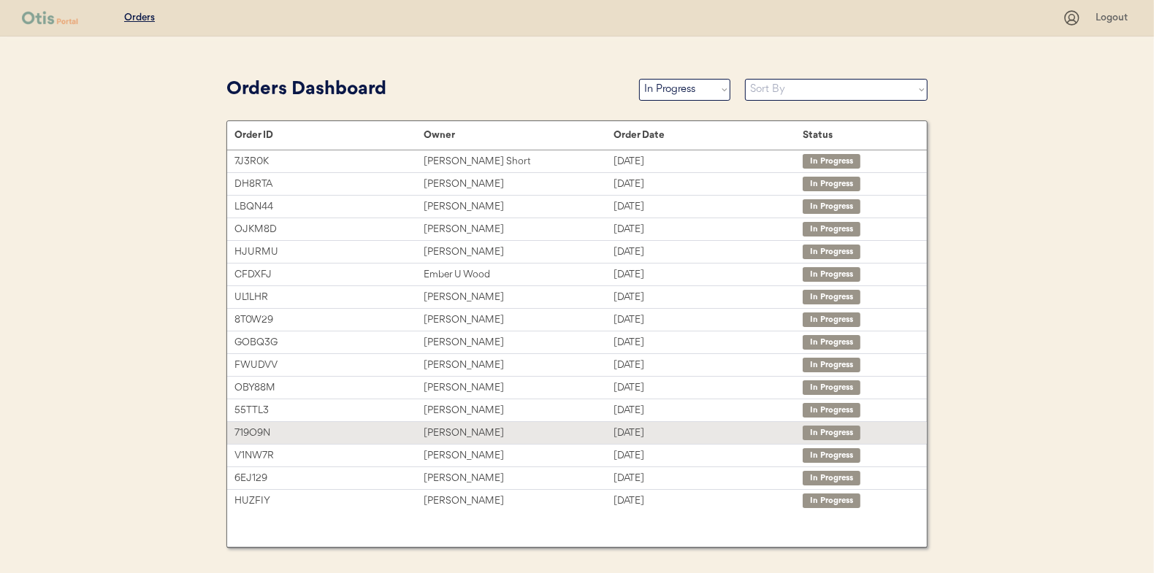
click at [455, 430] on div "[PERSON_NAME]" at bounding box center [518, 433] width 189 height 17
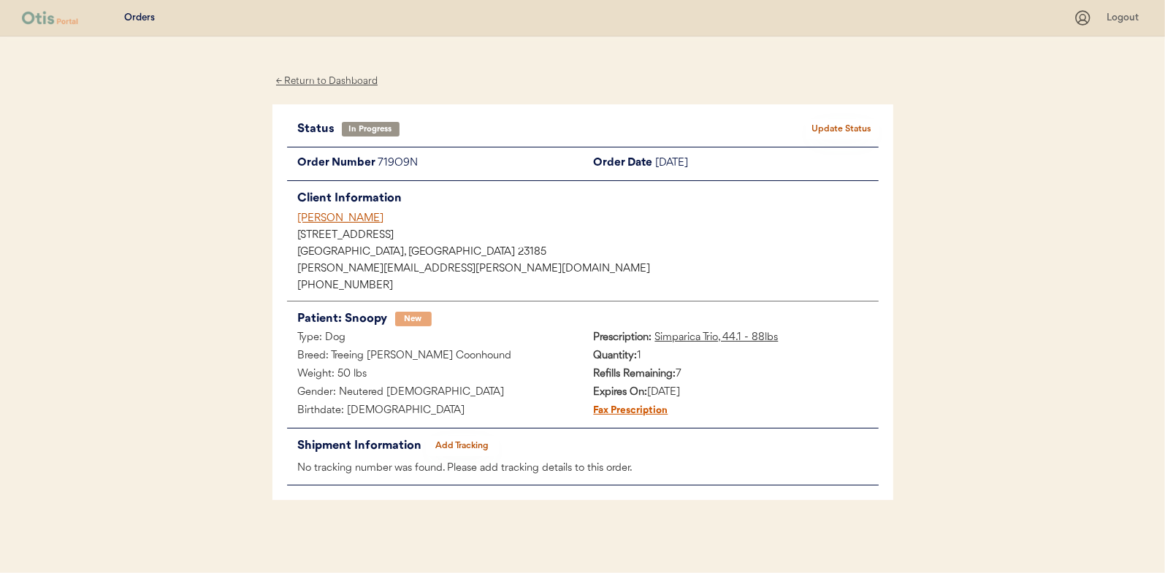
click at [451, 439] on button "Add Tracking" at bounding box center [462, 446] width 73 height 20
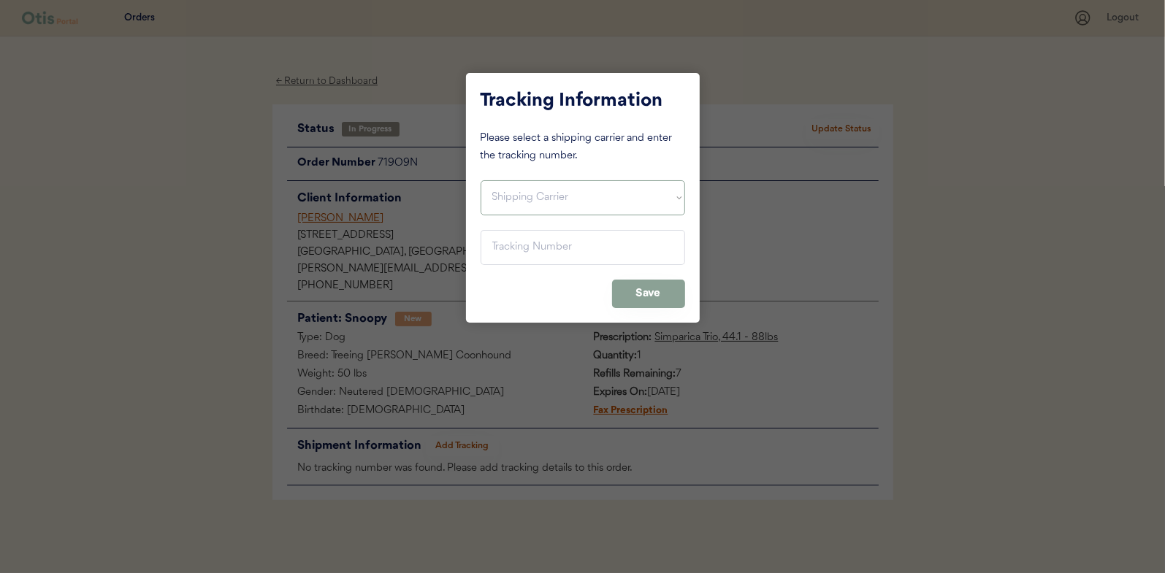
click at [529, 193] on select "Shipping Carrier FedEx FedEx Ground Economy UPS USPS" at bounding box center [583, 197] width 205 height 35
select select ""usps""
click at [481, 180] on select "Shipping Carrier FedEx FedEx Ground Economy UPS USPS" at bounding box center [583, 197] width 205 height 35
click at [521, 256] on input "input" at bounding box center [583, 247] width 205 height 35
paste input "9400150105496039510279"
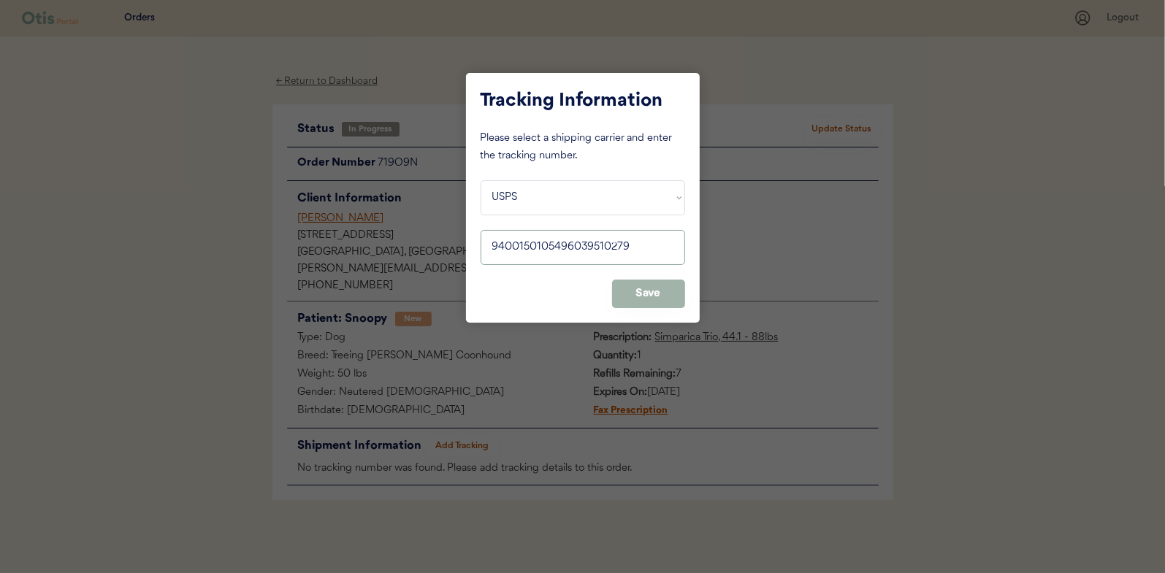
type input "9400150105496039510279"
click at [659, 291] on button "Save" at bounding box center [648, 294] width 73 height 28
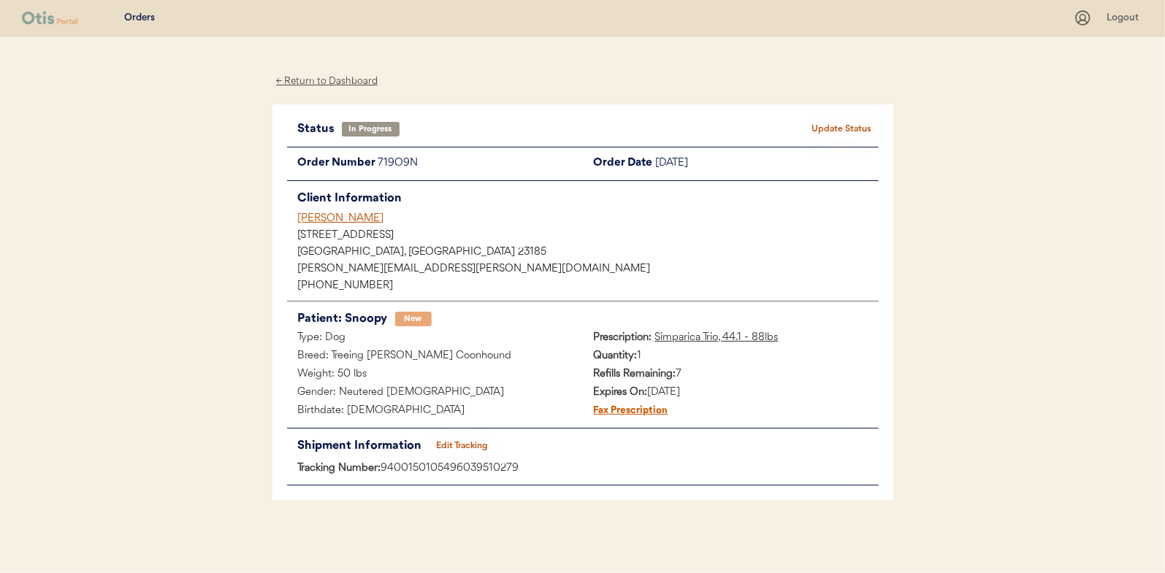
click at [877, 126] on button "Update Status" at bounding box center [842, 129] width 73 height 20
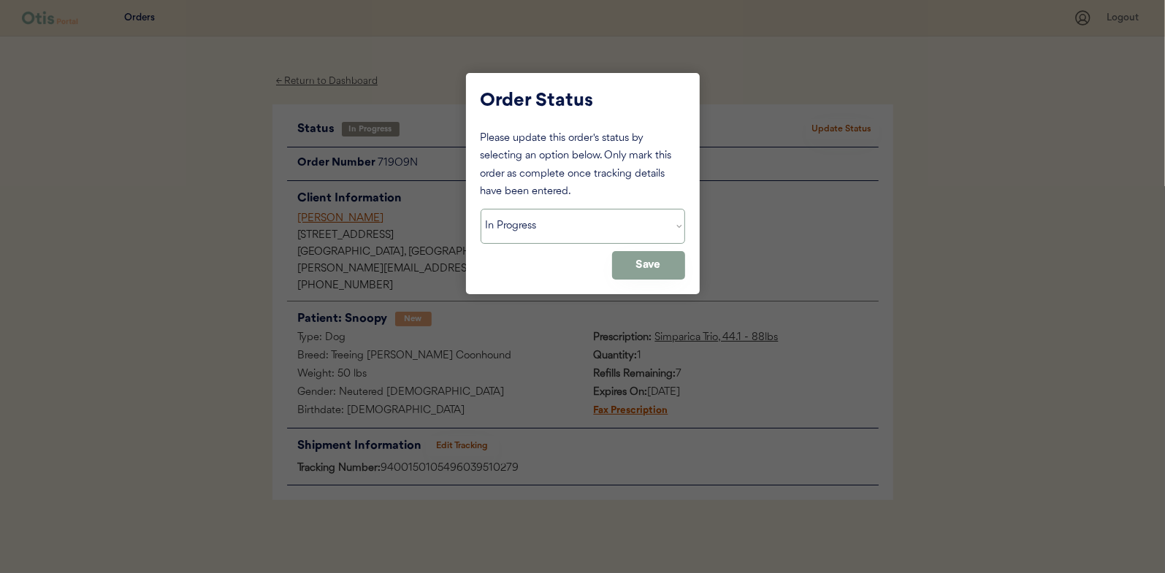
click at [557, 226] on select "Status On Hold New In Progress Complete Pending HW Consent Canceled" at bounding box center [583, 226] width 205 height 35
select select ""complete""
click at [481, 209] on select "Status On Hold New In Progress Complete Pending HW Consent Canceled" at bounding box center [583, 226] width 205 height 35
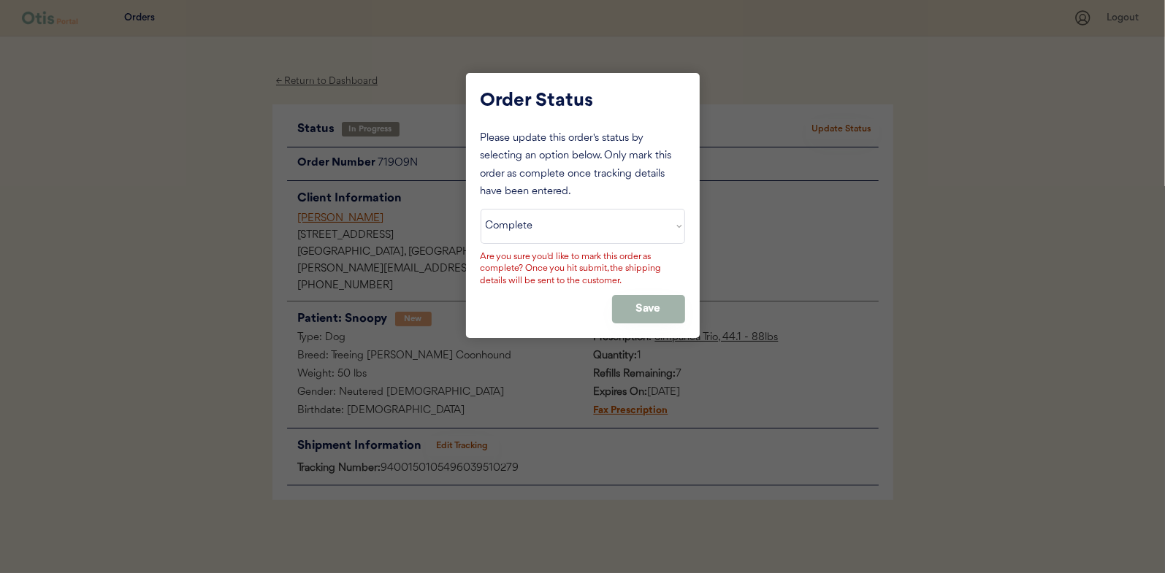
click at [639, 300] on button "Save" at bounding box center [648, 309] width 73 height 28
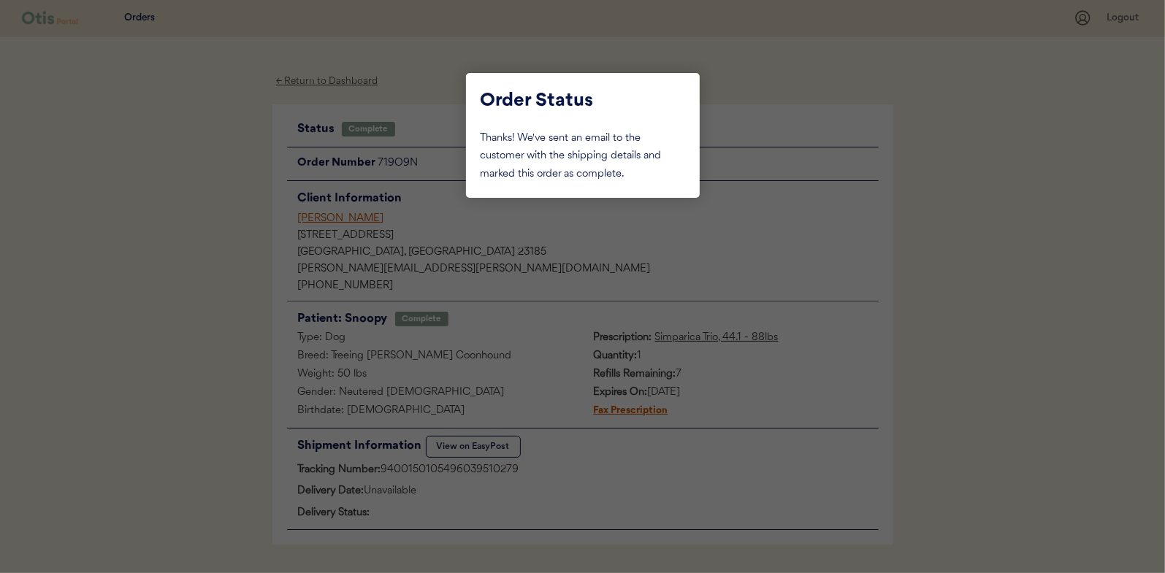
click at [168, 172] on div at bounding box center [582, 286] width 1165 height 573
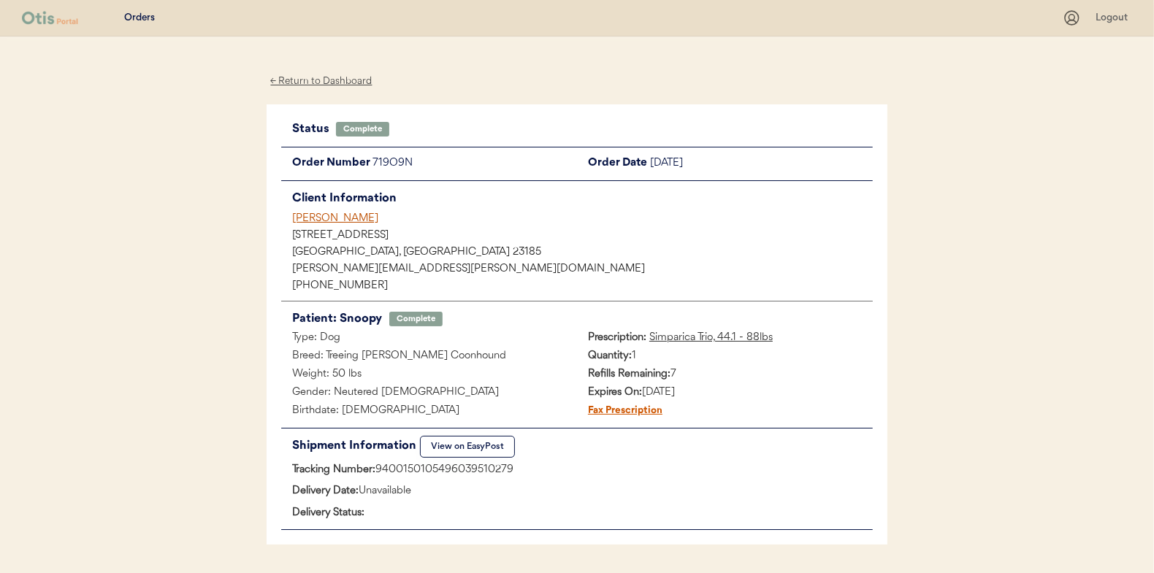
click at [327, 80] on div "← Return to Dashboard" at bounding box center [322, 81] width 110 height 17
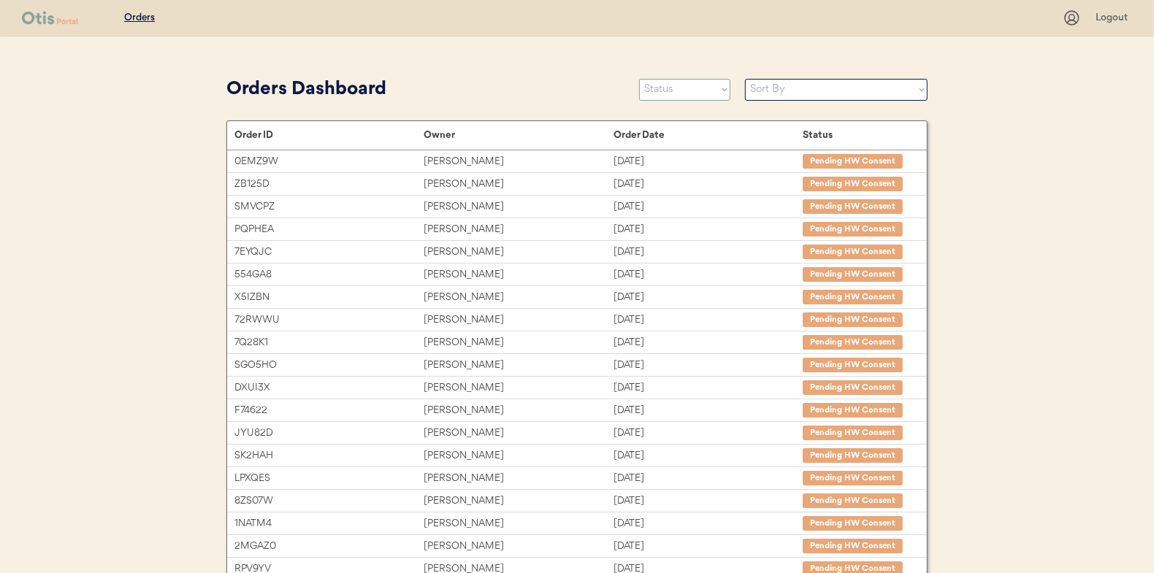
click at [676, 89] on select "Status On Hold New In Progress Complete Pending HW Consent Canceled" at bounding box center [684, 90] width 91 height 22
select select ""in_progress""
click at [639, 79] on select "Status On Hold New In Progress Complete Pending HW Consent Canceled" at bounding box center [684, 90] width 91 height 22
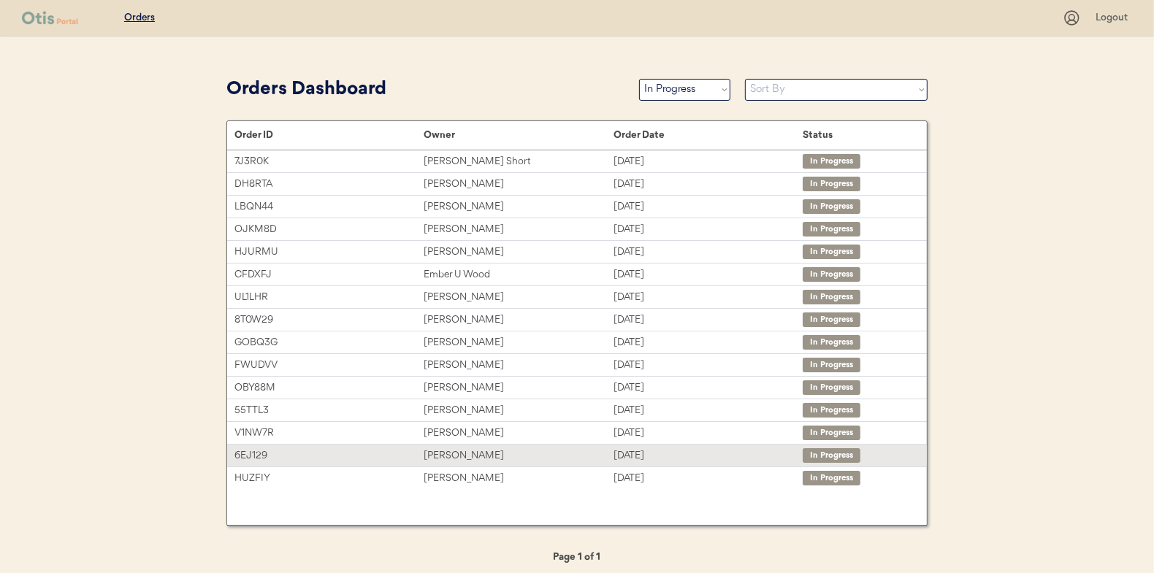
click at [444, 454] on div "Rachel Pugh" at bounding box center [518, 456] width 189 height 17
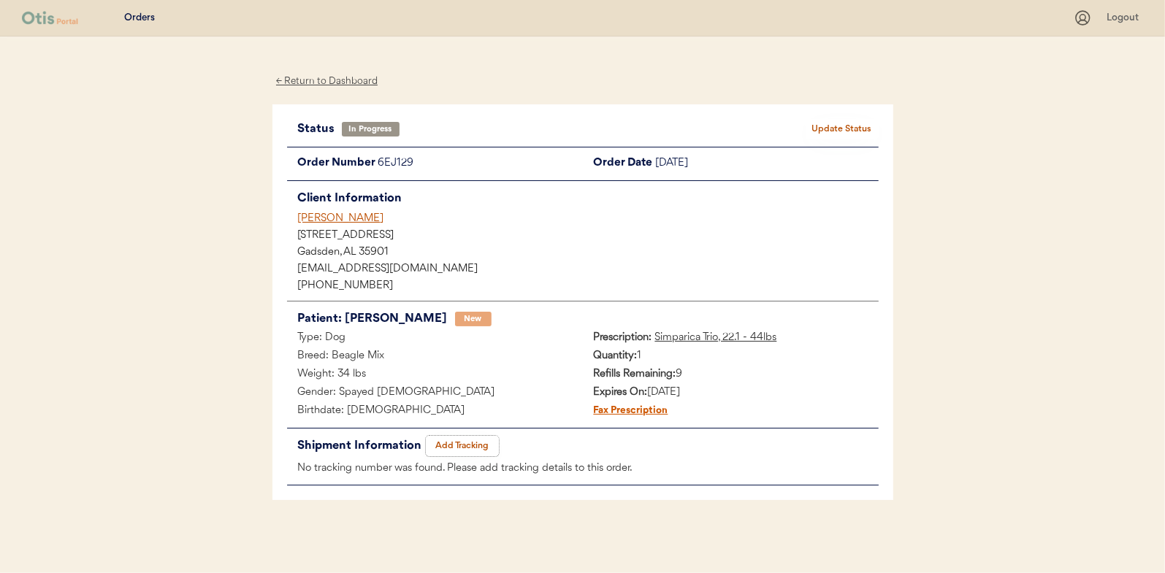
click at [462, 446] on button "Add Tracking" at bounding box center [462, 446] width 73 height 20
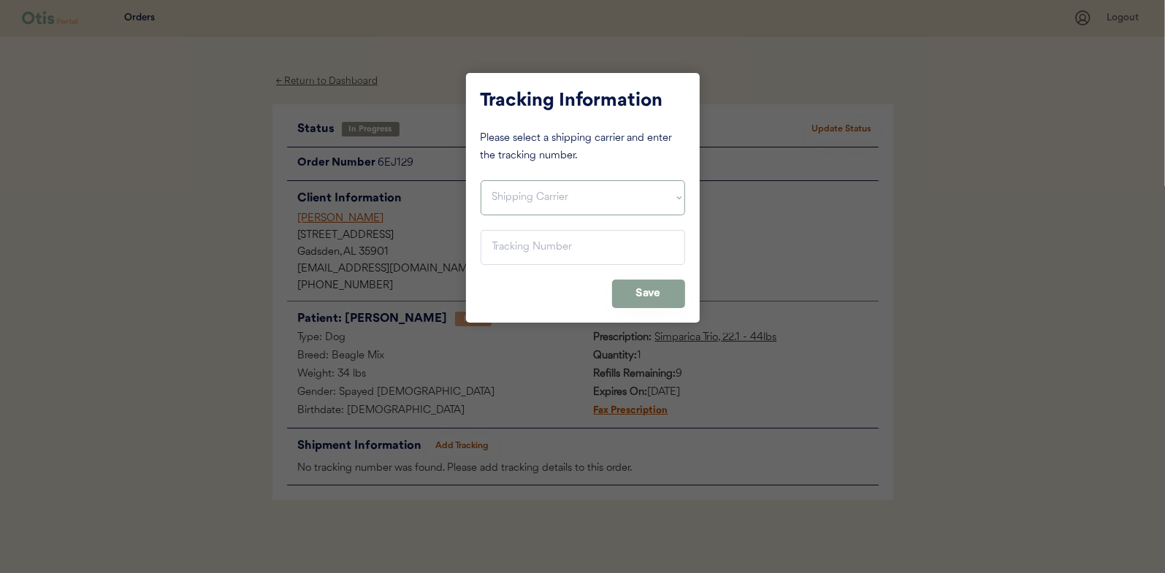
click at [507, 197] on select "Shipping Carrier FedEx FedEx Ground Economy UPS USPS" at bounding box center [583, 197] width 205 height 35
select select ""usps""
click at [481, 180] on select "Shipping Carrier FedEx FedEx Ground Economy UPS USPS" at bounding box center [583, 197] width 205 height 35
click at [501, 240] on input "input" at bounding box center [583, 247] width 205 height 35
paste input "9400150105798037858705"
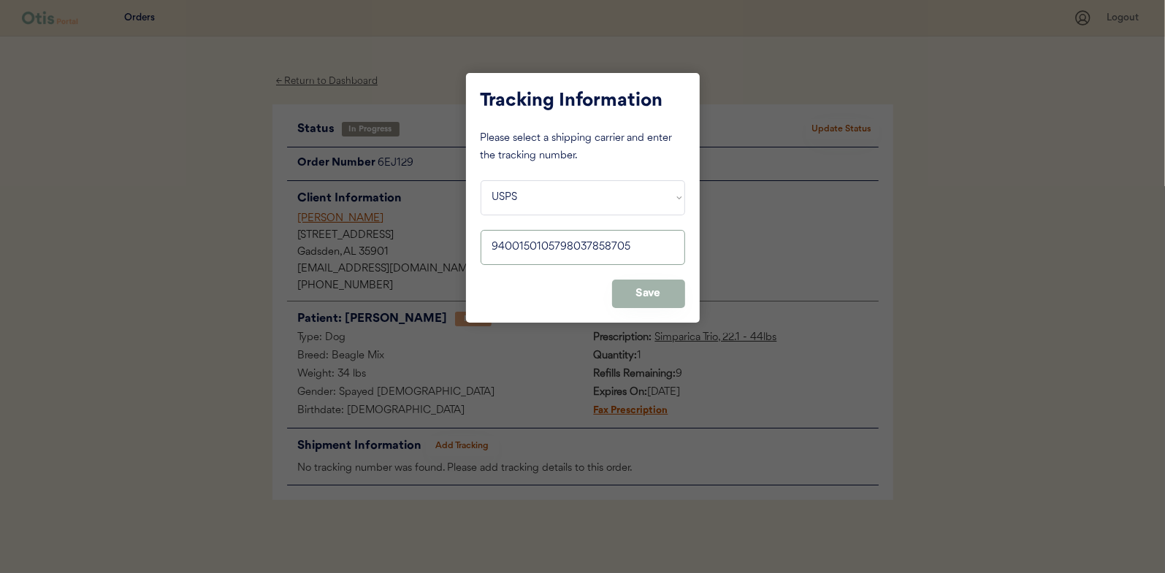
type input "9400150105798037858705"
click at [641, 289] on button "Save" at bounding box center [648, 294] width 73 height 28
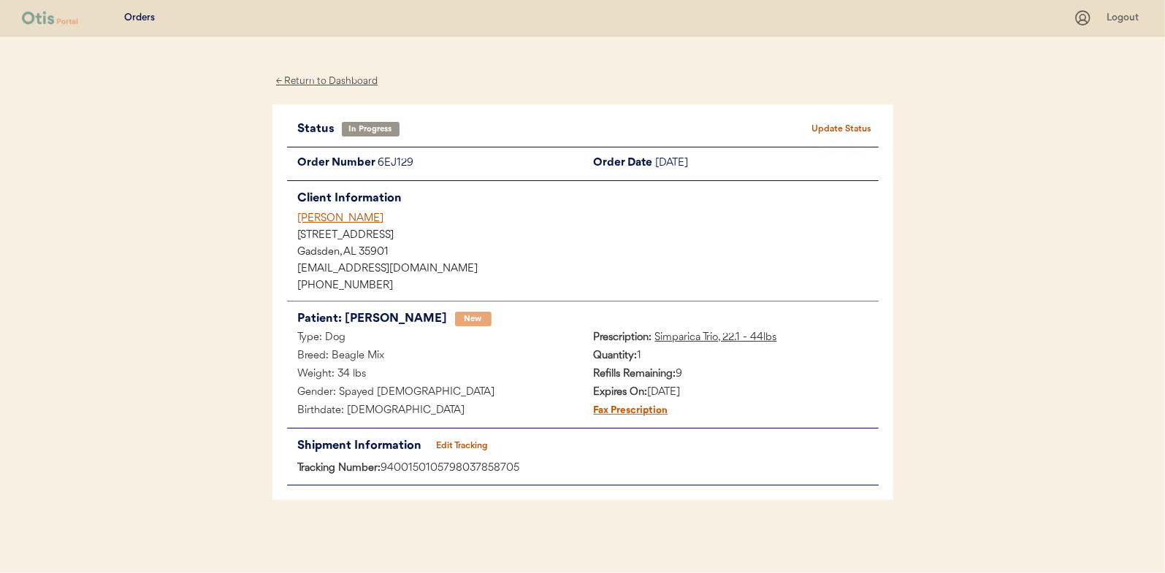
click at [834, 126] on button "Update Status" at bounding box center [842, 129] width 73 height 20
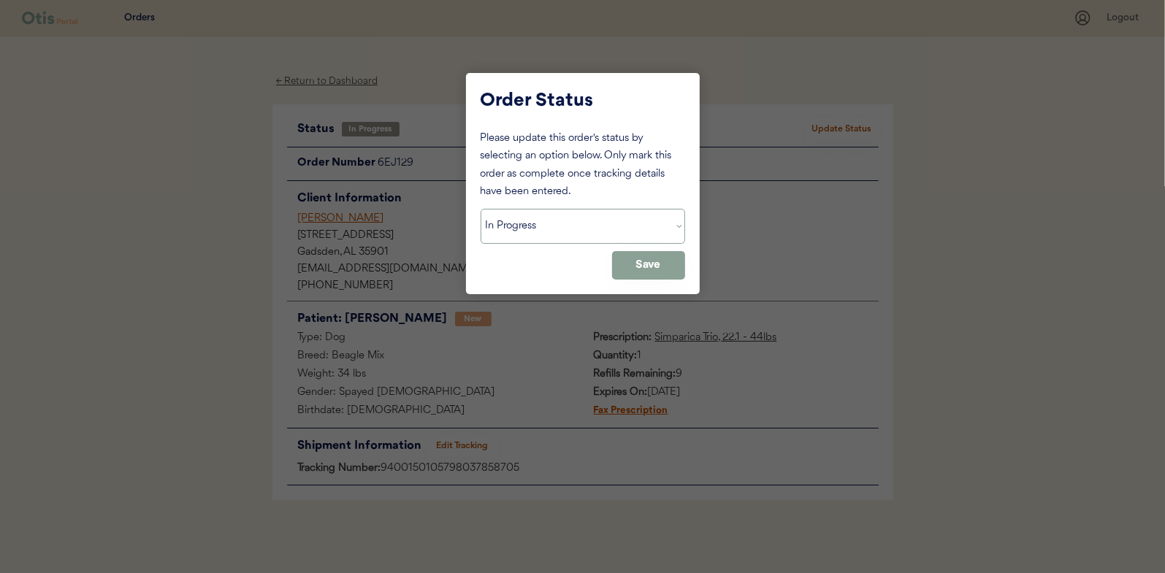
click at [520, 215] on select "Status On Hold New In Progress Complete Pending HW Consent Canceled" at bounding box center [583, 226] width 205 height 35
select select ""complete""
click at [481, 209] on select "Status On Hold New In Progress Complete Pending HW Consent Canceled" at bounding box center [583, 226] width 205 height 35
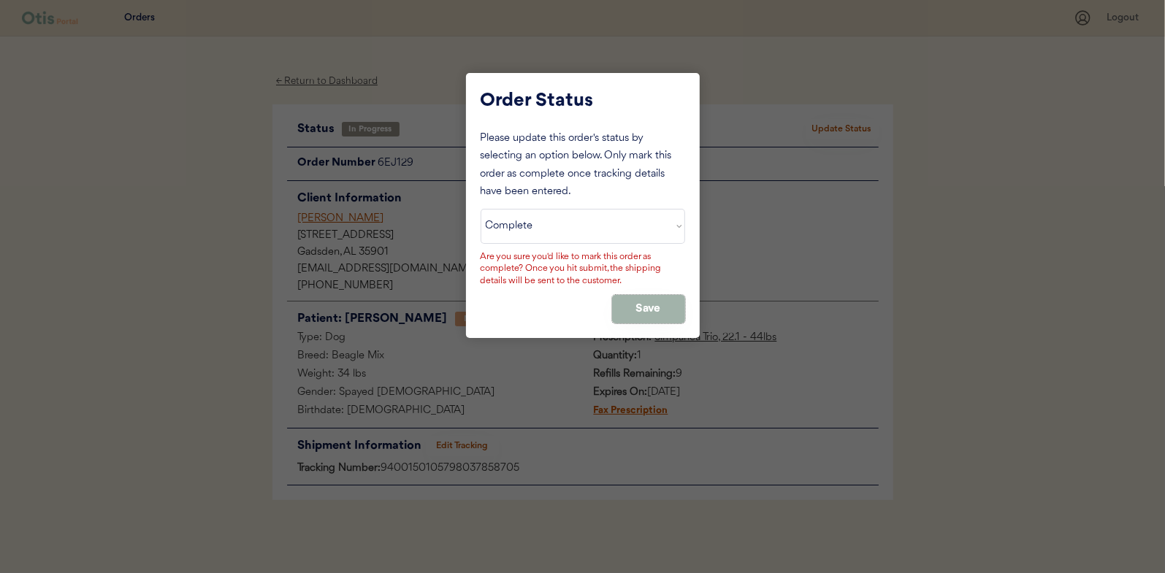
click at [684, 305] on button "Save" at bounding box center [648, 309] width 73 height 28
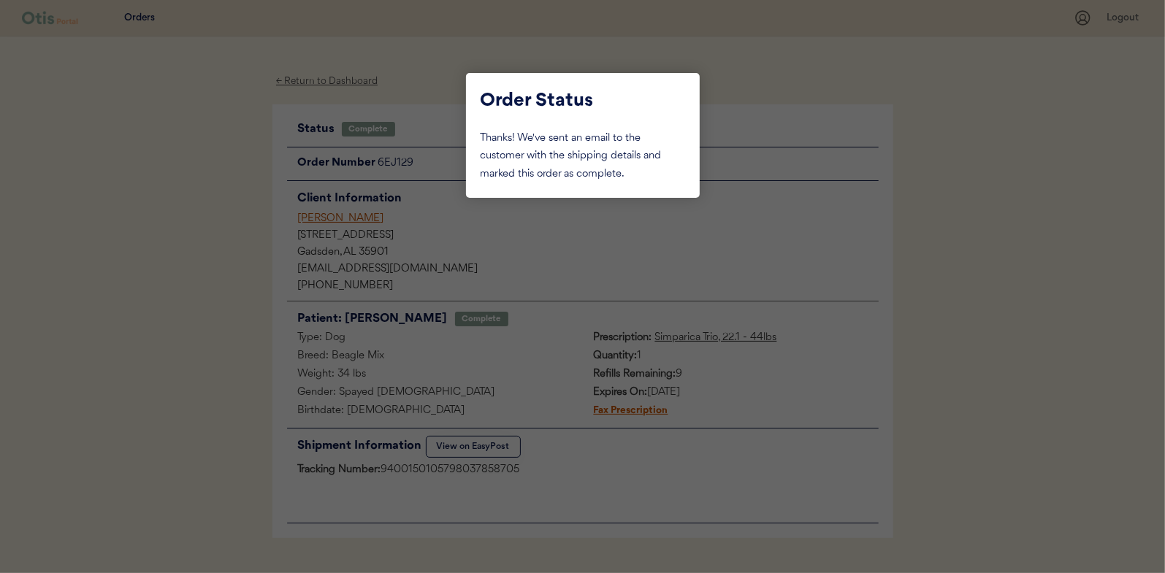
click at [218, 234] on div at bounding box center [582, 286] width 1165 height 573
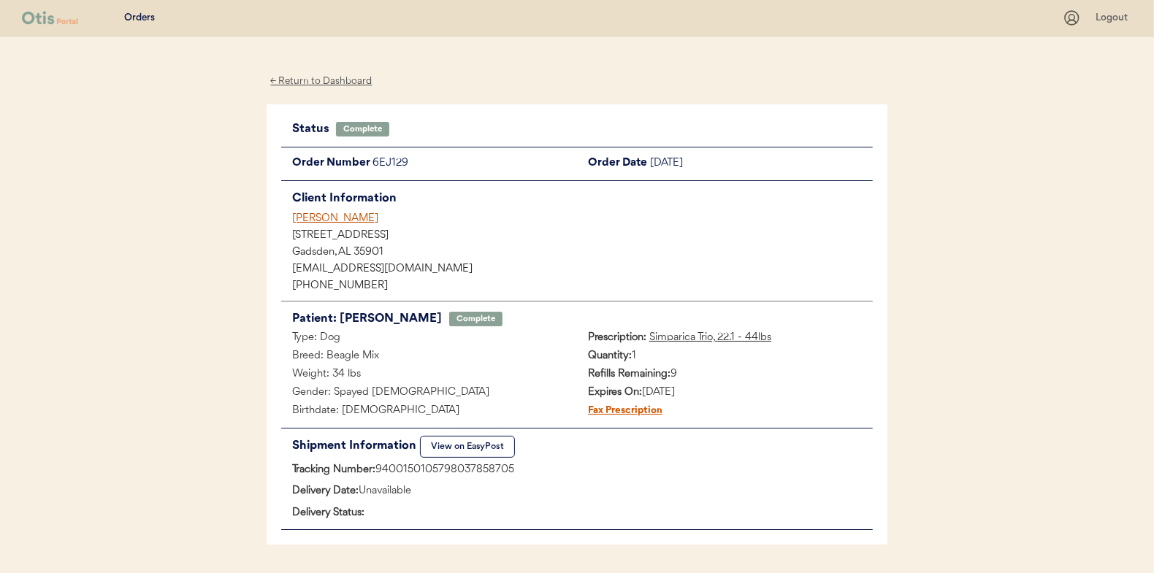
click at [348, 78] on div "← Return to Dashboard" at bounding box center [322, 81] width 110 height 17
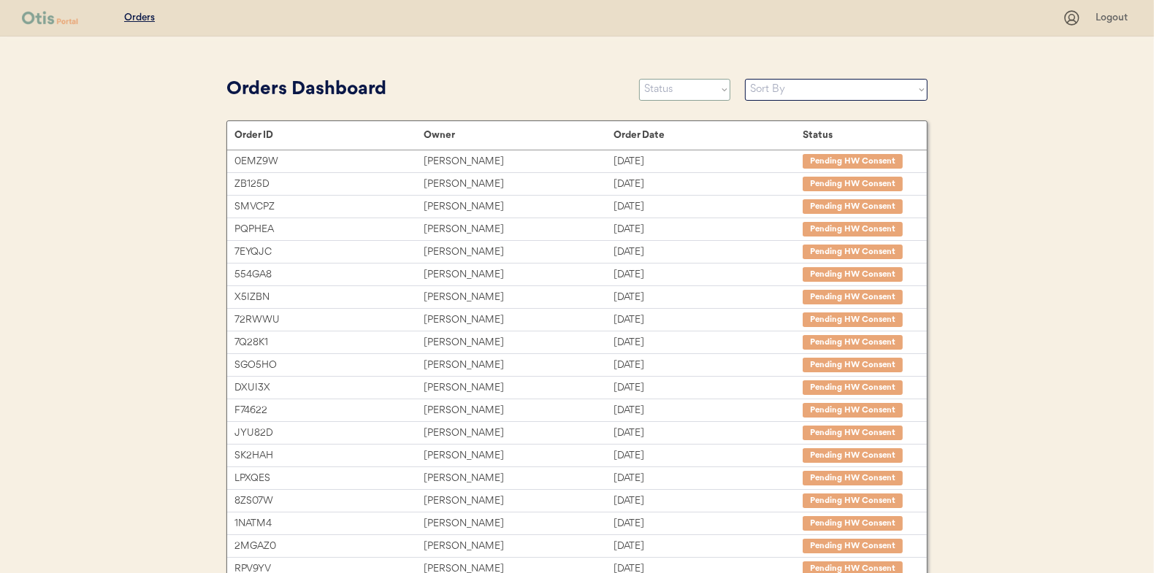
click at [662, 94] on select "Status On Hold New In Progress Complete Pending HW Consent Canceled" at bounding box center [684, 90] width 91 height 22
select select ""in_progress""
click at [639, 79] on select "Status On Hold New In Progress Complete Pending HW Consent Canceled" at bounding box center [684, 90] width 91 height 22
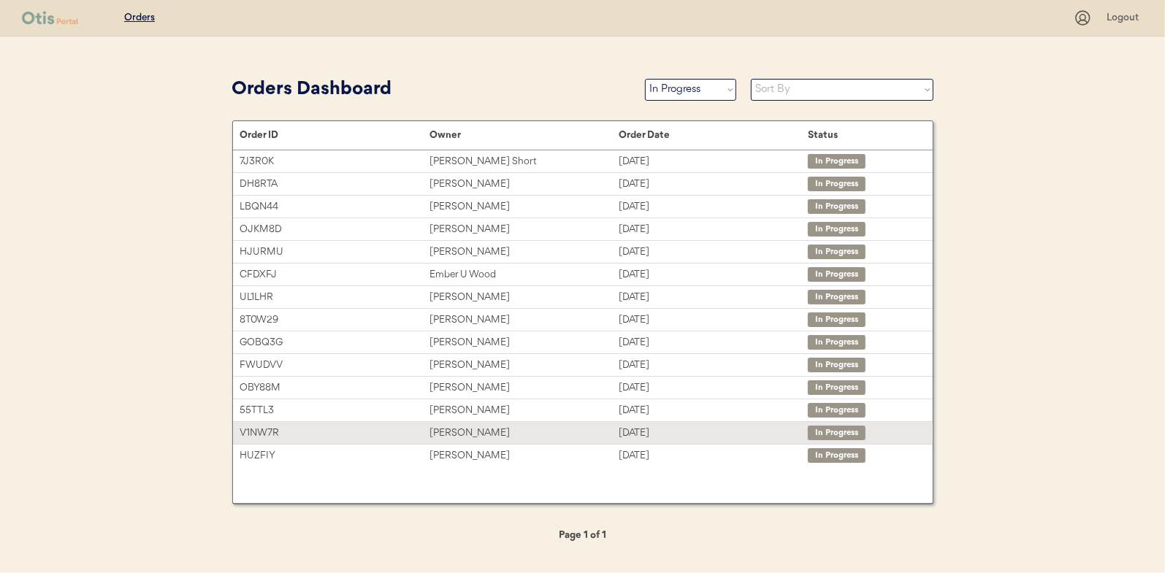
click at [447, 427] on div "Taylor Lefebvre" at bounding box center [524, 433] width 189 height 17
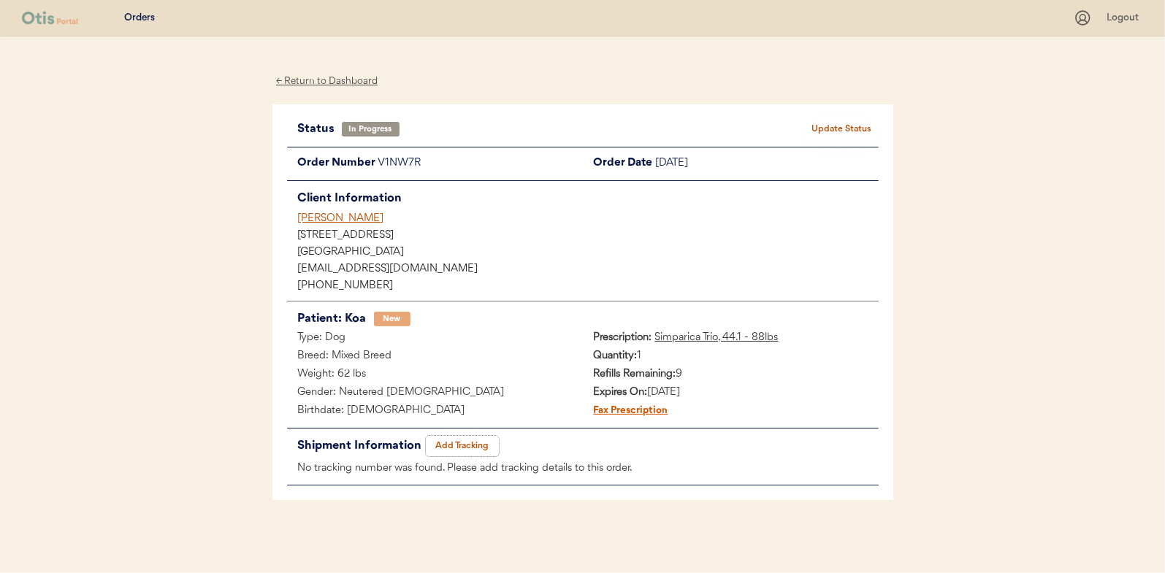
click at [466, 443] on button "Add Tracking" at bounding box center [462, 446] width 73 height 20
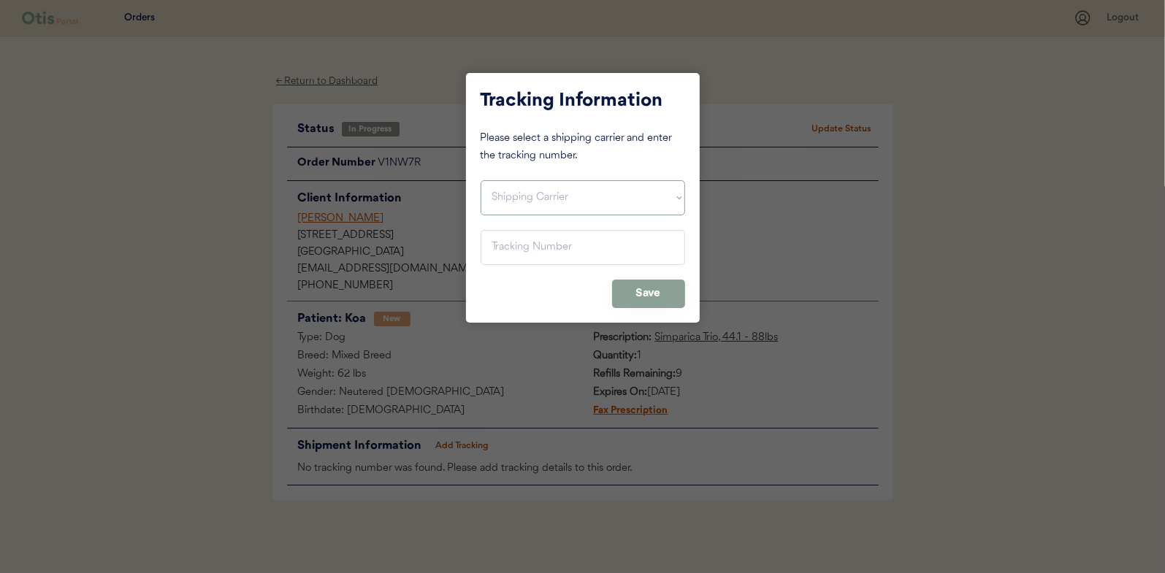
click at [516, 198] on select "Shipping Carrier FedEx FedEx Ground Economy UPS USPS" at bounding box center [583, 197] width 205 height 35
select select ""usps""
click at [481, 180] on select "Shipping Carrier FedEx FedEx Ground Economy UPS USPS" at bounding box center [583, 197] width 205 height 35
click at [503, 257] on input "input" at bounding box center [583, 247] width 205 height 35
paste input "9400150105798037861293"
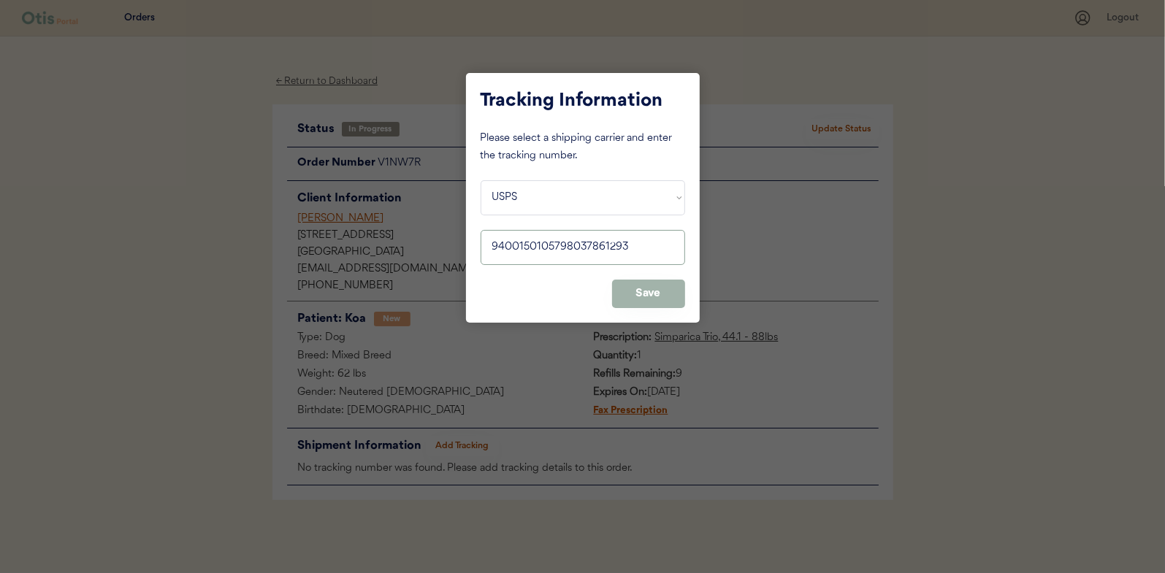
type input "9400150105798037861293"
click at [641, 291] on button "Save" at bounding box center [648, 294] width 73 height 28
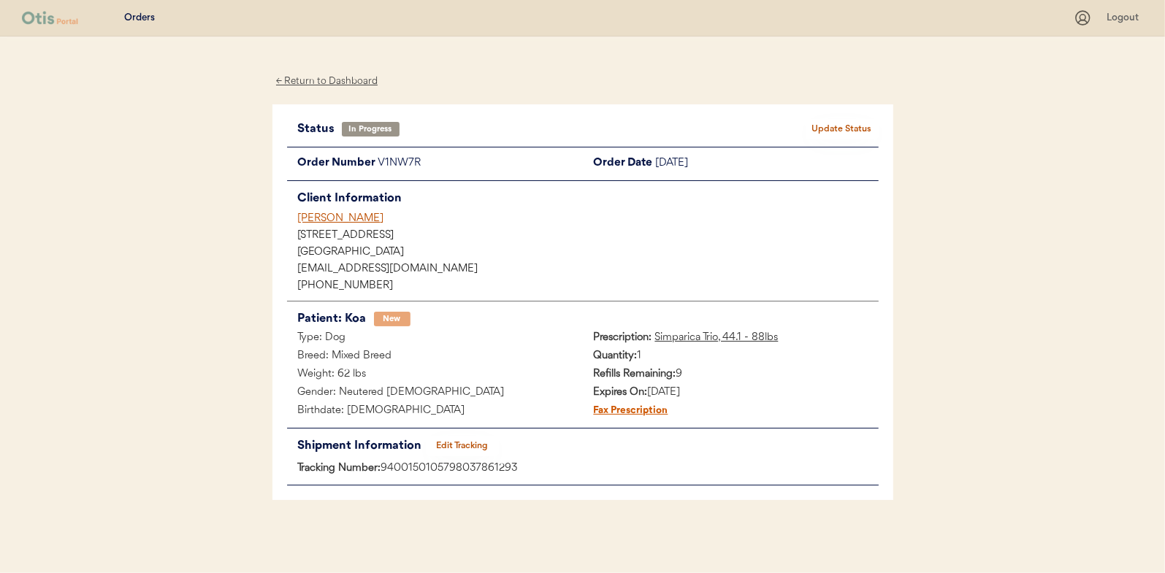
click at [842, 121] on button "Update Status" at bounding box center [842, 129] width 73 height 20
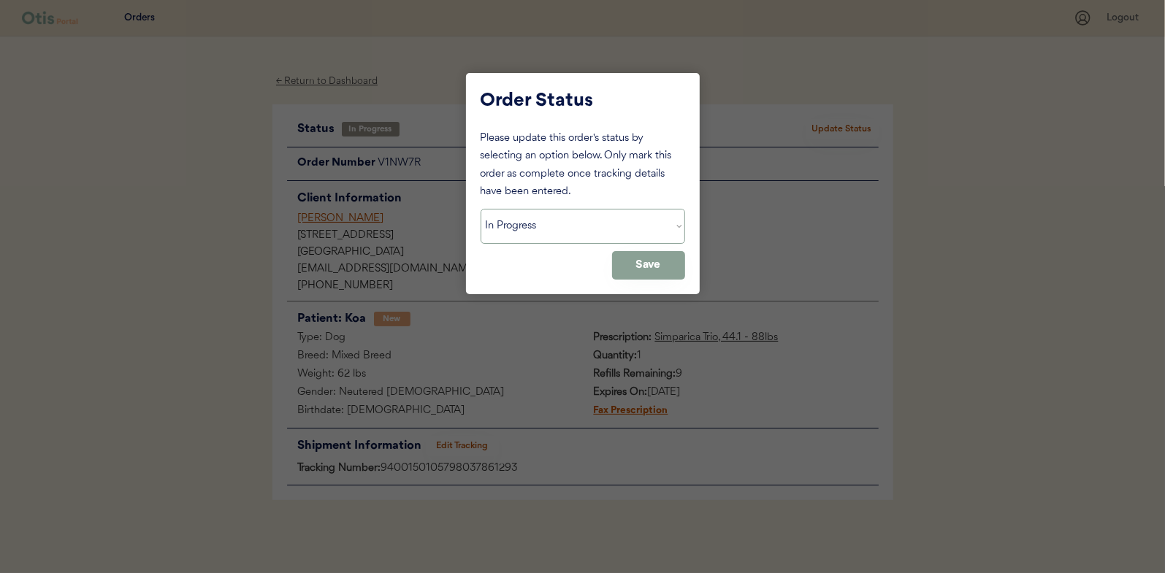
click at [525, 223] on select "Status On Hold New In Progress Complete Pending HW Consent Canceled" at bounding box center [583, 226] width 205 height 35
select select ""complete""
click at [481, 209] on select "Status On Hold New In Progress Complete Pending HW Consent Canceled" at bounding box center [583, 226] width 205 height 35
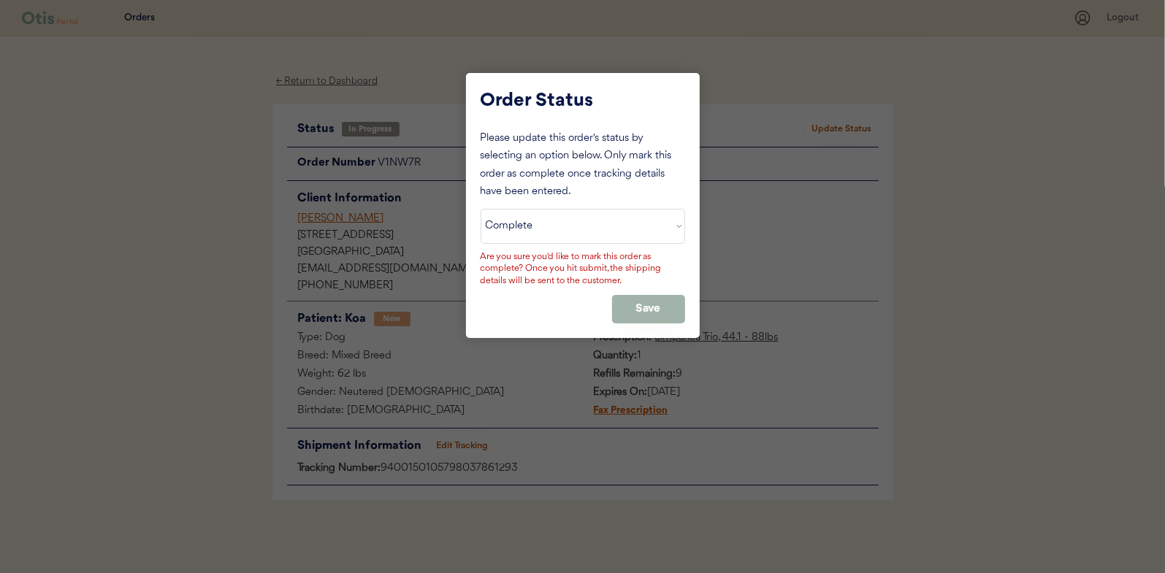
click at [625, 297] on button "Save" at bounding box center [648, 309] width 73 height 28
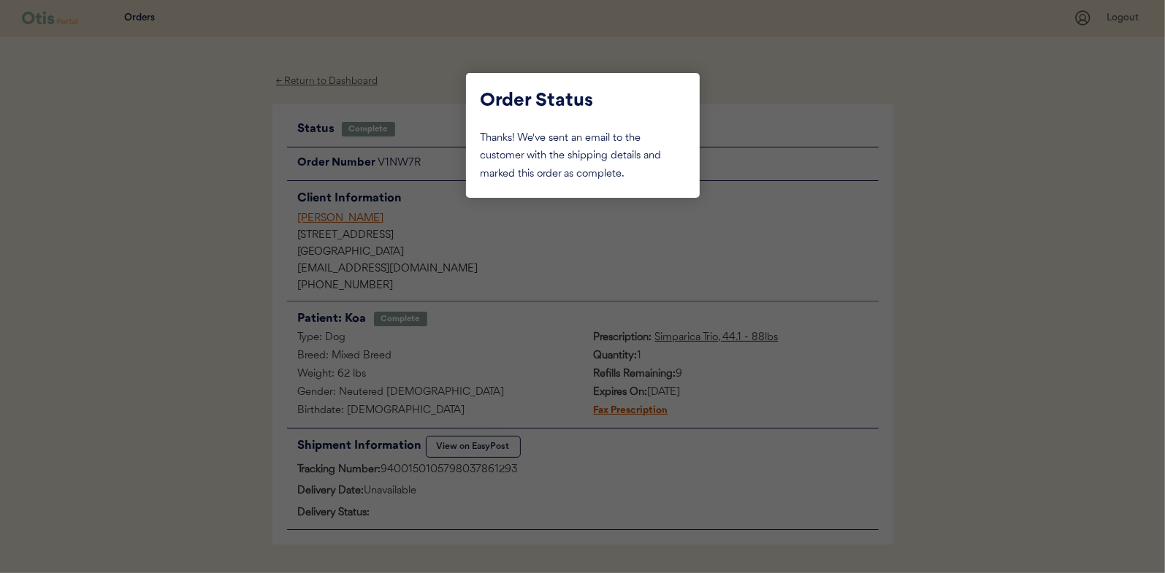
click at [224, 207] on div at bounding box center [582, 286] width 1165 height 573
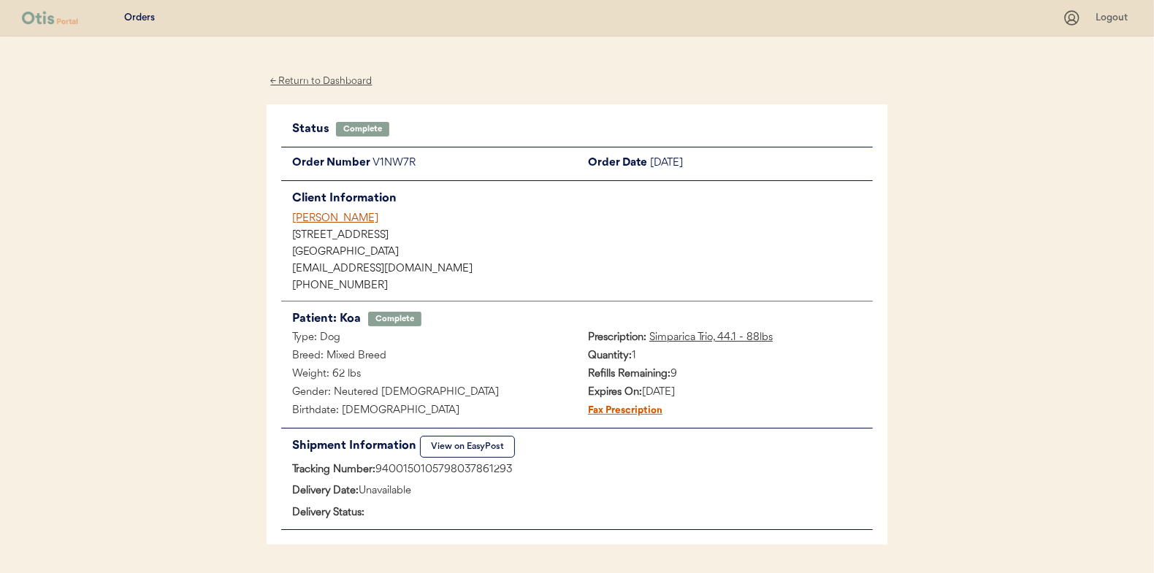
click at [324, 84] on div "← Return to Dashboard" at bounding box center [322, 81] width 110 height 17
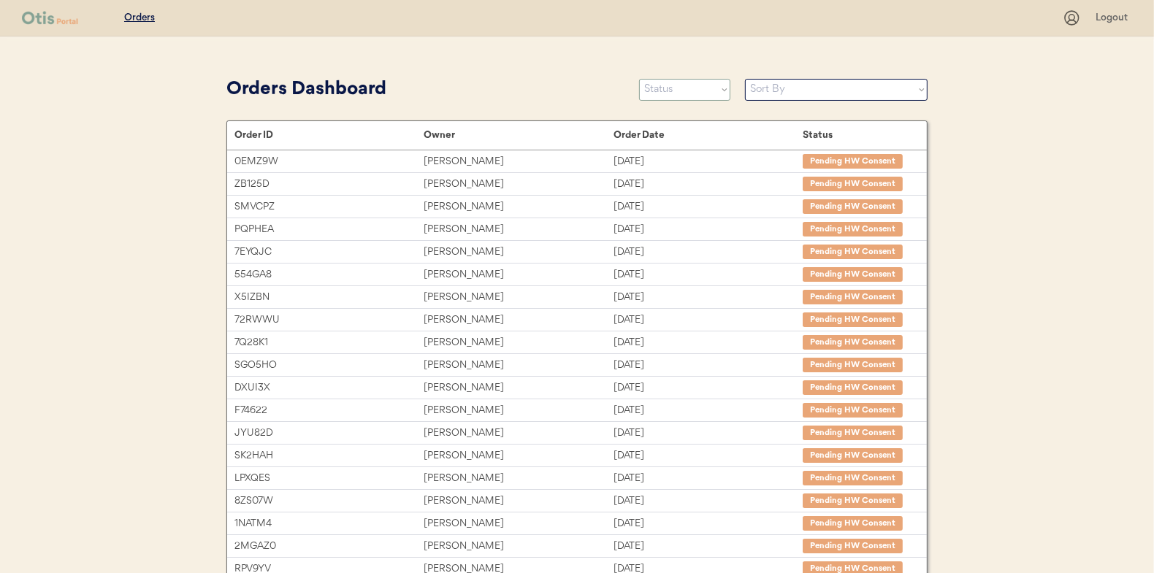
click at [671, 91] on select "Status On Hold New In Progress Complete Pending HW Consent Canceled" at bounding box center [684, 90] width 91 height 22
select select ""in_progress""
click at [639, 79] on select "Status On Hold New In Progress Complete Pending HW Consent Canceled" at bounding box center [684, 90] width 91 height 22
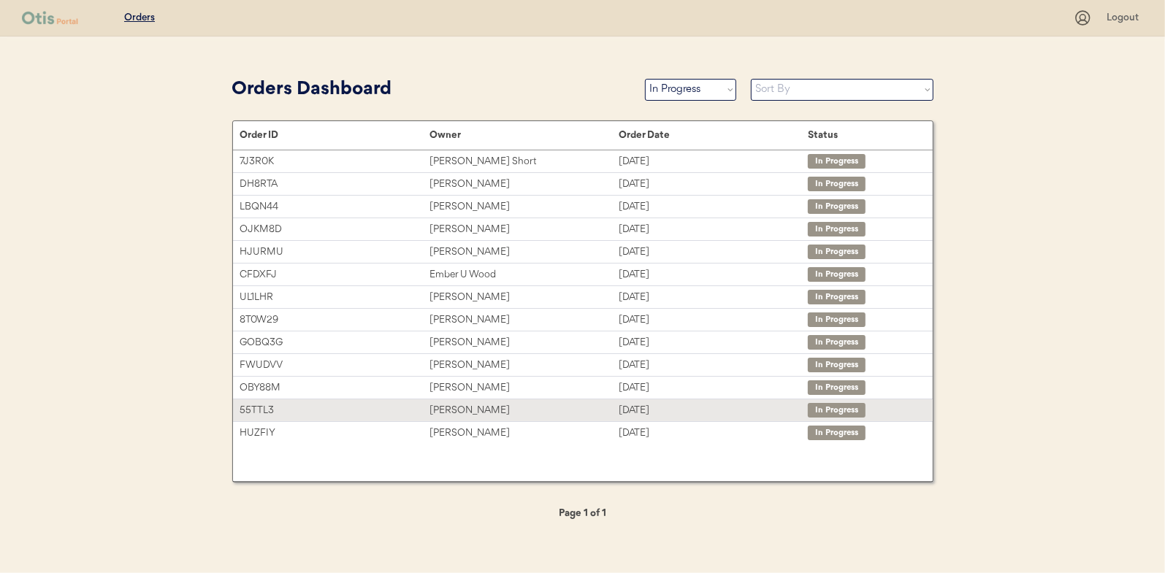
click at [462, 408] on div "[PERSON_NAME]" at bounding box center [524, 411] width 189 height 17
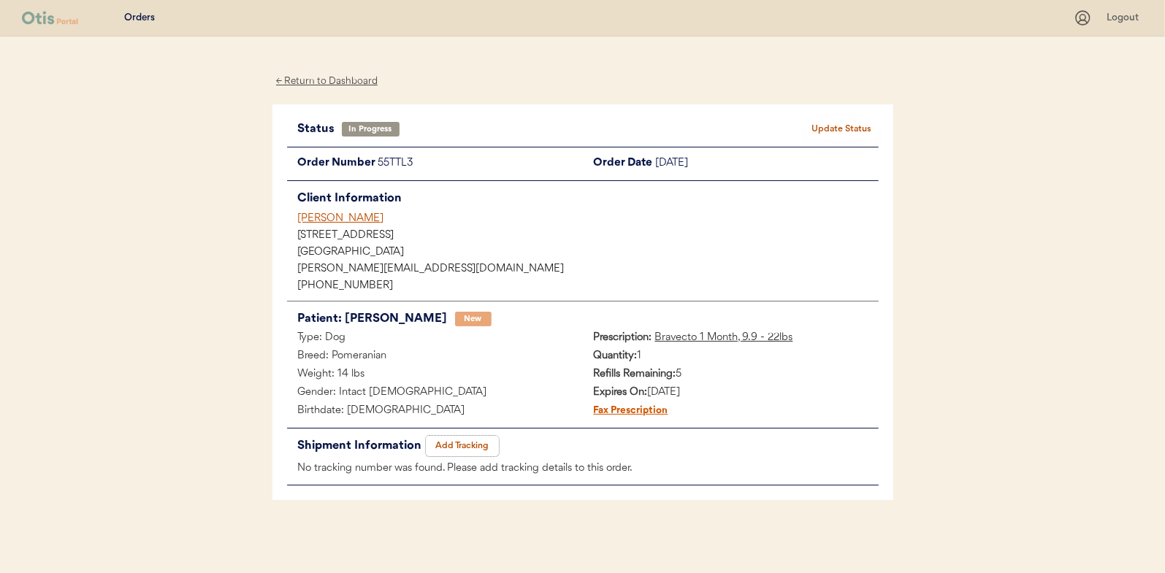
click at [458, 446] on button "Add Tracking" at bounding box center [462, 446] width 73 height 20
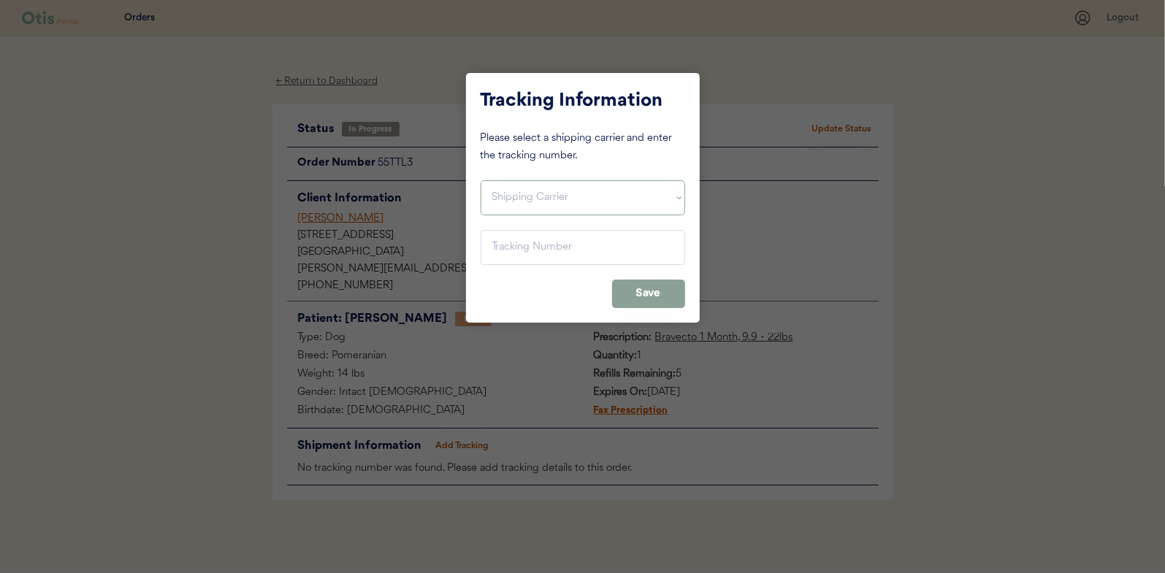
click at [481, 201] on select "Shipping Carrier FedEx FedEx Ground Economy UPS USPS" at bounding box center [583, 197] width 205 height 35
select select ""usps""
click at [481, 180] on select "Shipping Carrier FedEx FedEx Ground Economy UPS USPS" at bounding box center [583, 197] width 205 height 35
click at [497, 238] on input "input" at bounding box center [583, 247] width 205 height 35
paste input "9400150105800037809783"
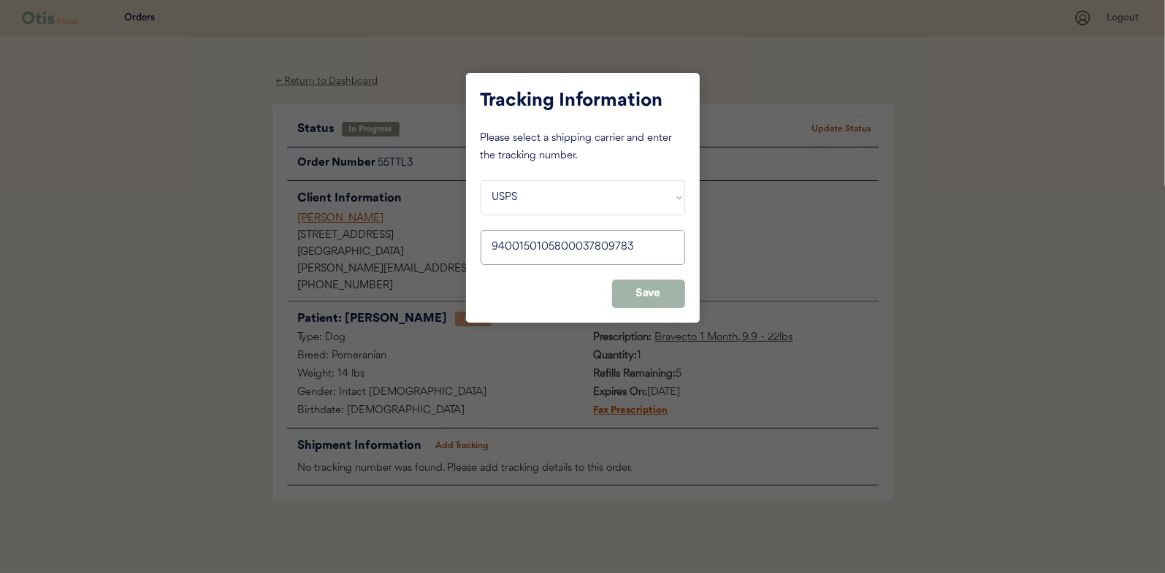
type input "9400150105800037809783"
click at [649, 289] on button "Save" at bounding box center [648, 294] width 73 height 28
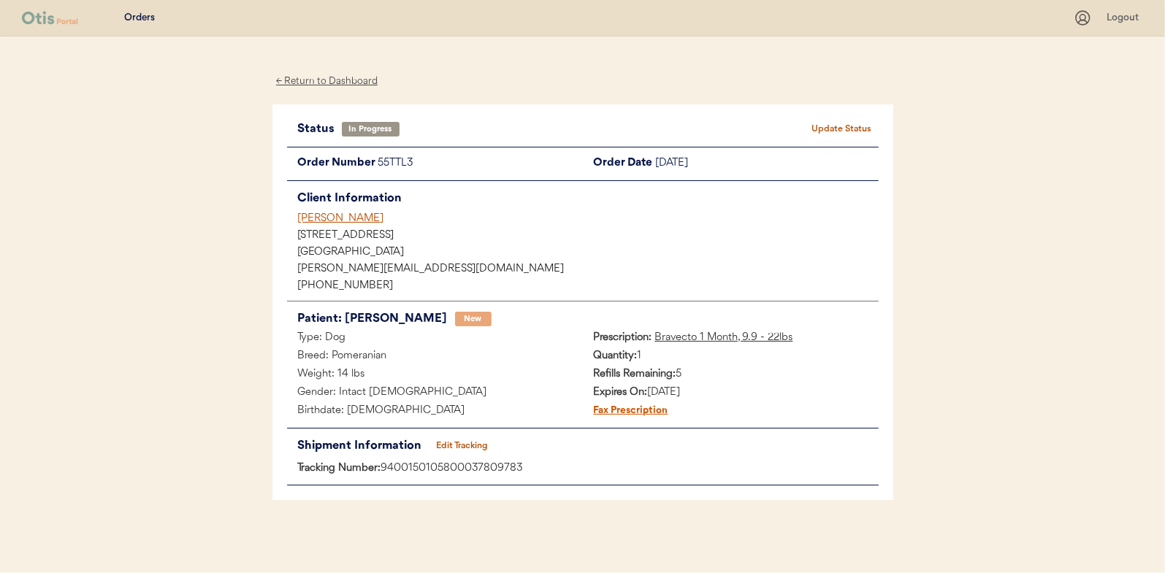
click at [841, 131] on button "Update Status" at bounding box center [842, 129] width 73 height 20
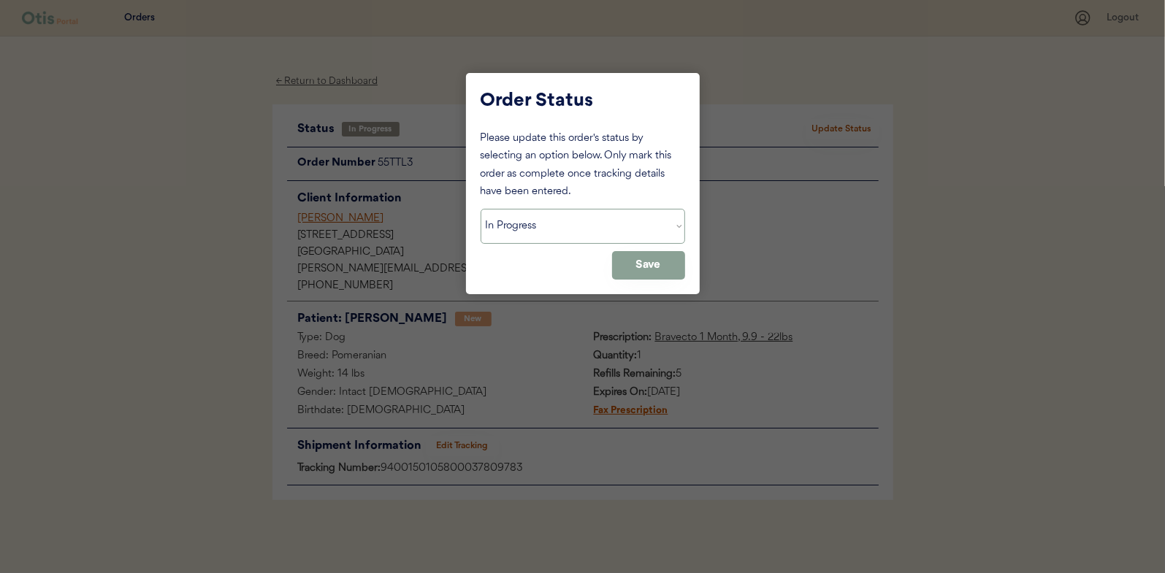
click at [525, 226] on select "Status On Hold New In Progress Complete Pending HW Consent Canceled" at bounding box center [583, 226] width 205 height 35
select select ""complete""
click at [481, 209] on select "Status On Hold New In Progress Complete Pending HW Consent Canceled" at bounding box center [583, 226] width 205 height 35
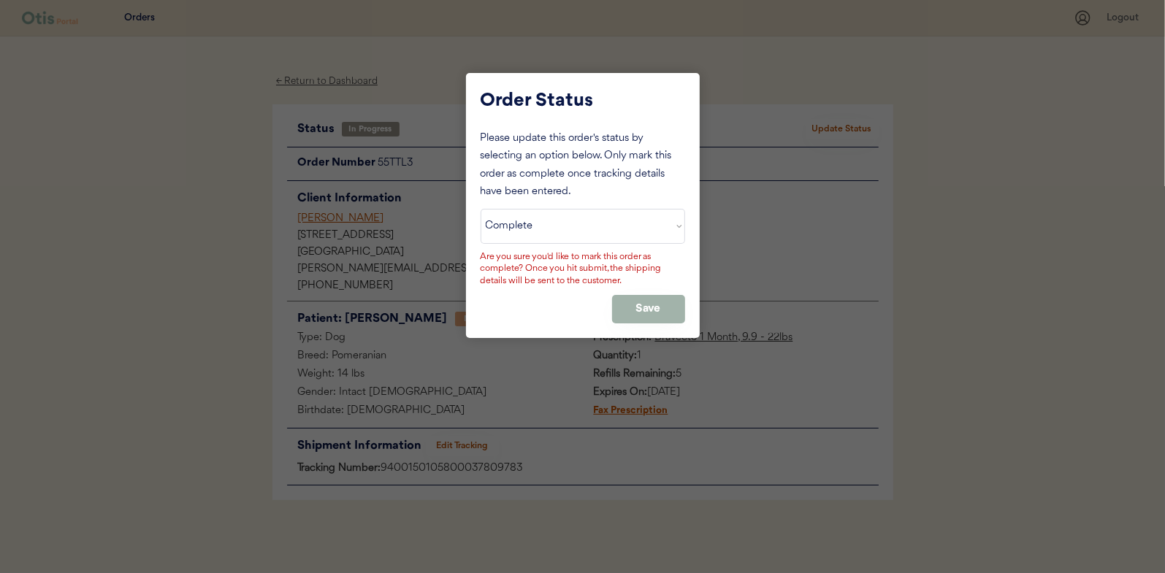
click at [638, 303] on button "Save" at bounding box center [648, 309] width 73 height 28
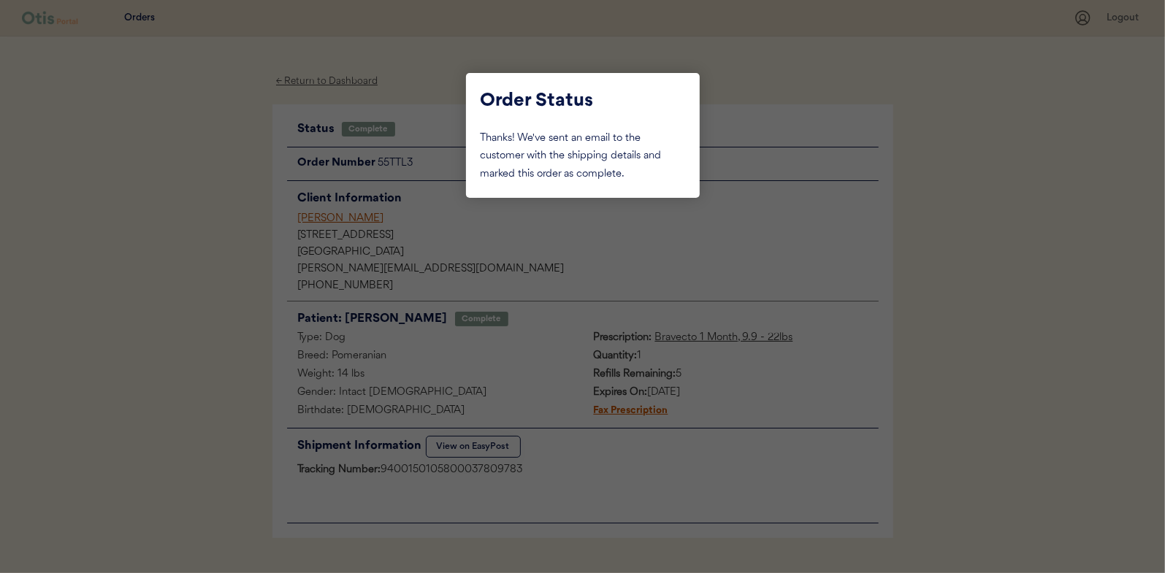
click at [228, 220] on div at bounding box center [582, 286] width 1165 height 573
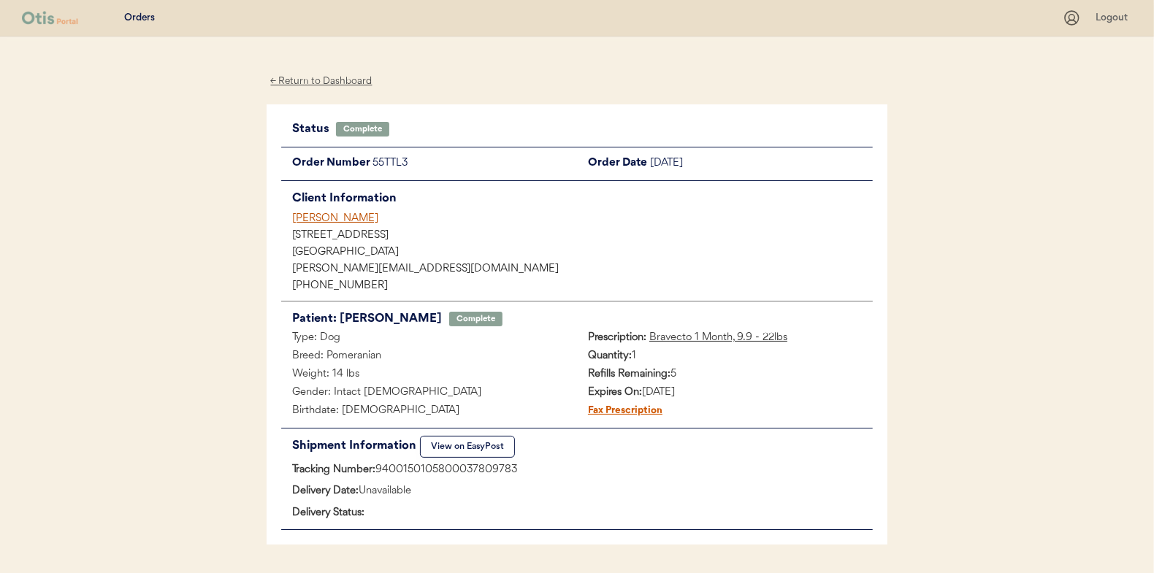
click at [314, 81] on div "← Return to Dashboard" at bounding box center [322, 81] width 110 height 17
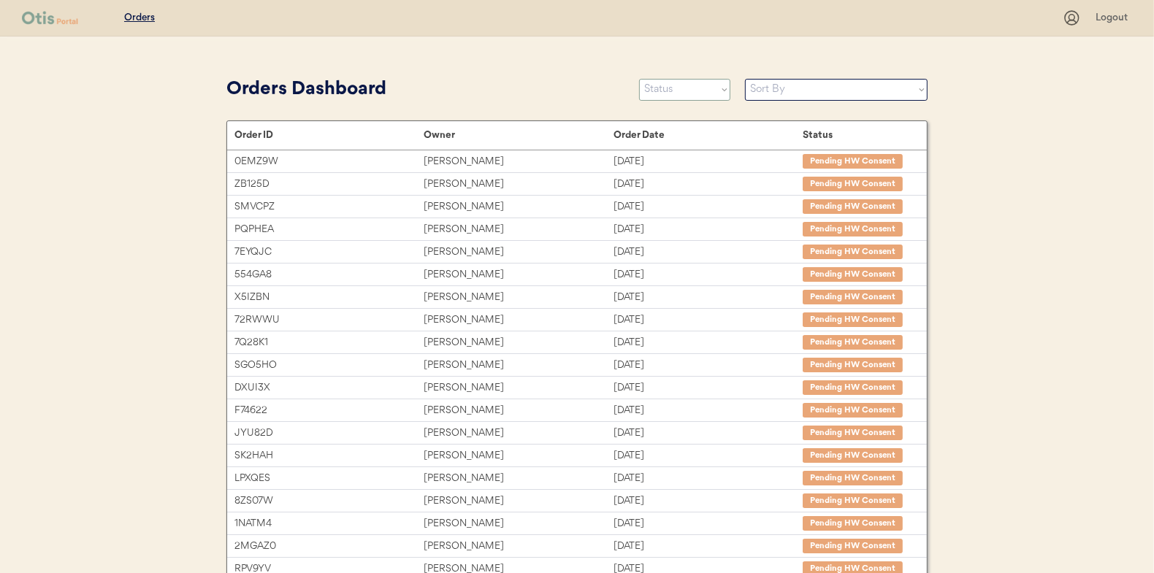
click at [687, 94] on select "Status On Hold New In Progress Complete Pending HW Consent Canceled" at bounding box center [684, 90] width 91 height 22
select select ""new""
click at [639, 79] on select "Status On Hold New In Progress Complete Pending HW Consent Canceled" at bounding box center [684, 90] width 91 height 22
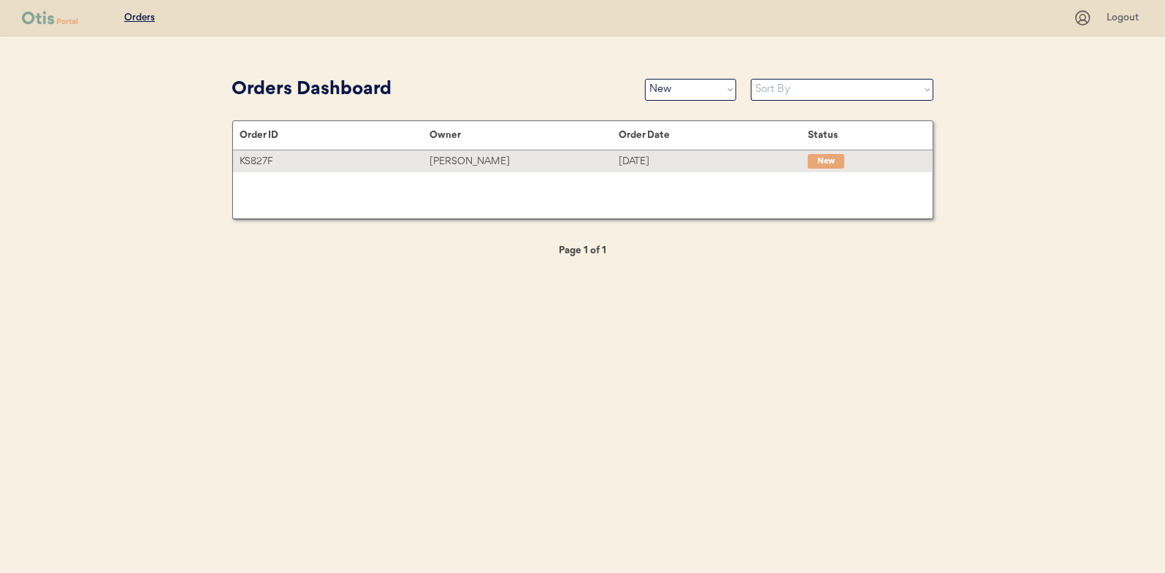
click at [453, 161] on div "Vera Ryals" at bounding box center [524, 161] width 189 height 17
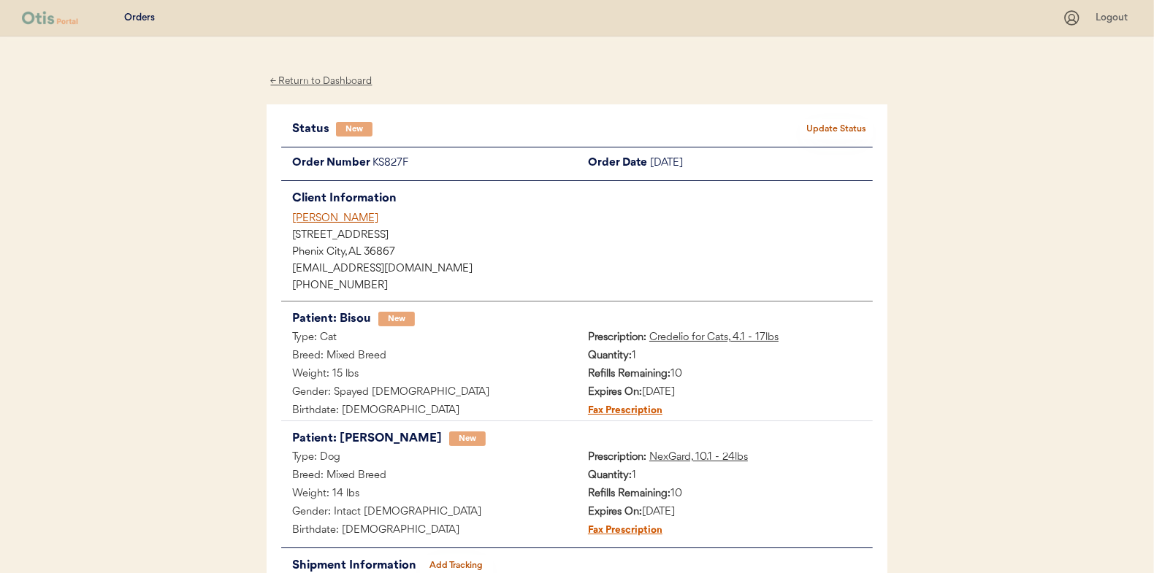
click at [834, 124] on button "Update Status" at bounding box center [836, 129] width 73 height 20
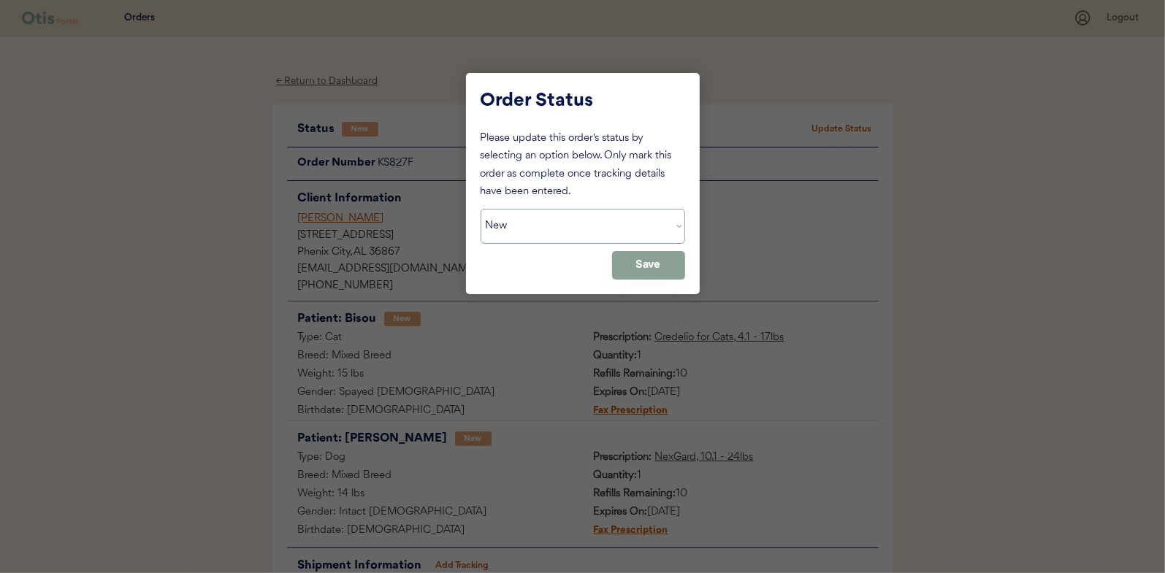
click at [546, 225] on select "Status On Hold New In Progress Complete Pending HW Consent Canceled" at bounding box center [583, 226] width 205 height 35
select select ""in_progress""
click at [481, 209] on select "Status On Hold New In Progress Complete Pending HW Consent Canceled" at bounding box center [583, 226] width 205 height 35
click at [641, 256] on button "Save" at bounding box center [648, 265] width 73 height 28
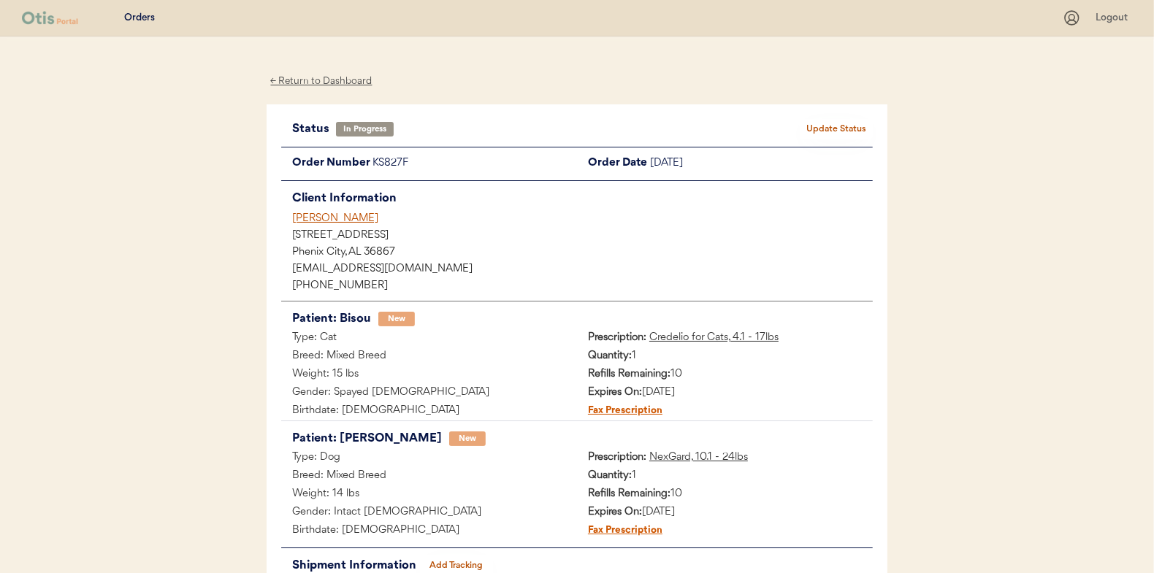
click at [316, 78] on div "← Return to Dashboard" at bounding box center [322, 81] width 110 height 17
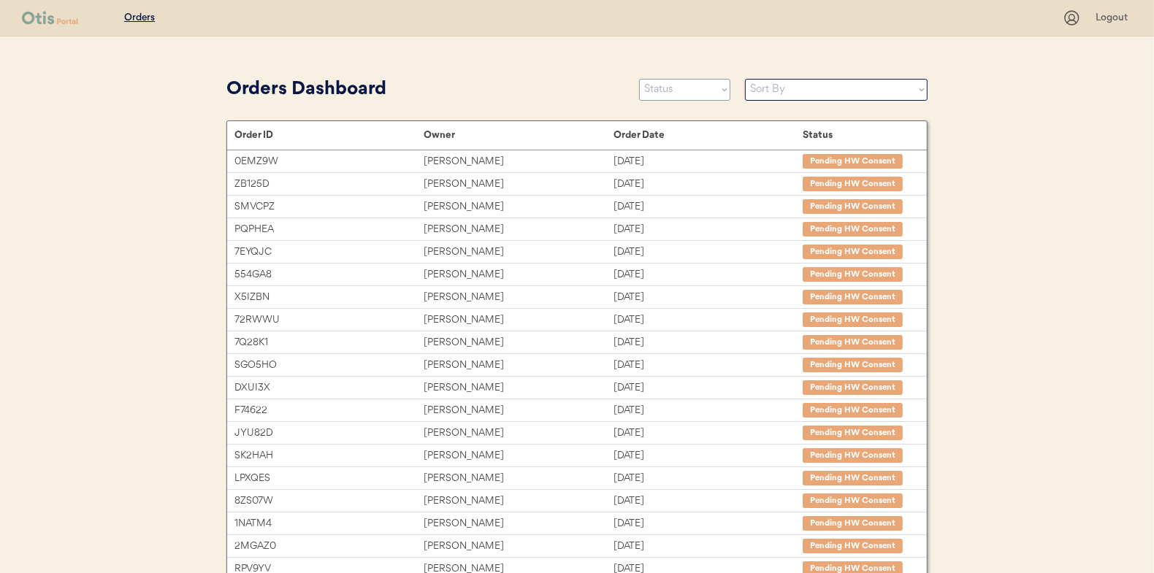
click at [661, 90] on select "Status On Hold New In Progress Complete Pending HW Consent Canceled" at bounding box center [684, 90] width 91 height 22
select select ""new""
click at [639, 79] on select "Status On Hold New In Progress Complete Pending HW Consent Canceled" at bounding box center [684, 90] width 91 height 22
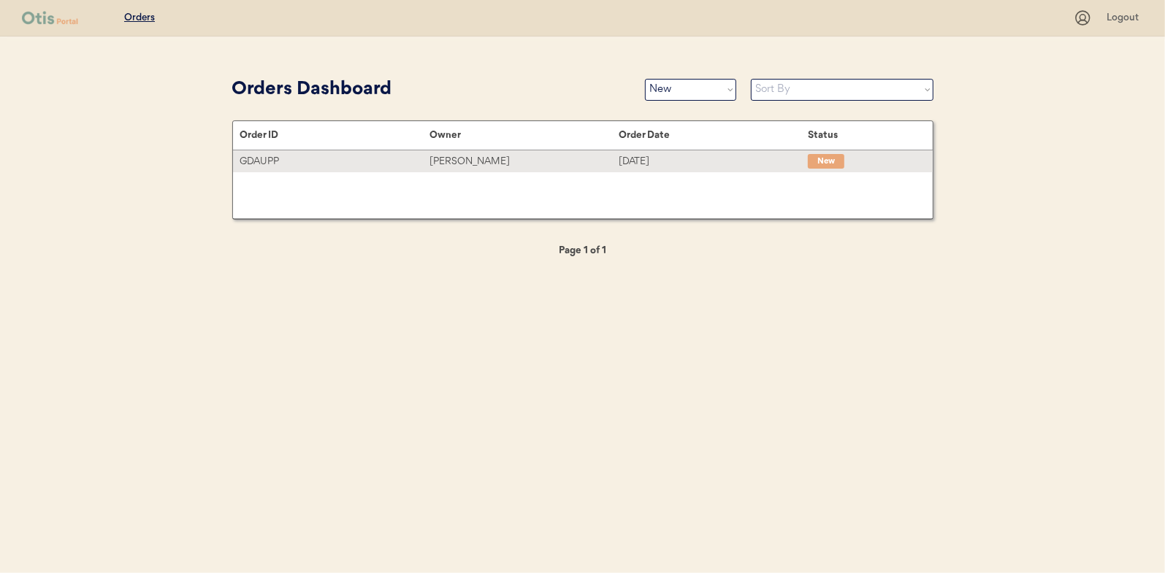
click at [449, 166] on div "[PERSON_NAME]" at bounding box center [524, 161] width 189 height 17
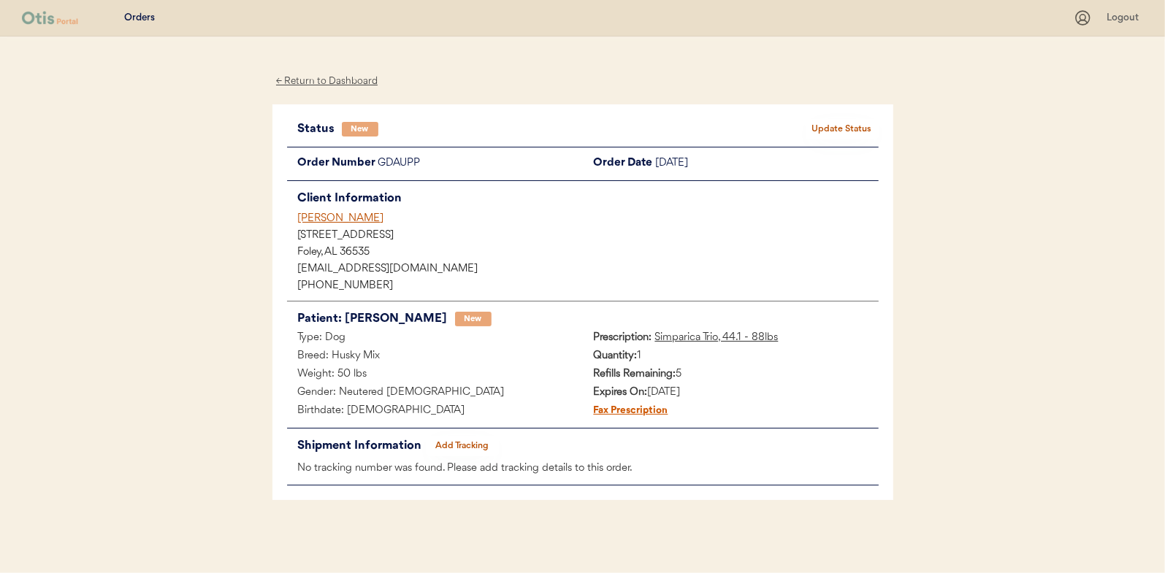
click at [842, 123] on button "Update Status" at bounding box center [842, 129] width 73 height 20
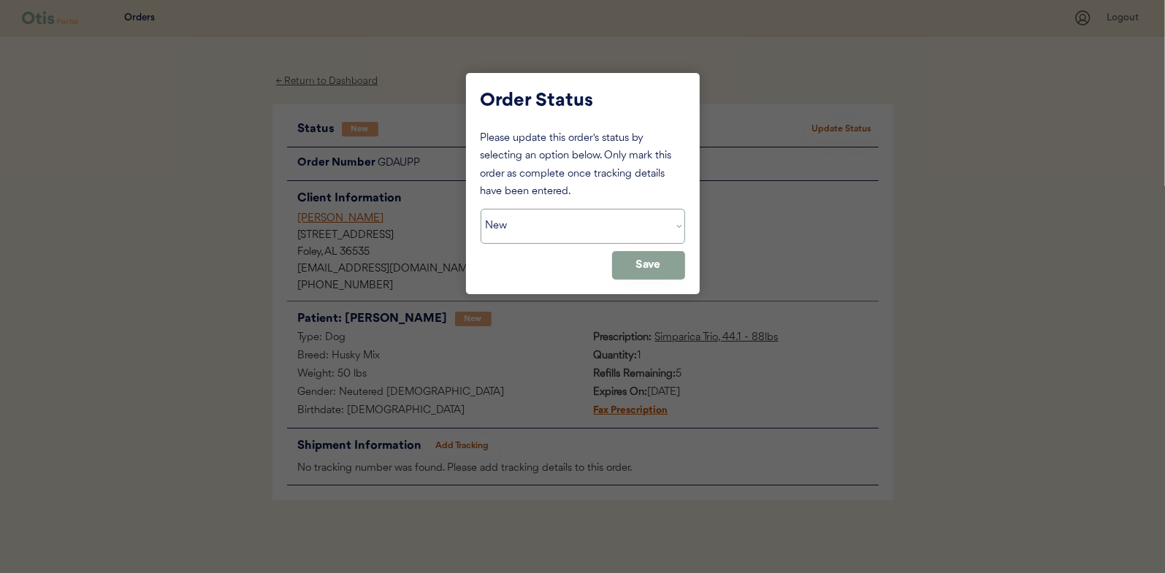
click at [528, 228] on select "Status On Hold New In Progress Complete Pending HW Consent Canceled" at bounding box center [583, 226] width 205 height 35
select select ""in_progress""
click at [481, 209] on select "Status On Hold New In Progress Complete Pending HW Consent Canceled" at bounding box center [583, 226] width 205 height 35
click at [628, 267] on button "Save" at bounding box center [648, 265] width 73 height 28
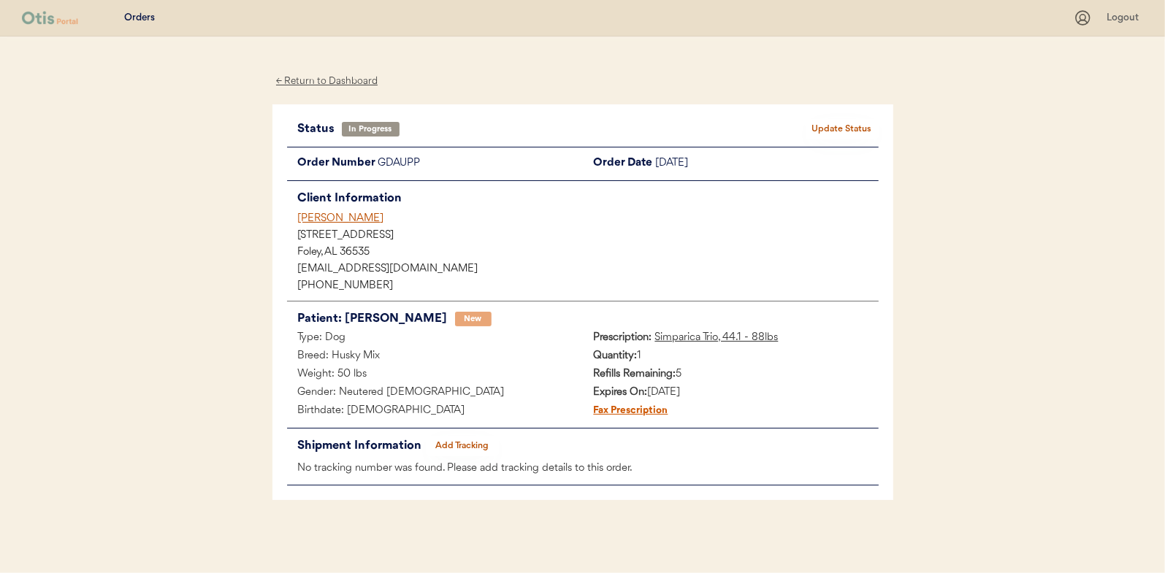
click at [339, 81] on div "← Return to Dashboard" at bounding box center [327, 81] width 110 height 17
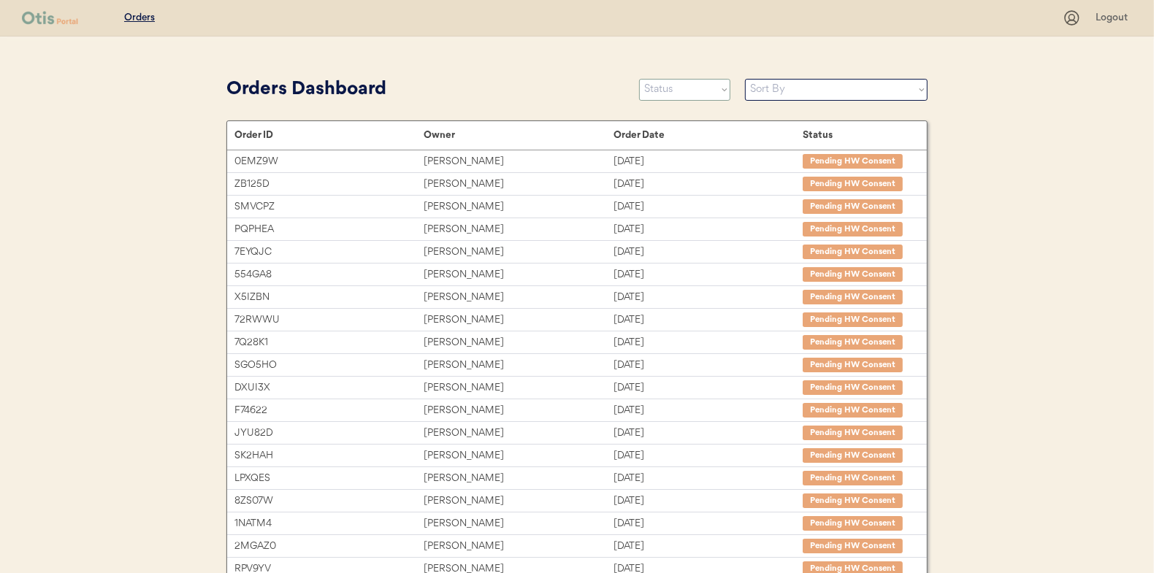
click at [698, 89] on select "Status On Hold New In Progress Complete Pending HW Consent Canceled" at bounding box center [684, 90] width 91 height 22
click at [639, 79] on select "Status On Hold New In Progress Complete Pending HW Consent Canceled" at bounding box center [684, 90] width 91 height 22
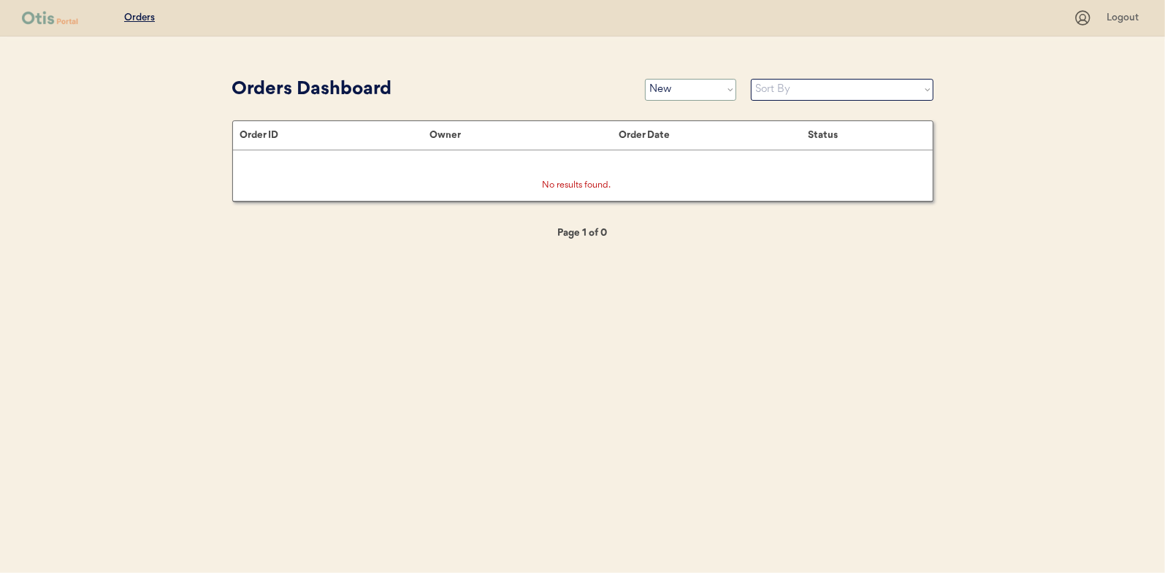
click at [683, 87] on select "Status On Hold New In Progress Complete Pending HW Consent Canceled" at bounding box center [690, 90] width 91 height 22
select select ""in_progress""
click at [645, 79] on select "Status On Hold New In Progress Complete Pending HW Consent Canceled" at bounding box center [690, 90] width 91 height 22
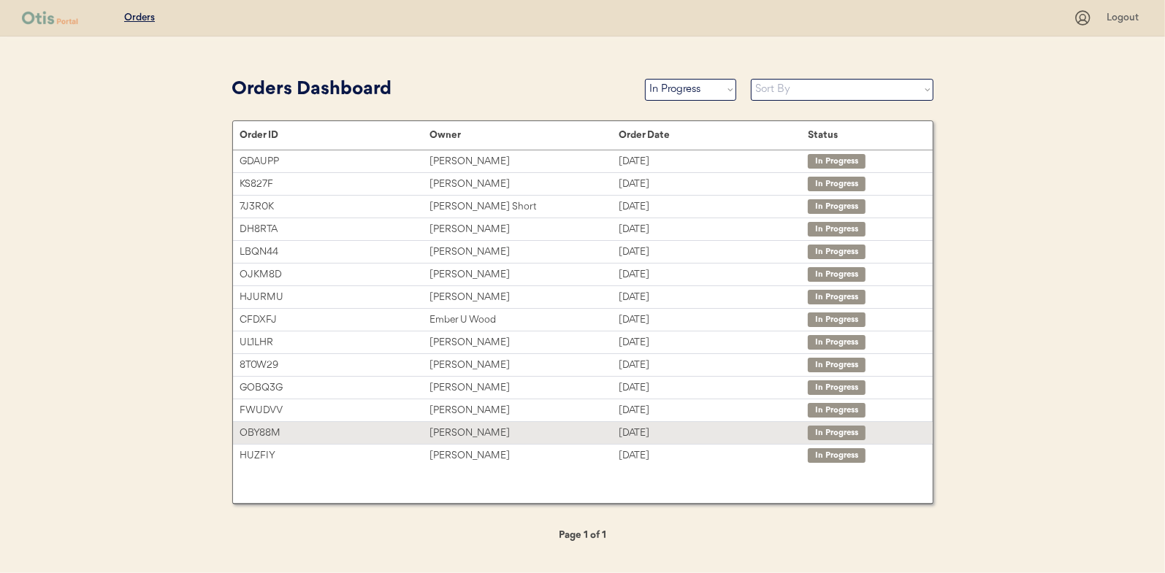
click at [453, 426] on div "[PERSON_NAME]" at bounding box center [524, 433] width 189 height 17
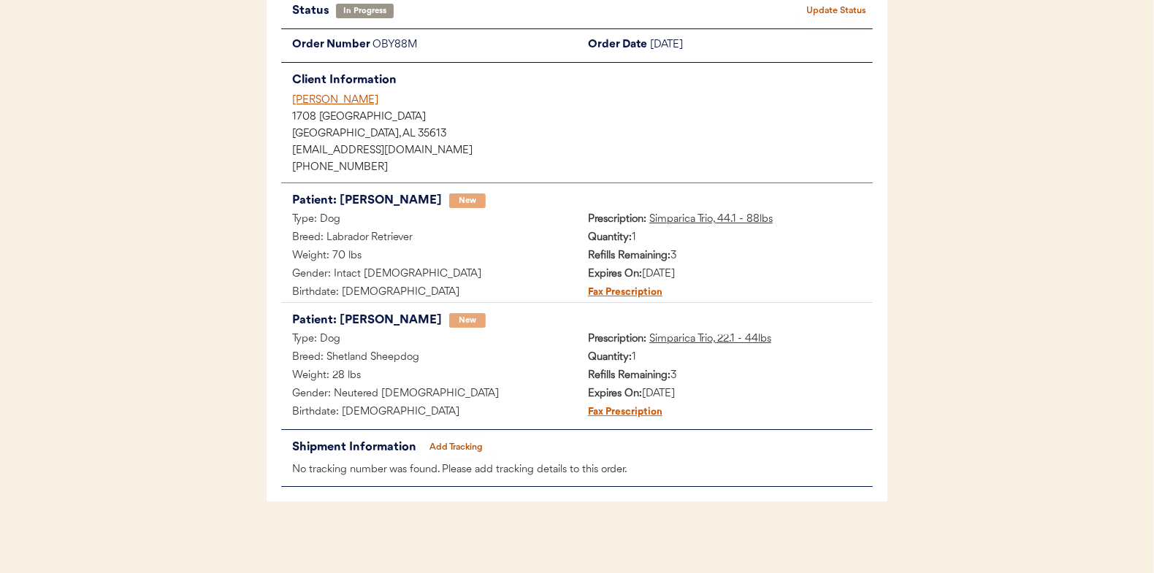
scroll to position [119, 0]
click at [458, 447] on button "Add Tracking" at bounding box center [456, 447] width 73 height 20
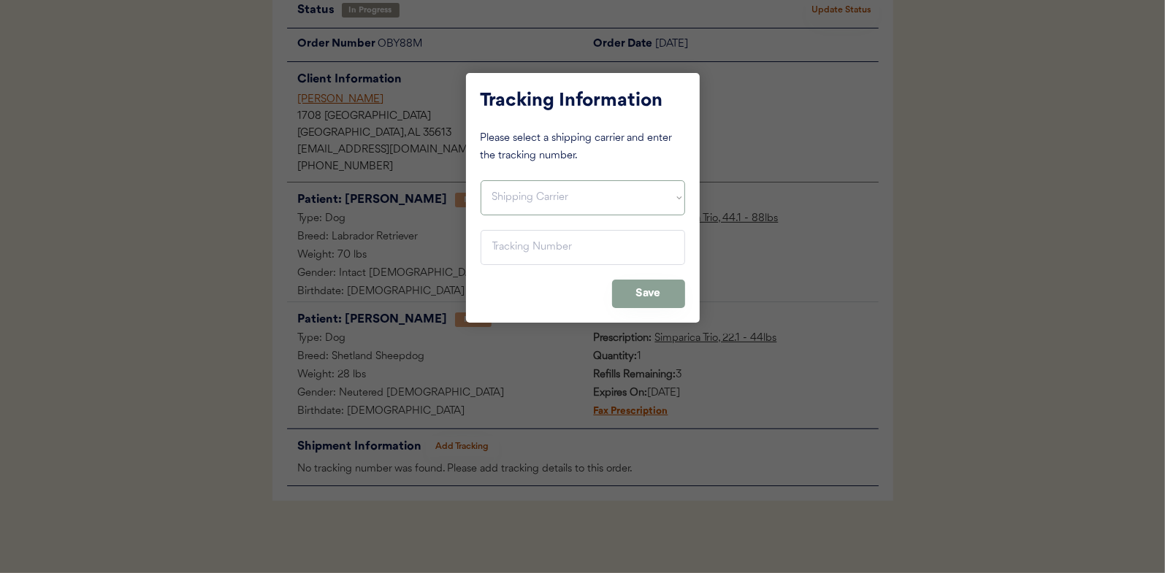
click at [508, 194] on select "Shipping Carrier FedEx FedEx Ground Economy UPS USPS" at bounding box center [583, 197] width 205 height 35
select select ""usps""
click at [481, 180] on select "Shipping Carrier FedEx FedEx Ground Economy UPS USPS" at bounding box center [583, 197] width 205 height 35
click at [507, 254] on input "input" at bounding box center [583, 247] width 205 height 35
paste input "9400150105799037837806"
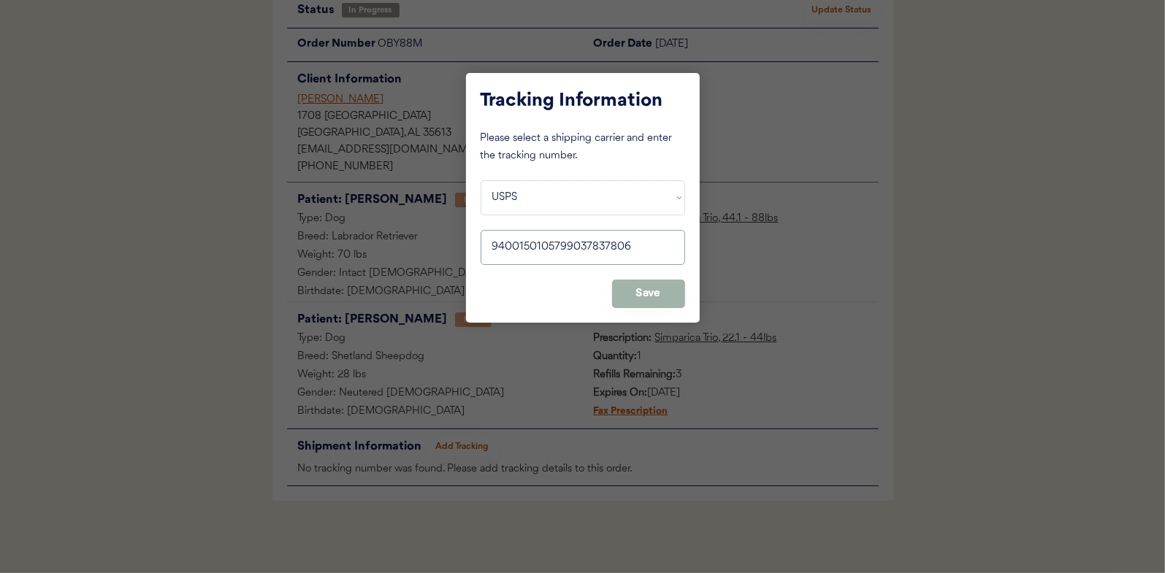
type input "9400150105799037837806"
click at [644, 289] on button "Save" at bounding box center [648, 294] width 73 height 28
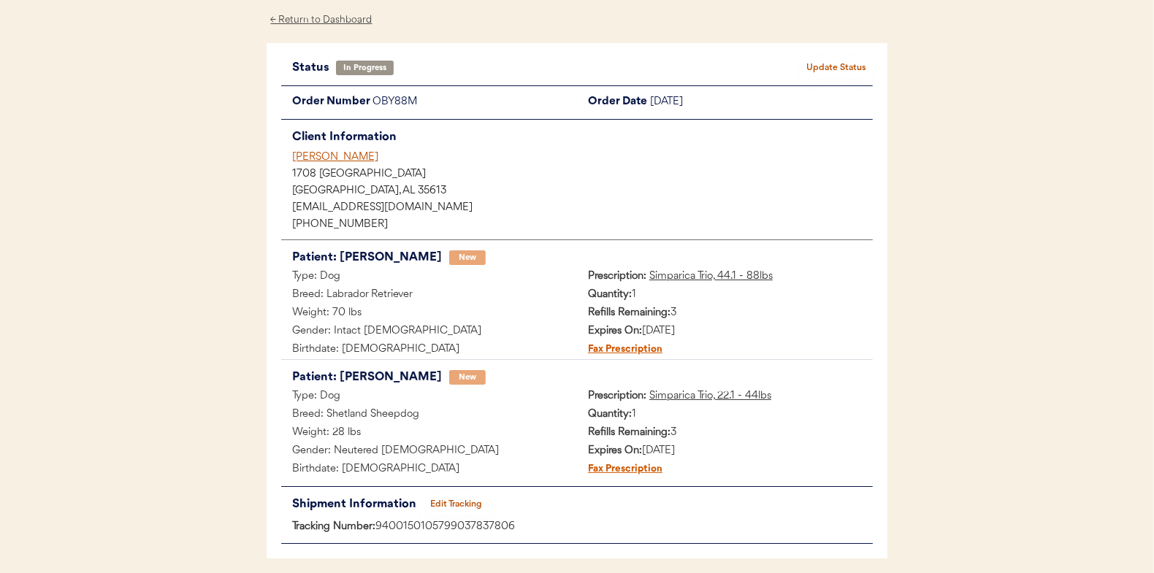
scroll to position [0, 0]
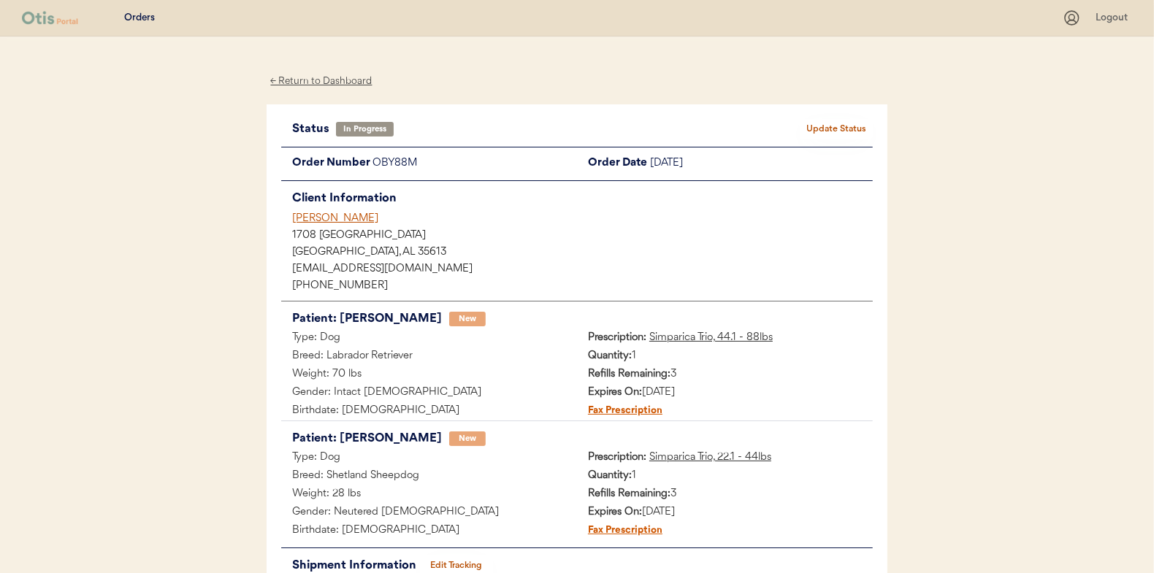
click at [832, 121] on button "Update Status" at bounding box center [836, 129] width 73 height 20
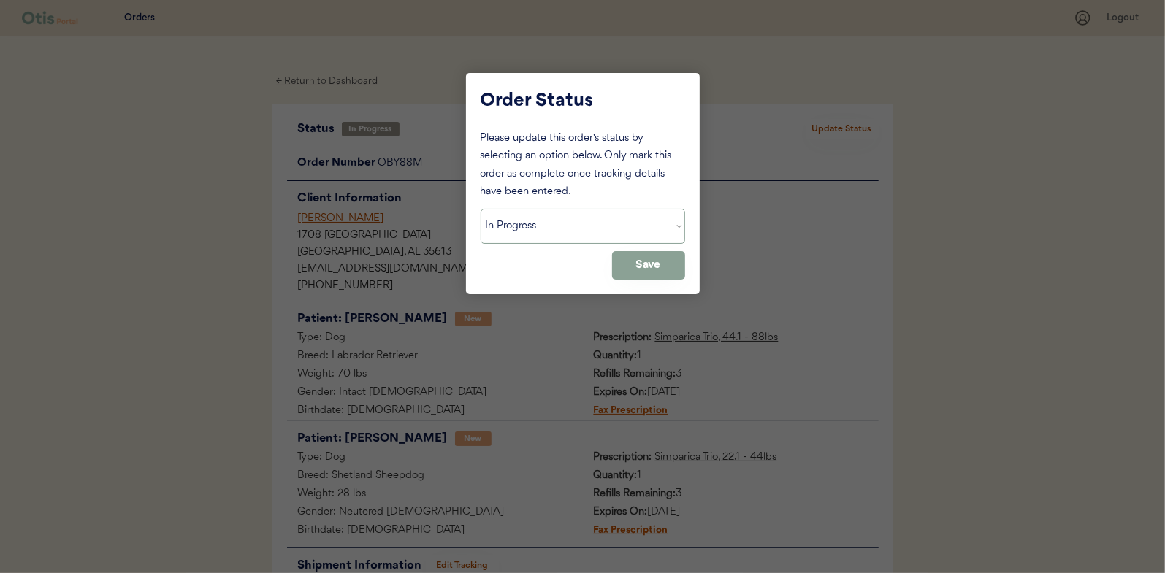
click at [517, 228] on select "Status On Hold New In Progress Complete Pending HW Consent Canceled" at bounding box center [583, 226] width 205 height 35
select select ""complete""
click at [481, 209] on select "Status On Hold New In Progress Complete Pending HW Consent Canceled" at bounding box center [583, 226] width 205 height 35
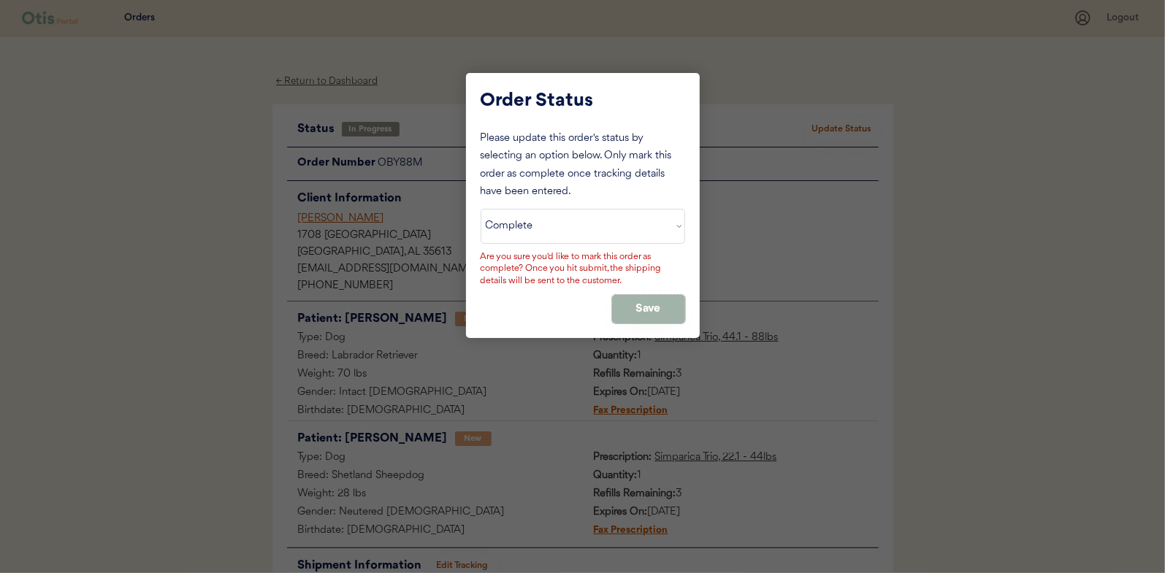
click at [643, 308] on button "Save" at bounding box center [648, 309] width 73 height 28
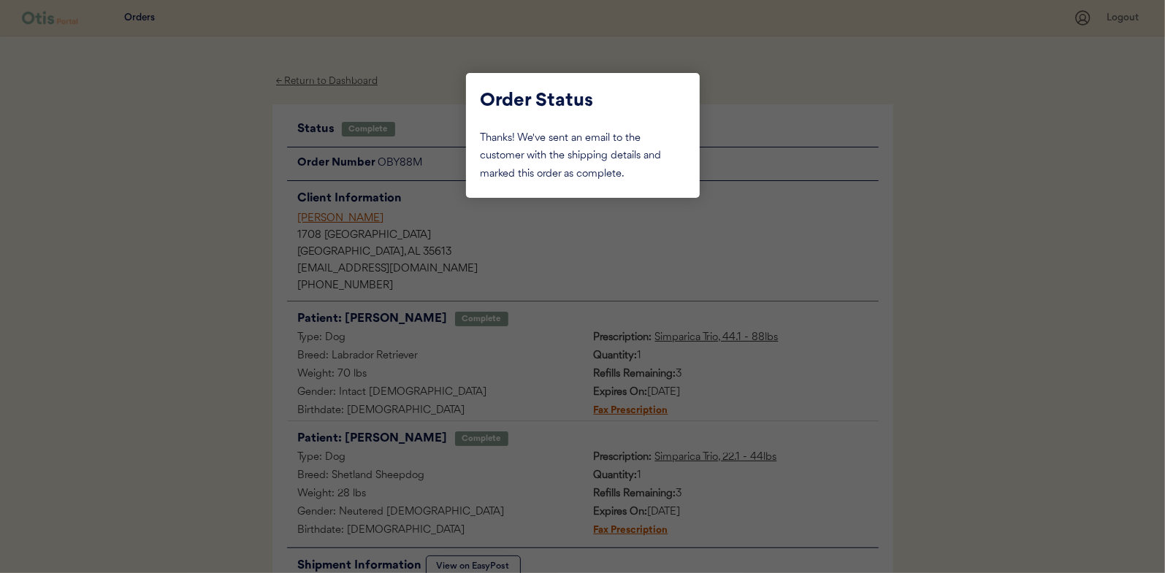
click at [231, 207] on div at bounding box center [582, 286] width 1165 height 573
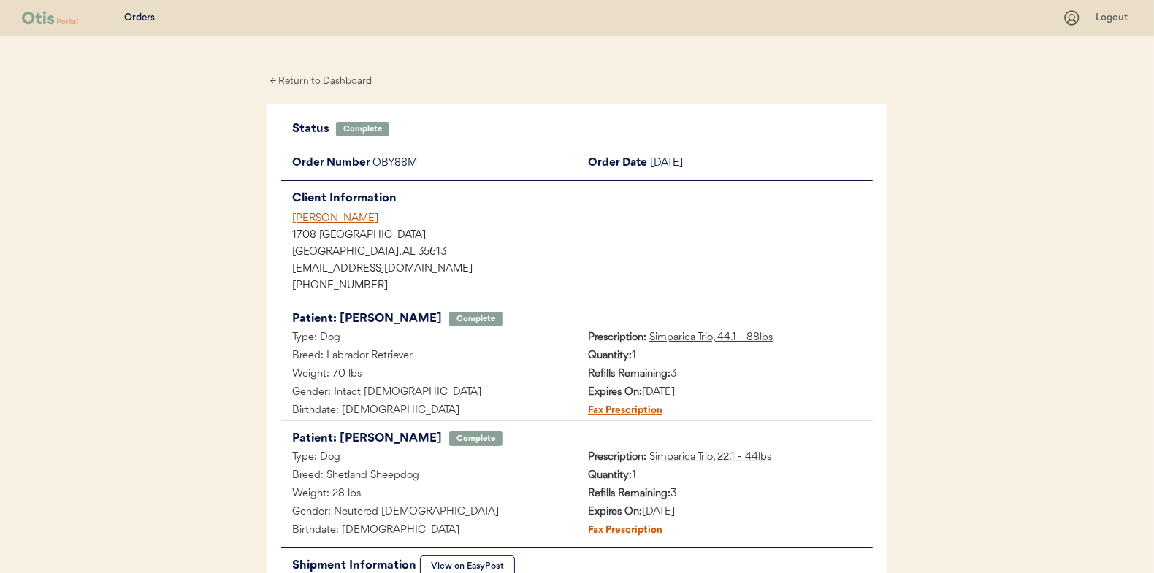
click at [312, 78] on div "← Return to Dashboard" at bounding box center [322, 81] width 110 height 17
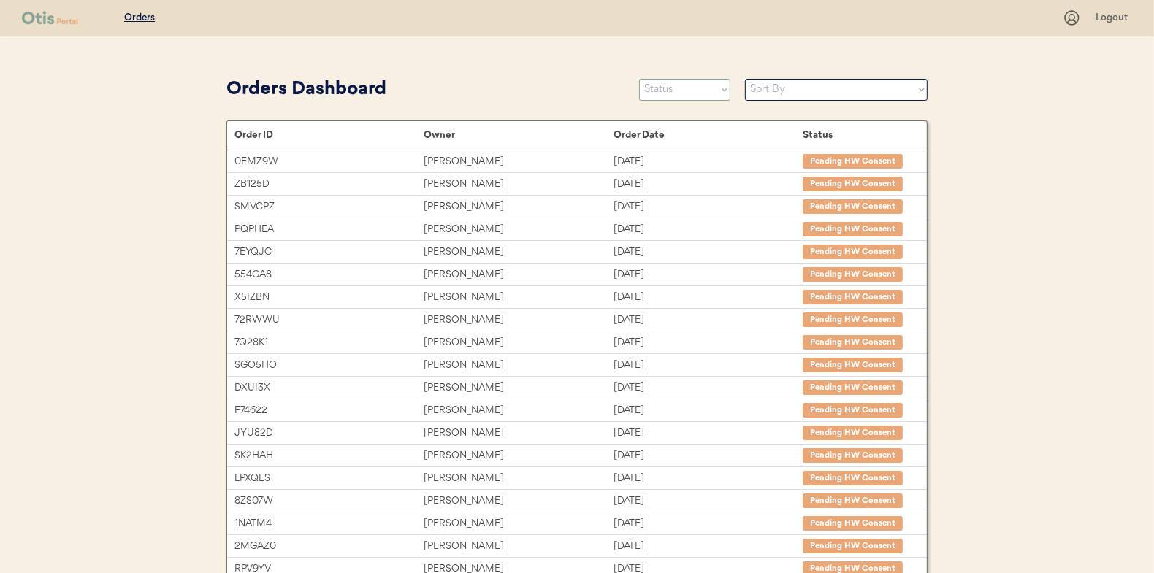
drag, startPoint x: 661, startPoint y: 87, endPoint x: 658, endPoint y: 102, distance: 14.9
click at [661, 87] on select "Status On Hold New In Progress Complete Pending HW Consent Canceled" at bounding box center [684, 90] width 91 height 22
select select ""in_progress""
click at [639, 79] on select "Status On Hold New In Progress Complete Pending HW Consent Canceled" at bounding box center [684, 90] width 91 height 22
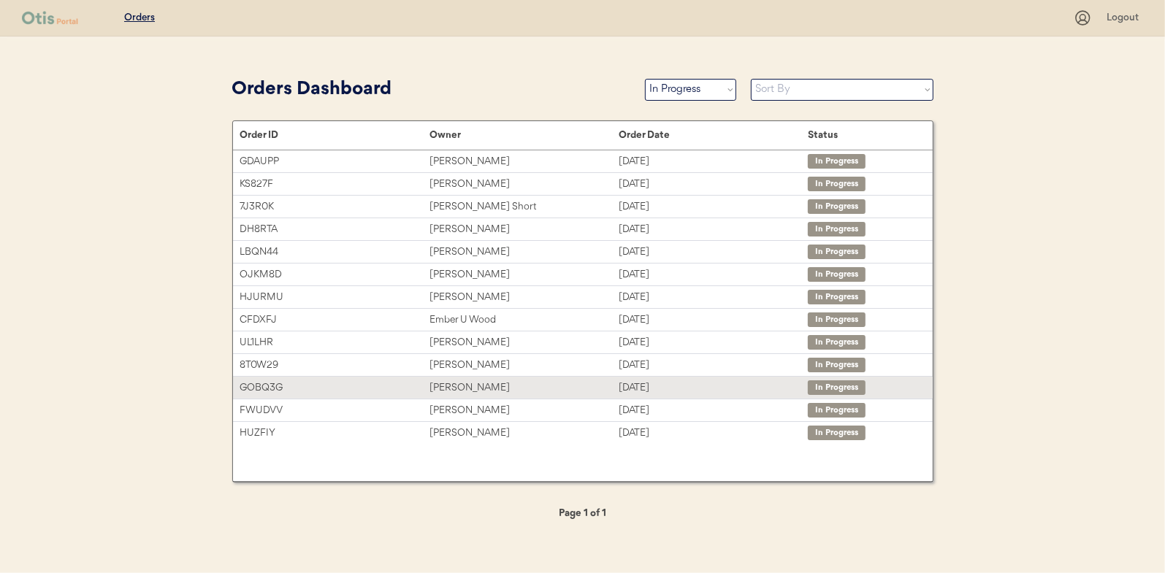
click at [454, 381] on div "[PERSON_NAME]" at bounding box center [524, 388] width 189 height 17
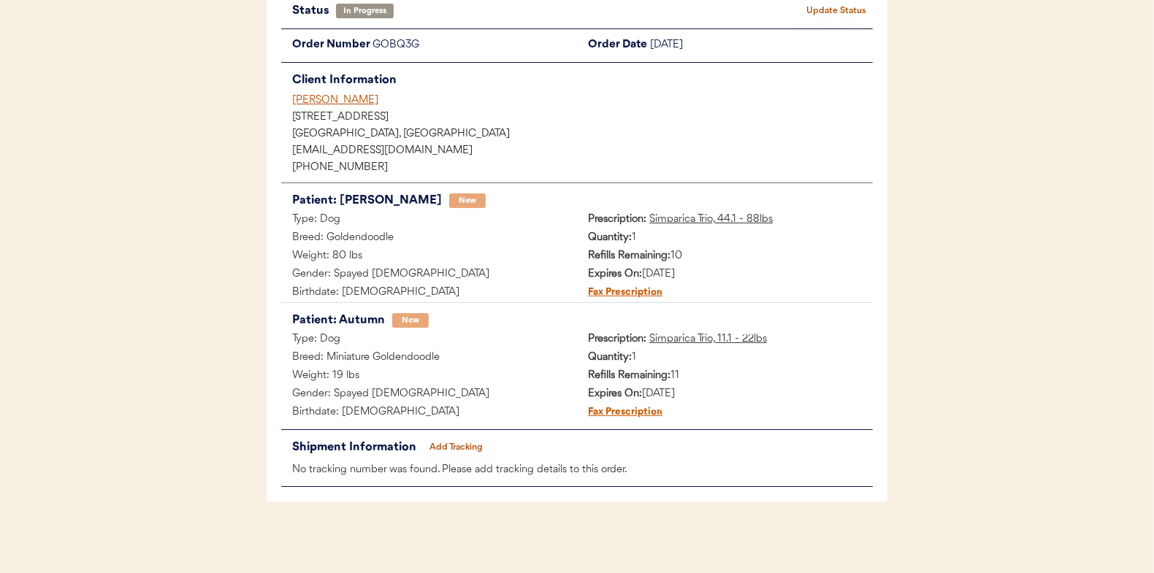
scroll to position [119, 0]
click at [451, 446] on button "Add Tracking" at bounding box center [456, 447] width 73 height 20
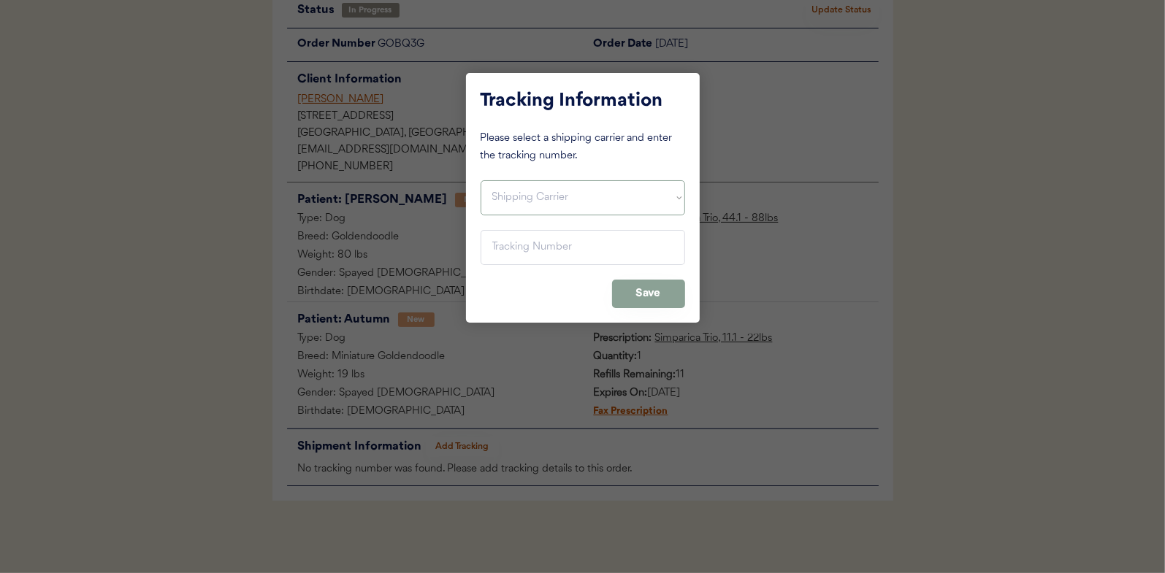
click at [503, 197] on select "Shipping Carrier FedEx FedEx Ground Economy UPS USPS" at bounding box center [583, 197] width 205 height 35
select select ""usps""
click at [481, 180] on select "Shipping Carrier FedEx FedEx Ground Economy UPS USPS" at bounding box center [583, 197] width 205 height 35
click at [503, 251] on input "input" at bounding box center [583, 247] width 205 height 35
paste input "9400150105800037828661"
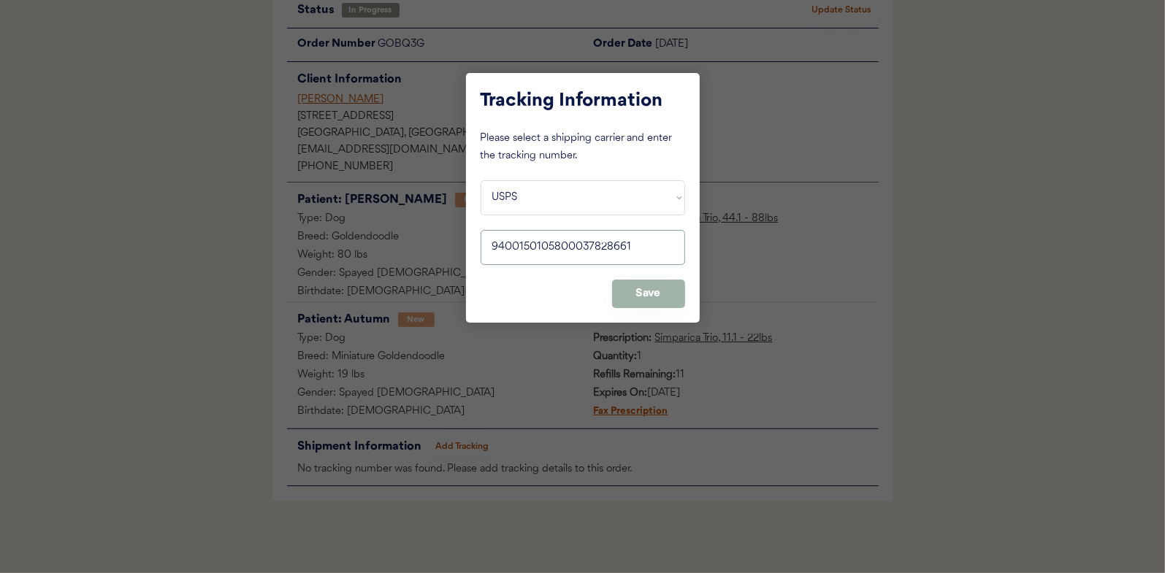
type input "9400150105800037828661"
click at [661, 300] on button "Save" at bounding box center [648, 294] width 73 height 28
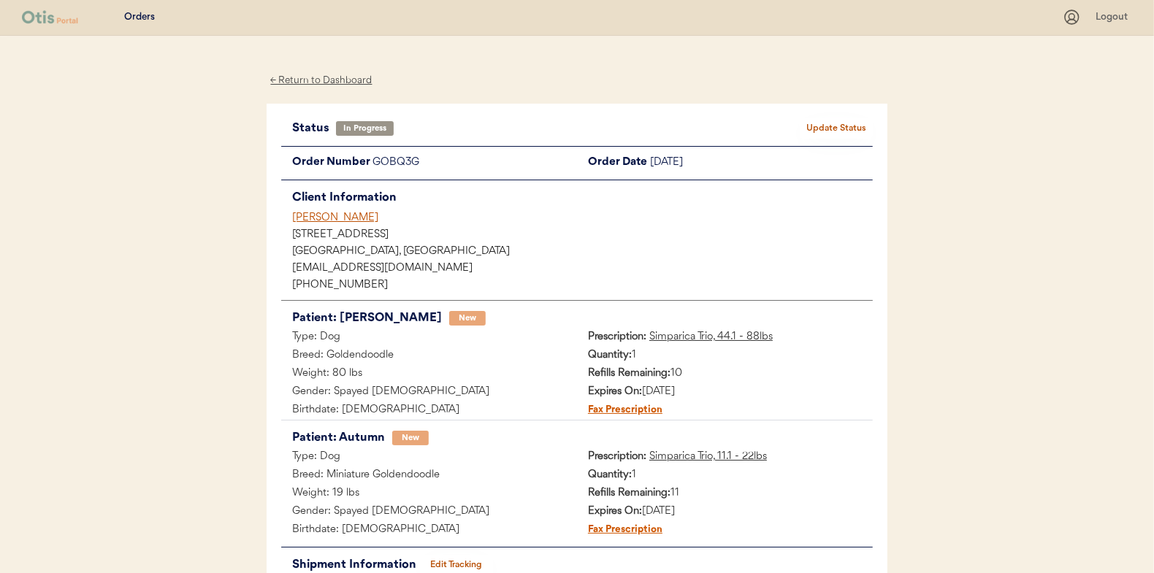
scroll to position [0, 0]
click at [829, 126] on button "Update Status" at bounding box center [836, 129] width 73 height 20
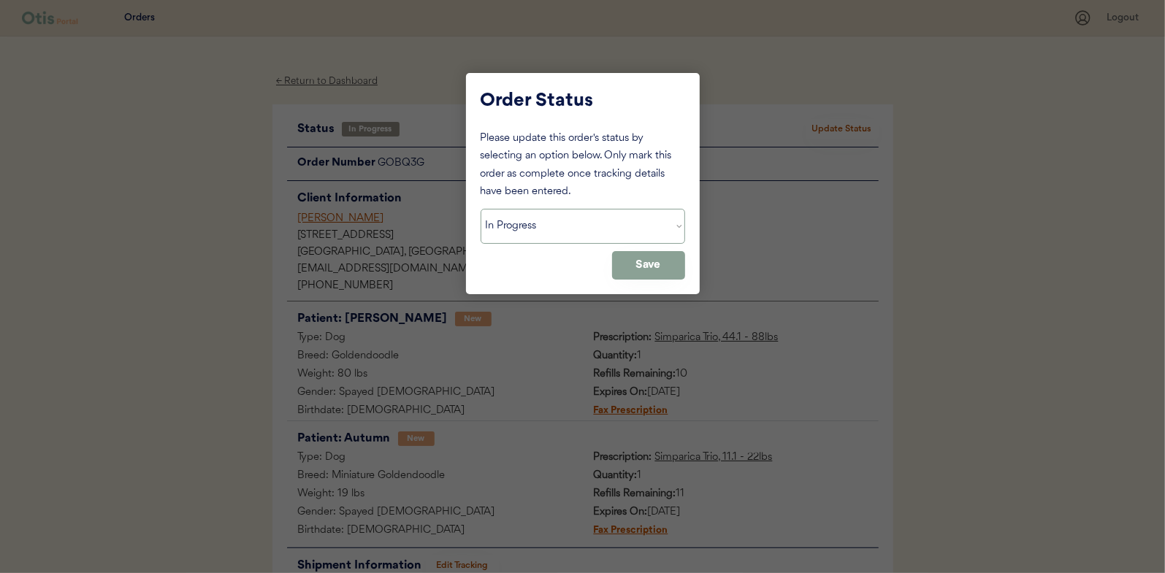
click at [533, 225] on select "Status On Hold New In Progress Complete Pending HW Consent Canceled" at bounding box center [583, 226] width 205 height 35
select select ""complete""
click at [481, 209] on select "Status On Hold New In Progress Complete Pending HW Consent Canceled" at bounding box center [583, 226] width 205 height 35
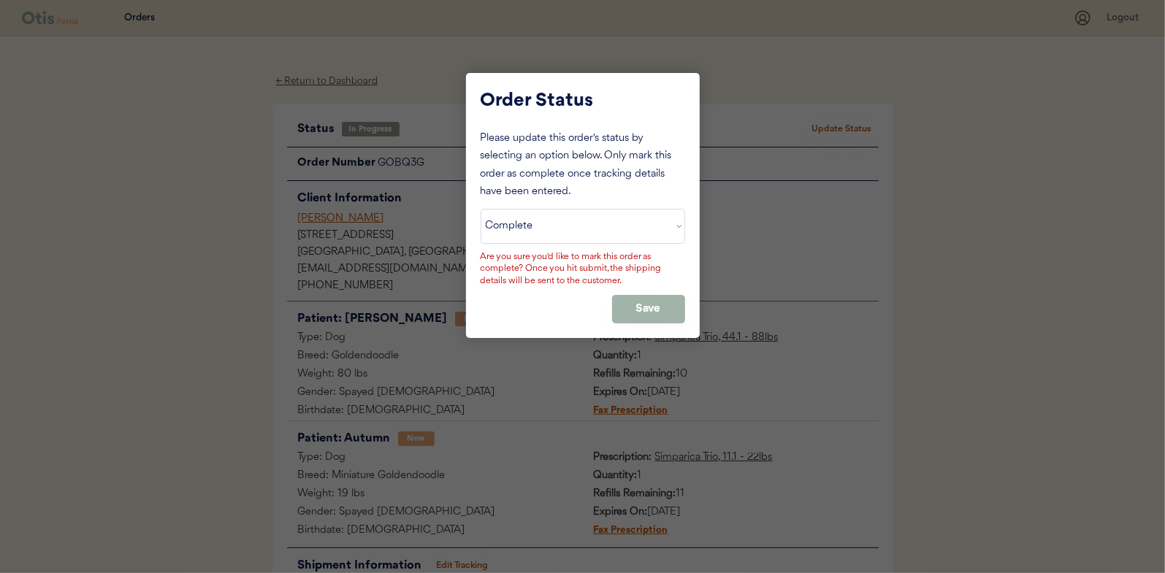
click at [663, 300] on button "Save" at bounding box center [648, 309] width 73 height 28
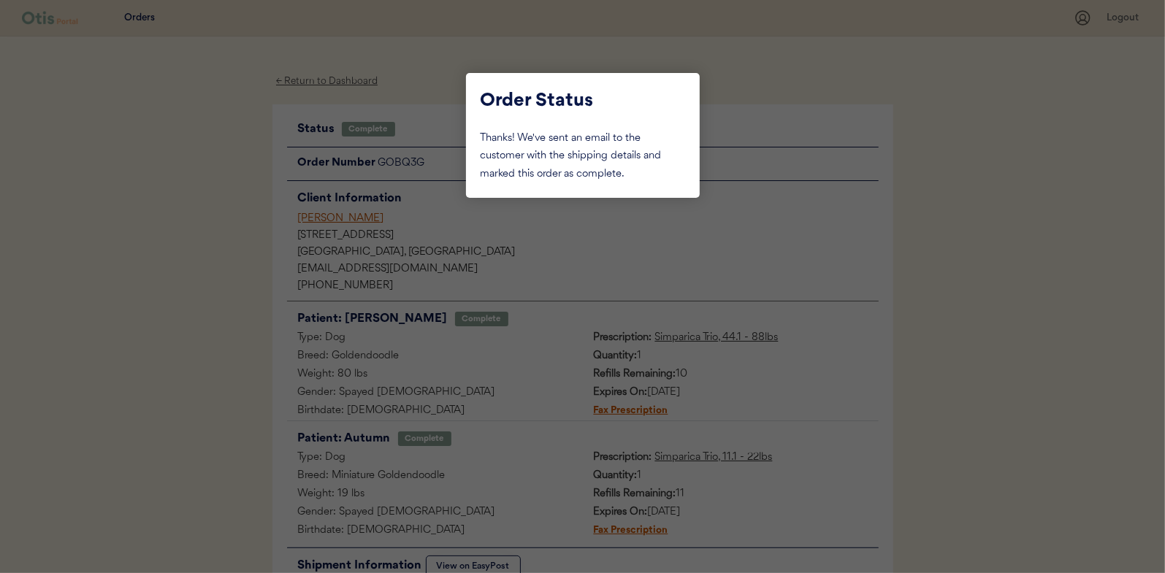
click at [204, 205] on div at bounding box center [582, 286] width 1165 height 573
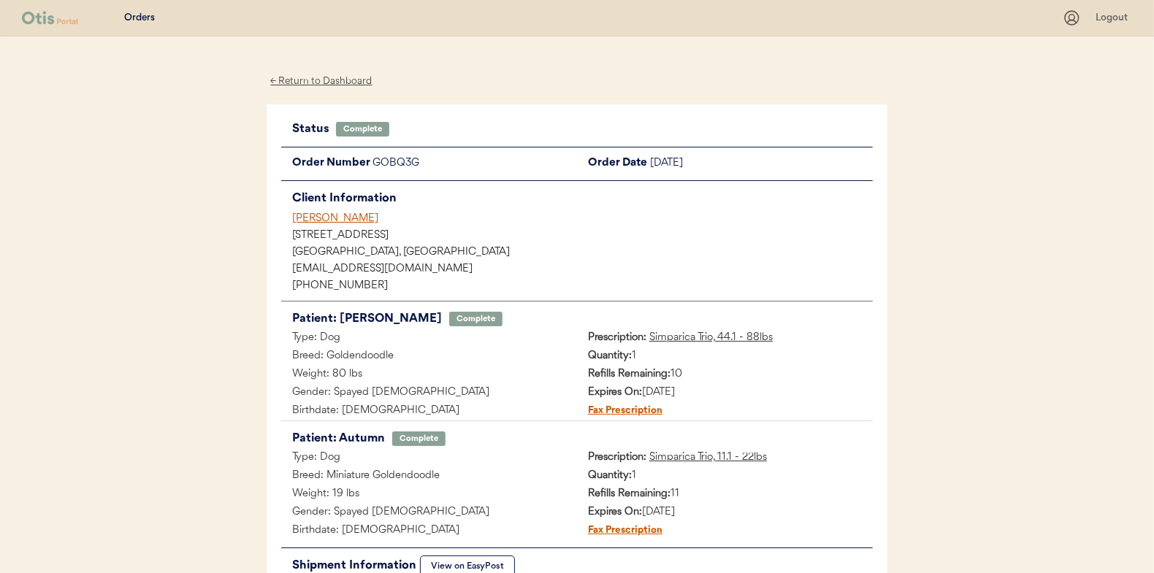
click at [311, 81] on div "← Return to Dashboard" at bounding box center [322, 81] width 110 height 17
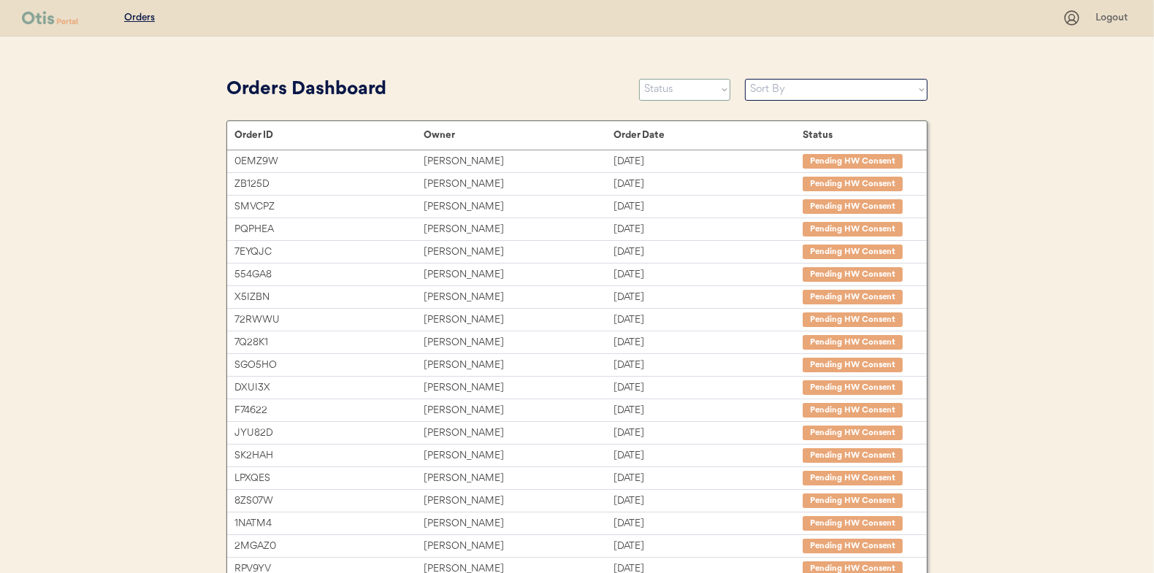
click at [675, 91] on select "Status On Hold New In Progress Complete Pending HW Consent Canceled" at bounding box center [684, 90] width 91 height 22
click at [639, 79] on select "Status On Hold New In Progress Complete Pending HW Consent Canceled" at bounding box center [684, 90] width 91 height 22
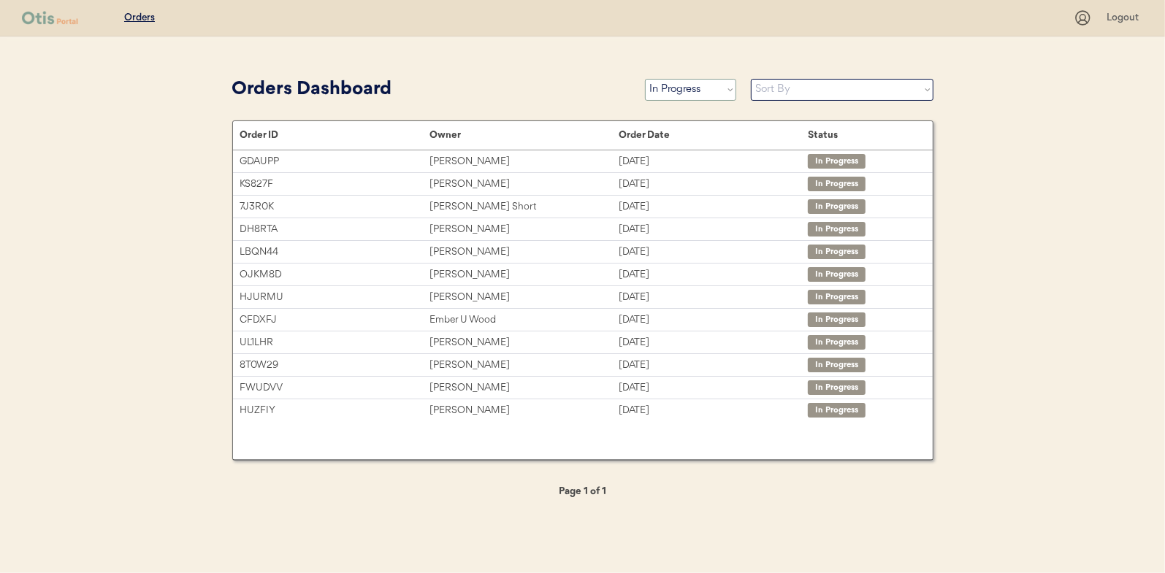
click at [690, 94] on select "Status On Hold New In Progress Complete Pending HW Consent Canceled" at bounding box center [690, 90] width 91 height 22
select select ""new""
click at [645, 79] on select "Status On Hold New In Progress Complete Pending HW Consent Canceled" at bounding box center [690, 90] width 91 height 22
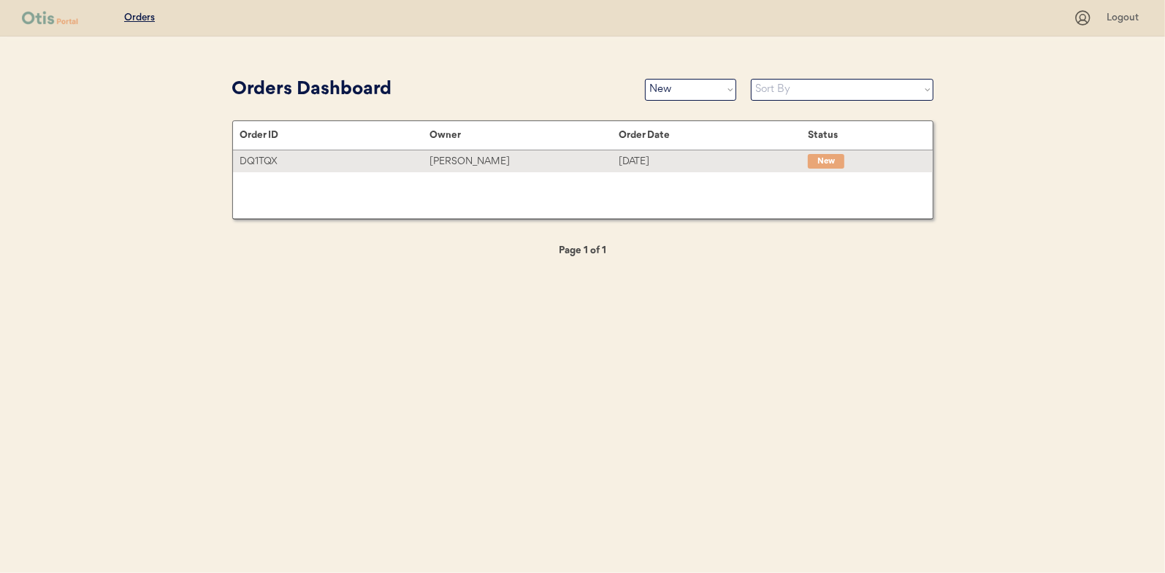
click at [470, 164] on div "Vivian Graves" at bounding box center [524, 161] width 189 height 17
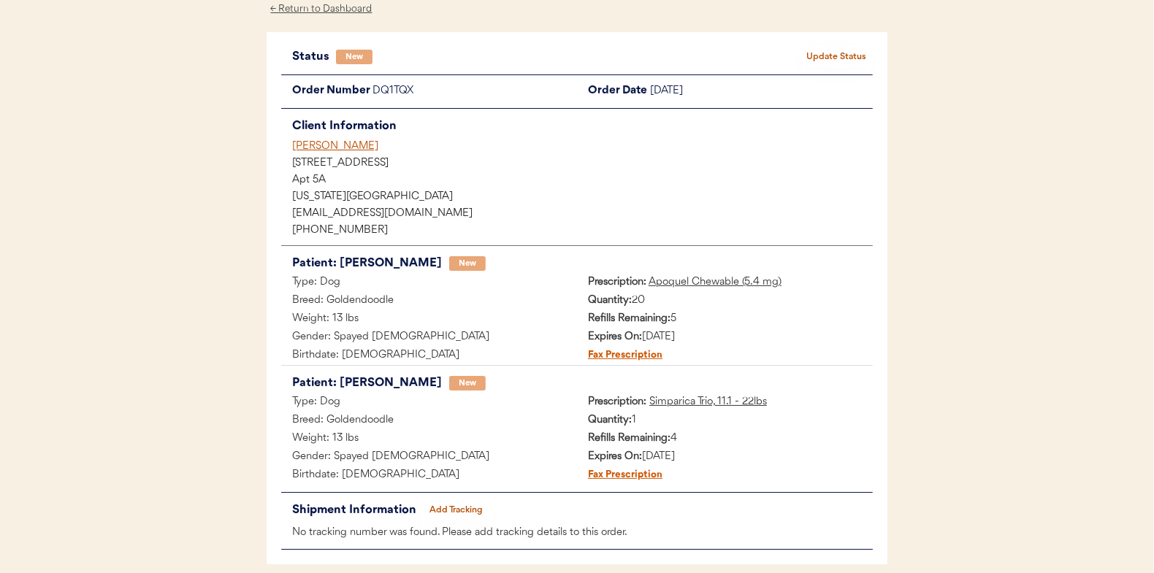
scroll to position [73, 0]
click at [828, 56] on button "Update Status" at bounding box center [836, 56] width 73 height 20
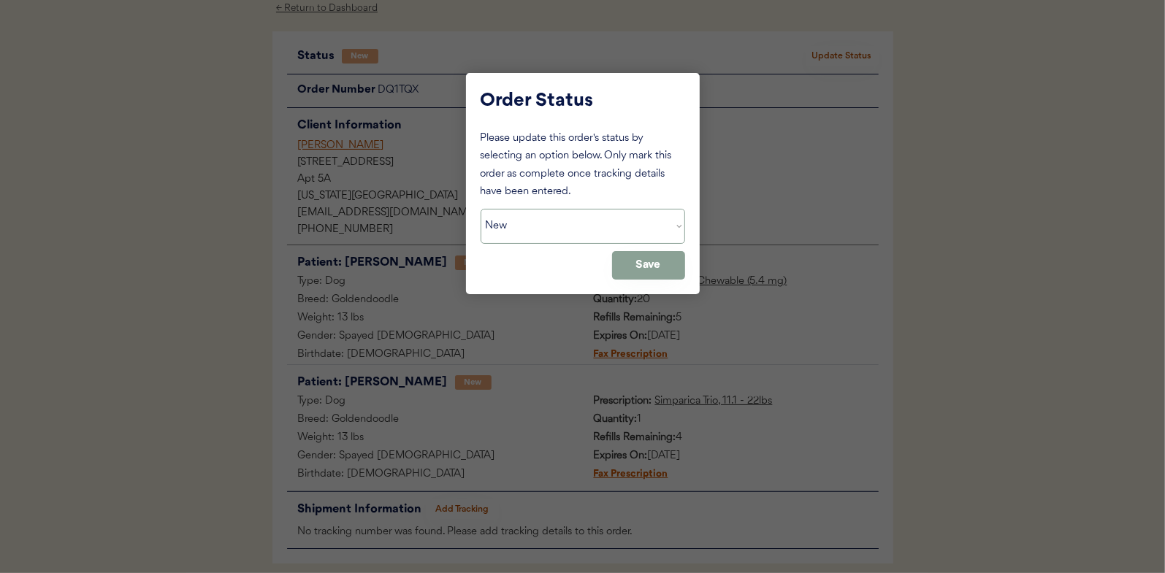
click at [532, 221] on select "Status On Hold New In Progress Complete Pending HW Consent Canceled" at bounding box center [583, 226] width 205 height 35
select select ""in_progress""
click at [481, 209] on select "Status On Hold New In Progress Complete Pending HW Consent Canceled" at bounding box center [583, 226] width 205 height 35
click at [668, 270] on button "Save" at bounding box center [648, 265] width 73 height 28
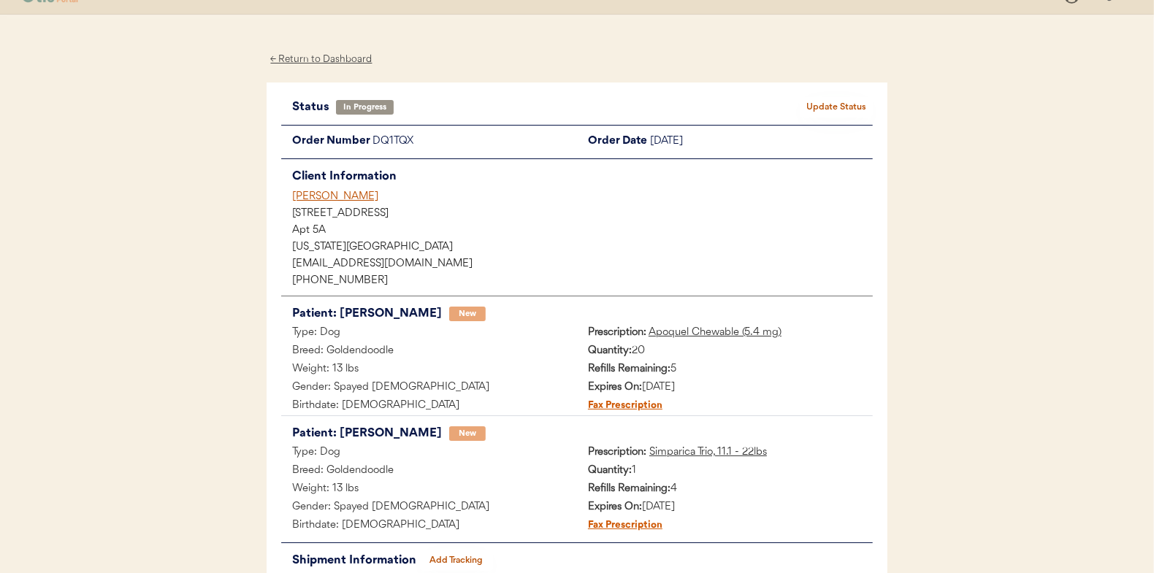
scroll to position [0, 0]
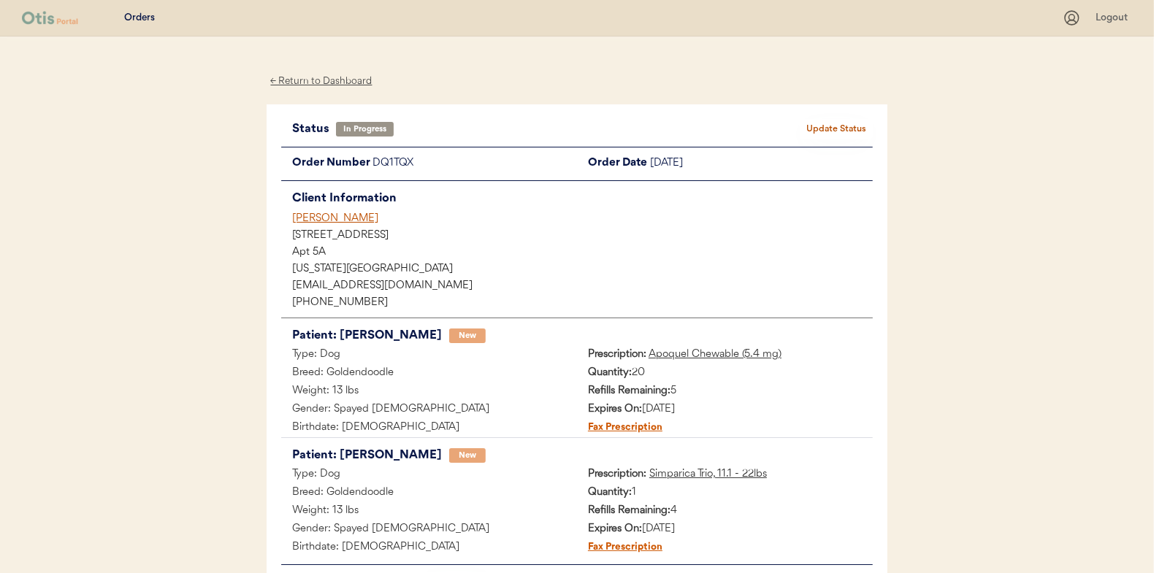
click at [324, 82] on div "← Return to Dashboard" at bounding box center [322, 81] width 110 height 17
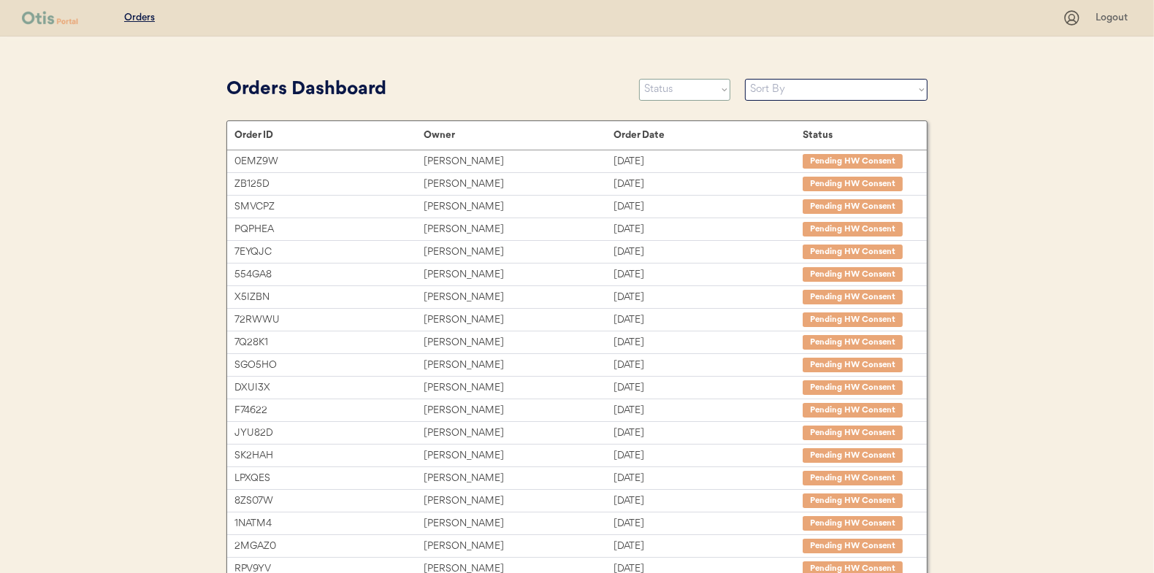
click at [681, 94] on select "Status On Hold New In Progress Complete Pending HW Consent Canceled" at bounding box center [684, 90] width 91 height 22
select select ""new""
click at [639, 79] on select "Status On Hold New In Progress Complete Pending HW Consent Canceled" at bounding box center [684, 90] width 91 height 22
